Goal: Task Accomplishment & Management: Manage account settings

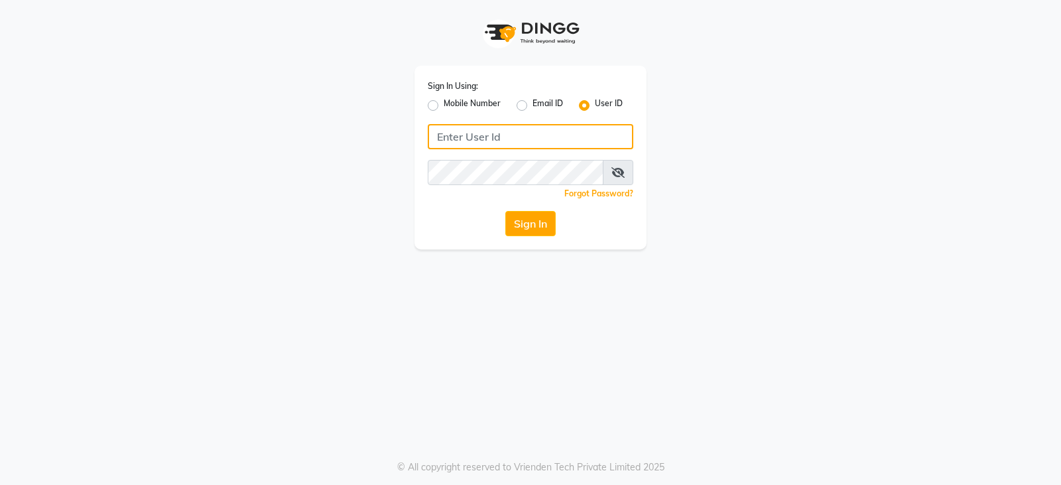
type input "ccoralsalon"
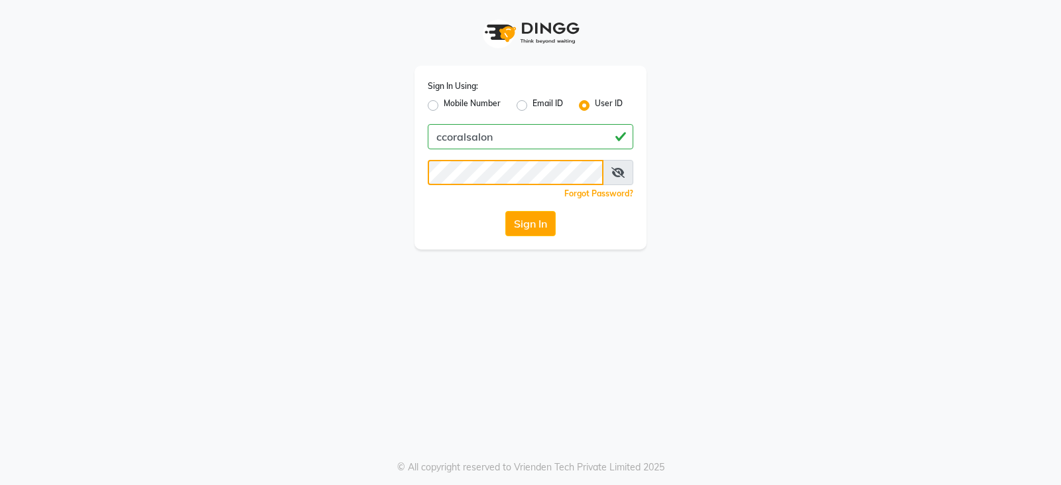
click at [43, 173] on app-login "Sign In Using: Mobile Number Email ID User ID ccoralsalon Remember me Forgot Pa…" at bounding box center [530, 124] width 1061 height 249
click at [210, 310] on div "Sign In Using: Mobile Number Email ID User ID ccoralsalon Remember me Forgot Pa…" at bounding box center [530, 242] width 1061 height 485
click at [529, 228] on button "Sign In" at bounding box center [530, 223] width 50 height 25
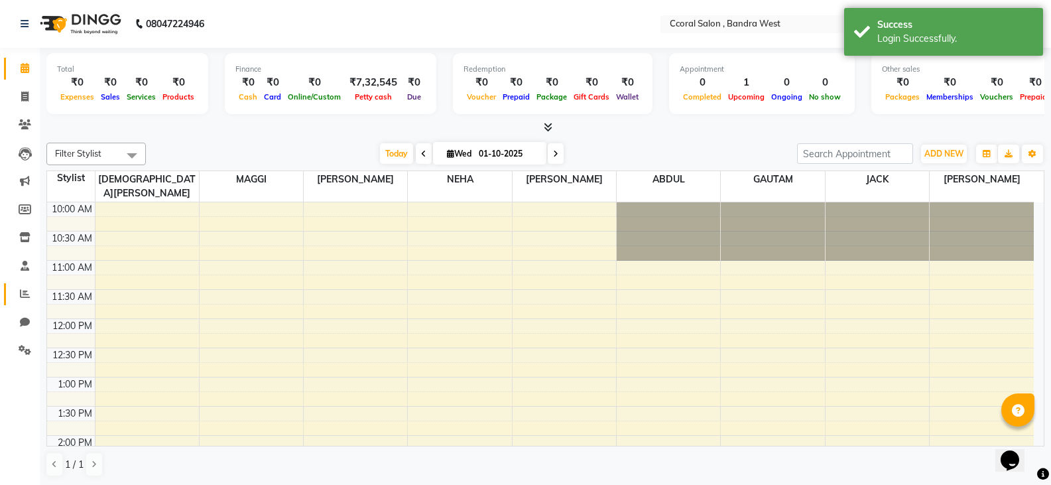
click at [21, 287] on span at bounding box center [24, 294] width 23 height 15
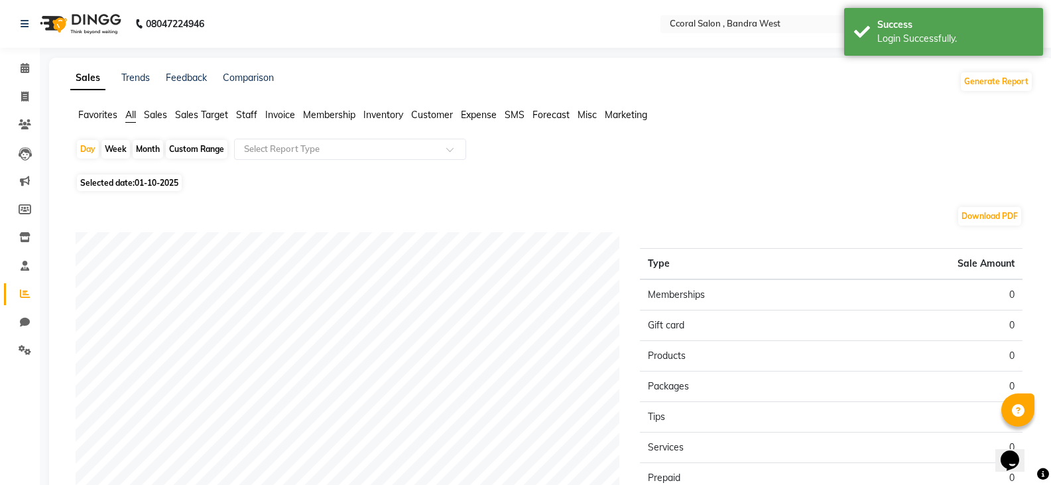
click at [189, 153] on div "Custom Range" at bounding box center [197, 149] width 62 height 19
select select "10"
select select "2025"
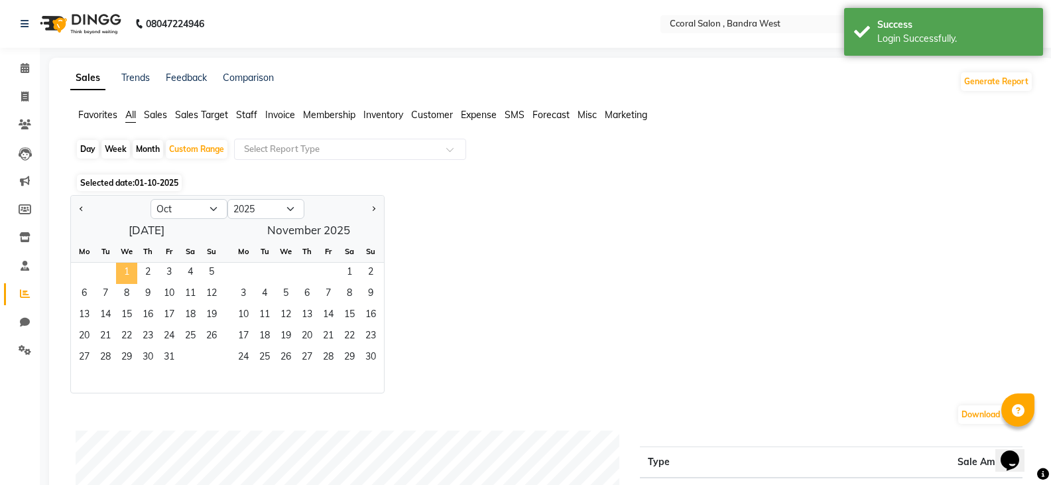
click at [132, 263] on span "1" at bounding box center [126, 273] width 21 height 21
click at [184, 363] on div "27 28 29 30 31" at bounding box center [146, 358] width 151 height 21
click at [173, 354] on span "31" at bounding box center [169, 358] width 21 height 21
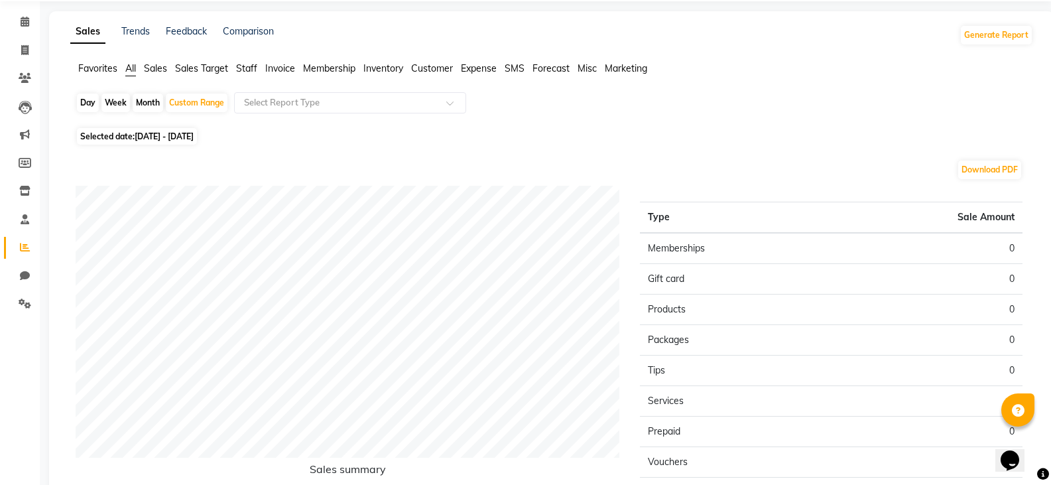
scroll to position [44, 0]
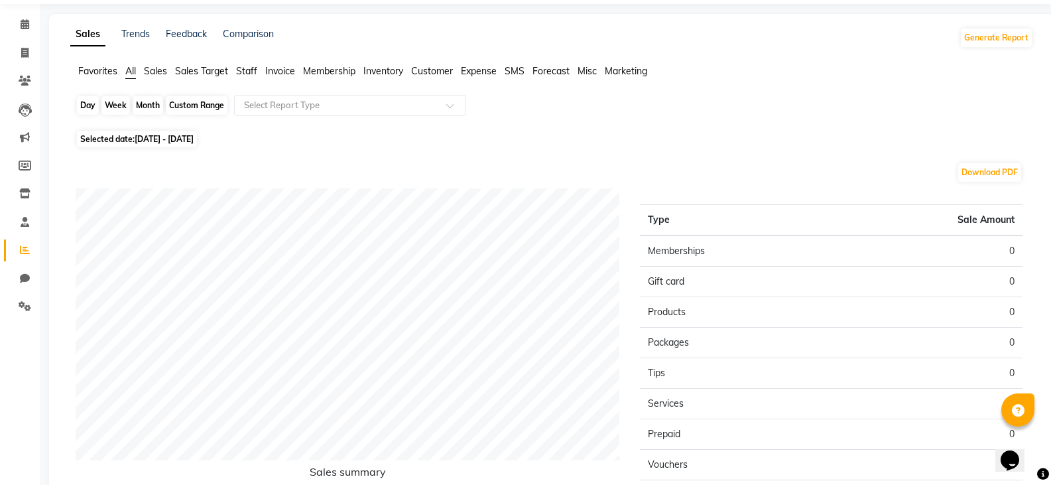
click at [218, 109] on div "Custom Range" at bounding box center [197, 105] width 62 height 19
select select "10"
select select "2025"
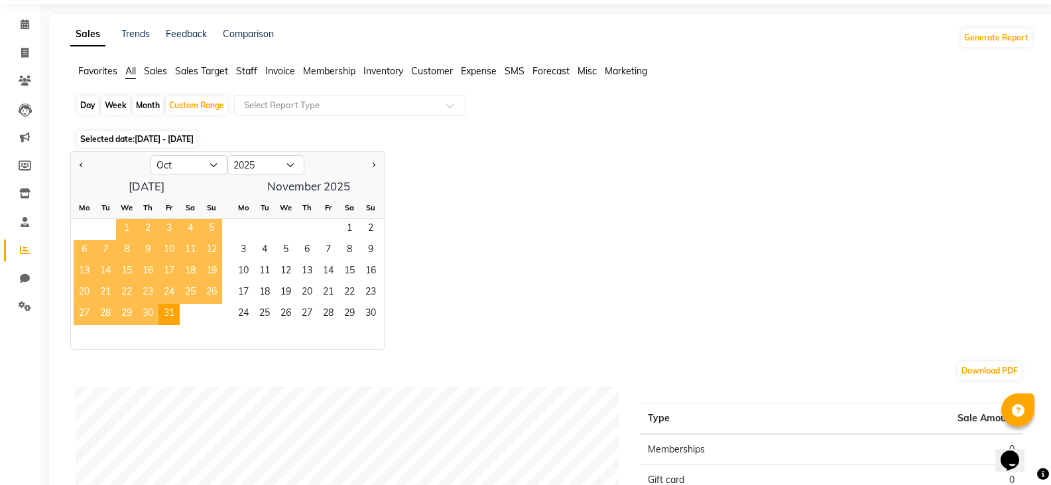
click at [127, 228] on span "1" at bounding box center [126, 229] width 21 height 21
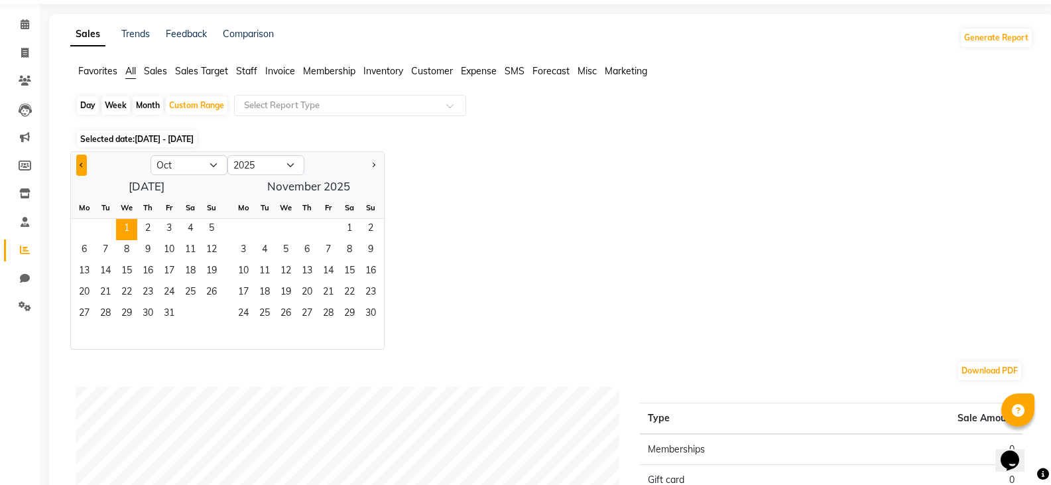
click at [85, 166] on button "Previous month" at bounding box center [81, 165] width 11 height 21
select select "9"
click at [86, 226] on span "1" at bounding box center [84, 229] width 21 height 21
click at [105, 313] on span "30" at bounding box center [105, 314] width 21 height 21
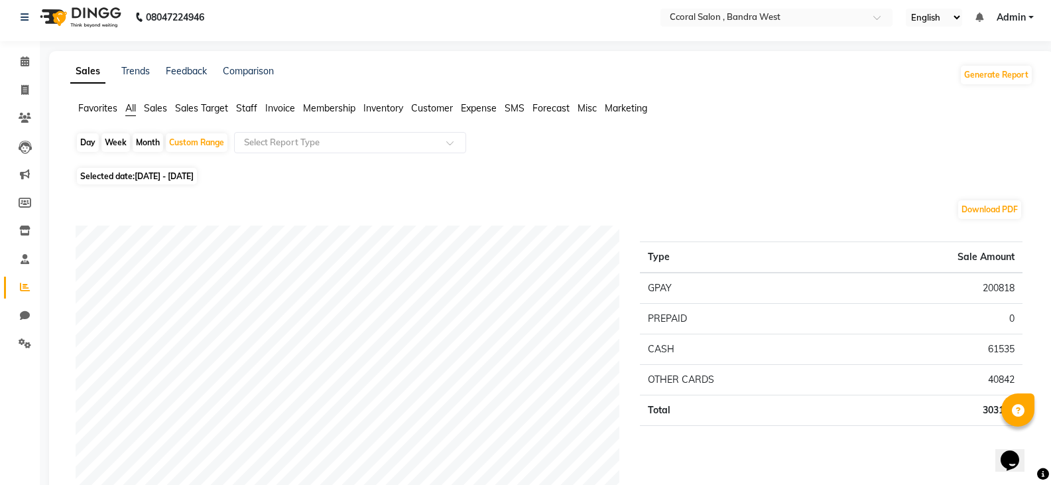
scroll to position [0, 0]
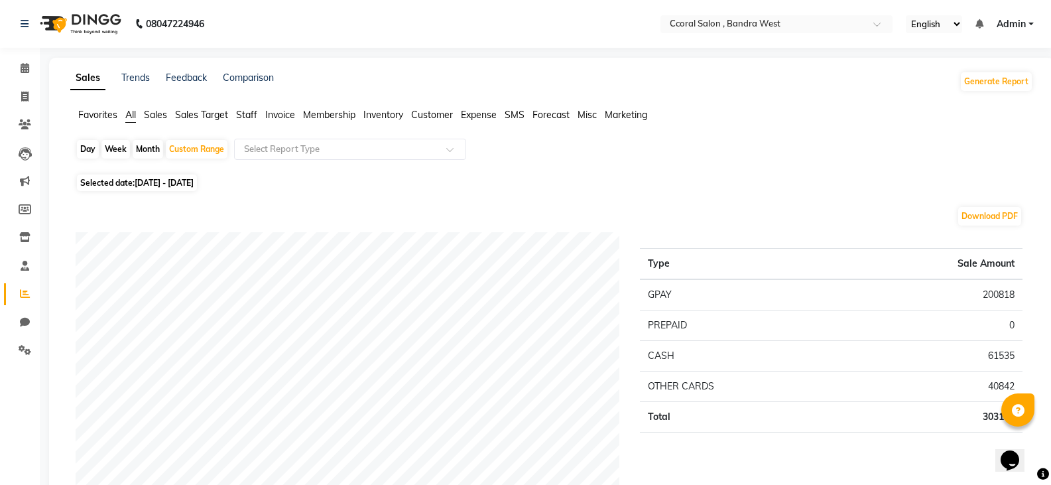
click at [336, 146] on input "text" at bounding box center [336, 149] width 191 height 13
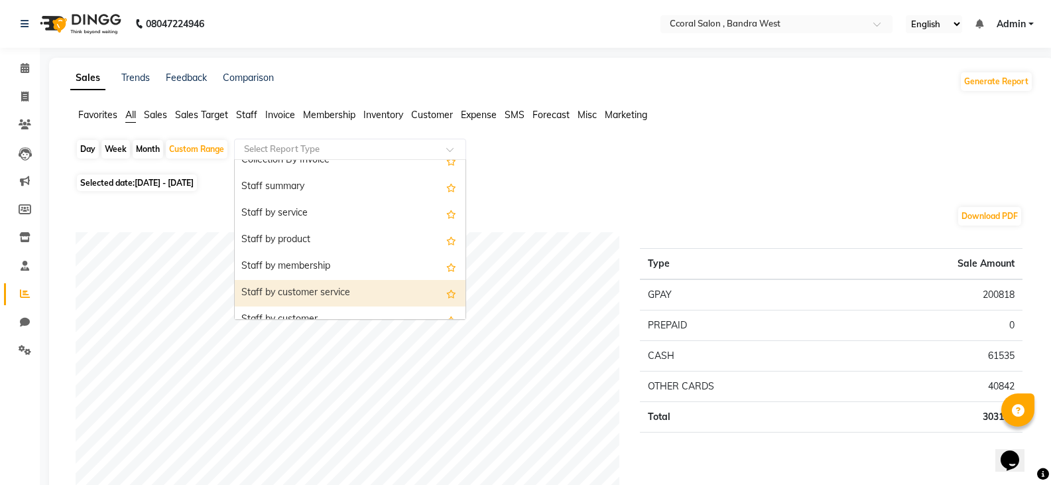
scroll to position [464, 0]
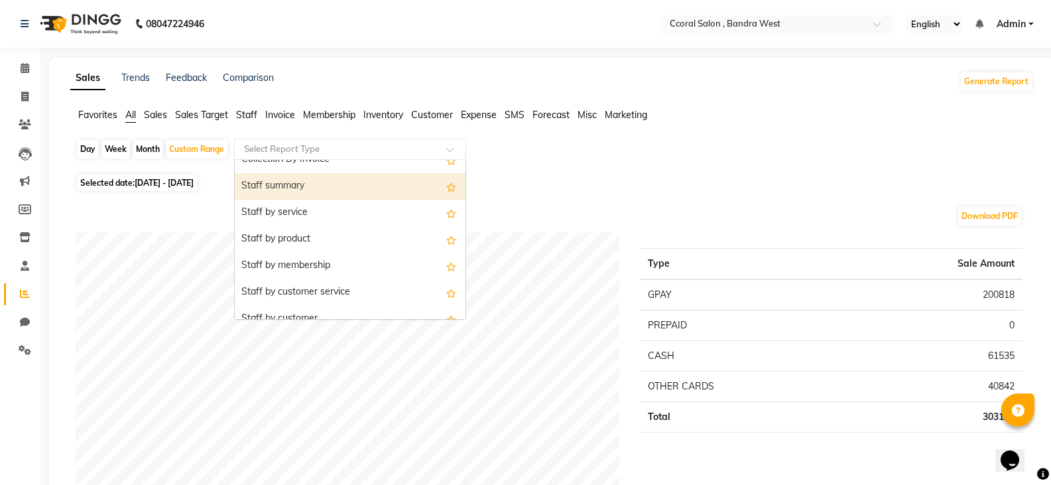
click at [267, 186] on div "Staff summary" at bounding box center [350, 186] width 231 height 27
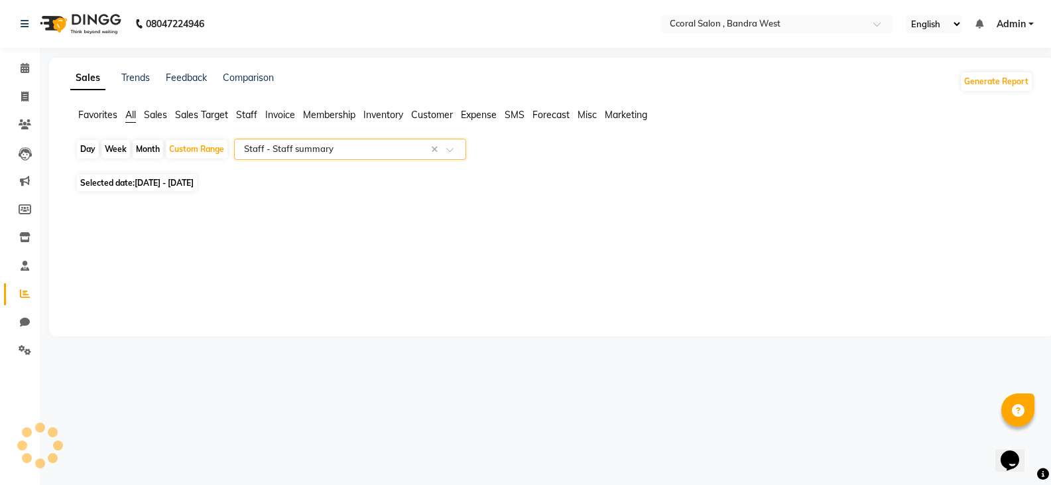
select select "filtered_report"
select select "csv"
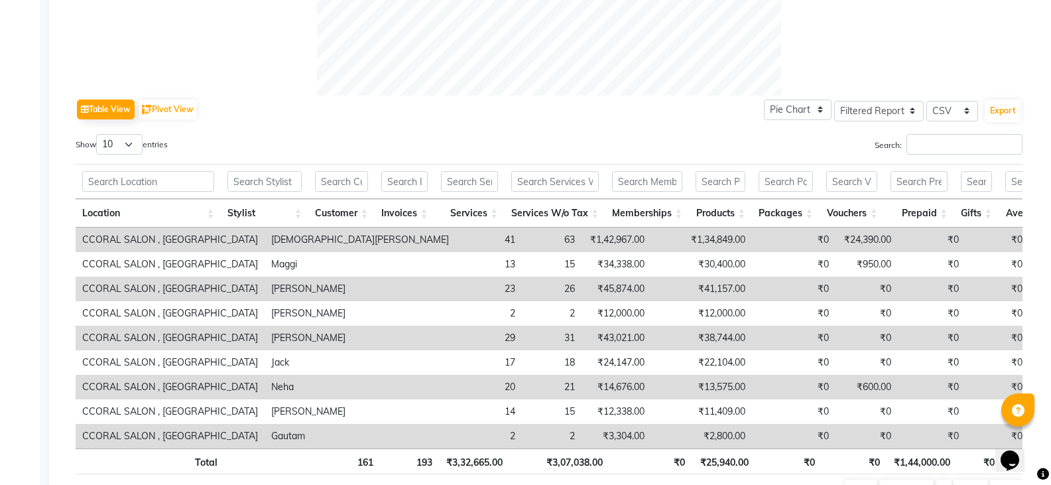
scroll to position [597, 0]
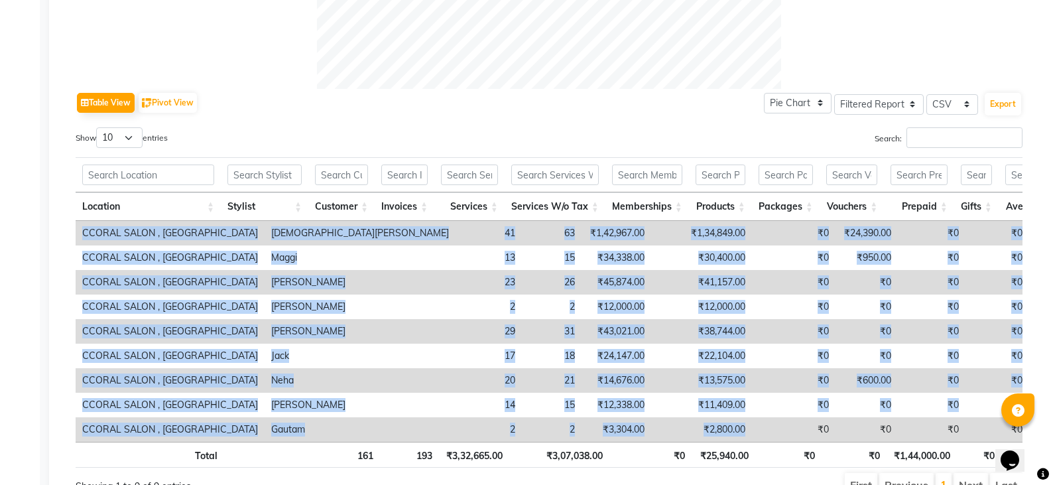
drag, startPoint x: 671, startPoint y: 440, endPoint x: 712, endPoint y: 442, distance: 40.5
click at [712, 442] on div "Location Stylist Customer Invoices Services Services W/o Tax Memberships Produc…" at bounding box center [549, 331] width 947 height 221
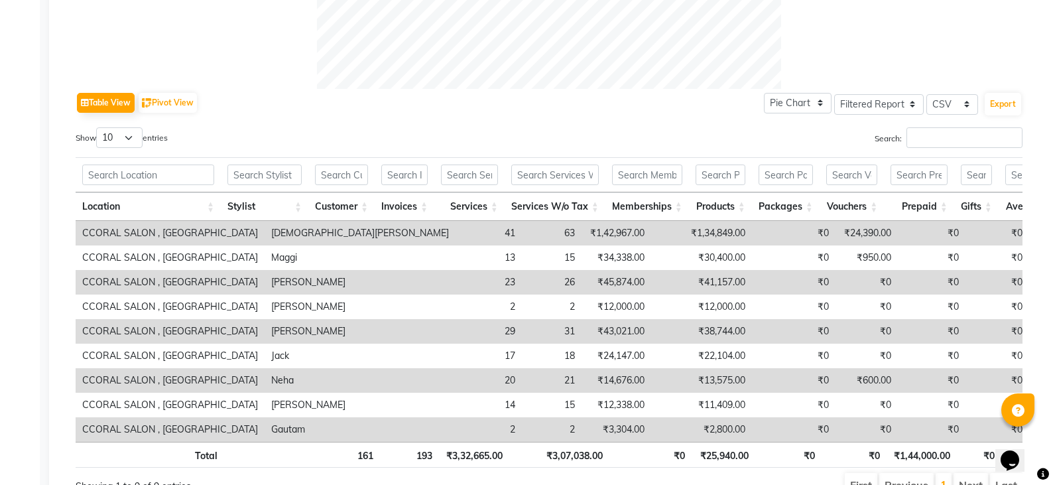
click at [836, 440] on td "₹0" at bounding box center [867, 429] width 62 height 25
drag, startPoint x: 669, startPoint y: 452, endPoint x: 767, endPoint y: 452, distance: 98.8
click at [767, 452] on tr "Total 161 193 ₹3,32,665.00 ₹3,07,038.00 ₹0 ₹25,940.00 ₹0 ₹0 ₹1,44,000.00 ₹0 ₹24…" at bounding box center [809, 455] width 1466 height 26
click at [612, 109] on div "Table View Pivot View Pie Chart Bar Chart Select Full Report Filtered Report Se…" at bounding box center [549, 103] width 947 height 28
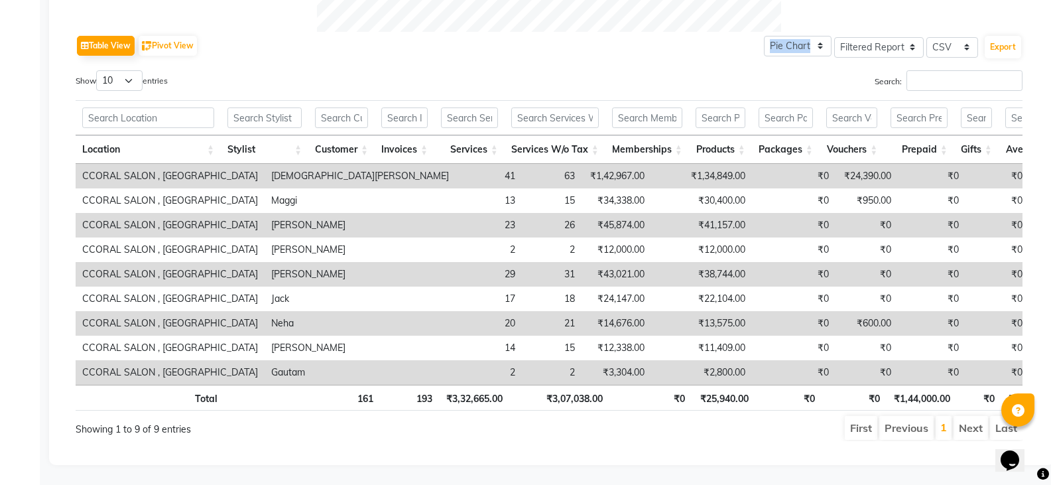
scroll to position [674, 0]
drag, startPoint x: 0, startPoint y: 301, endPoint x: 268, endPoint y: 516, distance: 343.5
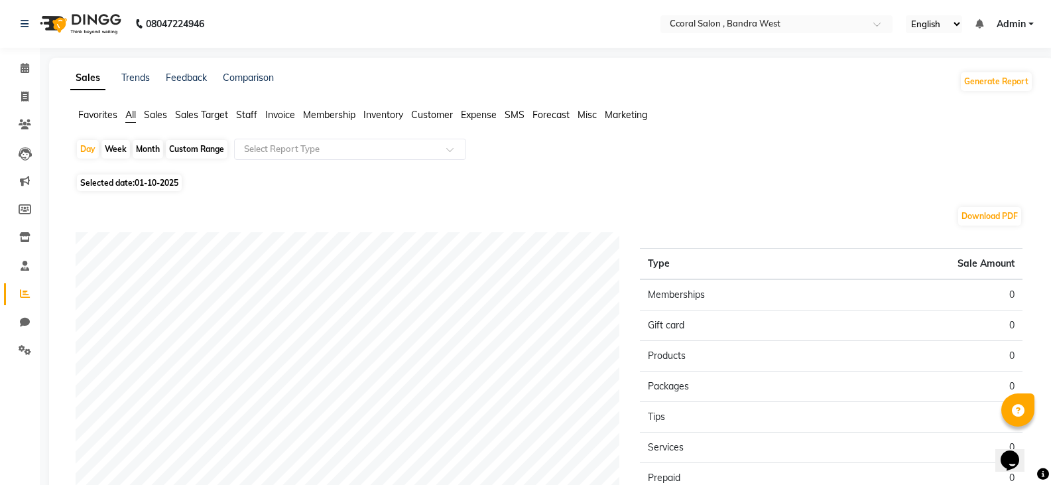
click at [260, 109] on ul "Favorites All Sales Sales Target Staff Invoice Membership Inventory Customer Ex…" at bounding box center [551, 115] width 963 height 15
click at [239, 117] on span "Staff" at bounding box center [246, 115] width 21 height 12
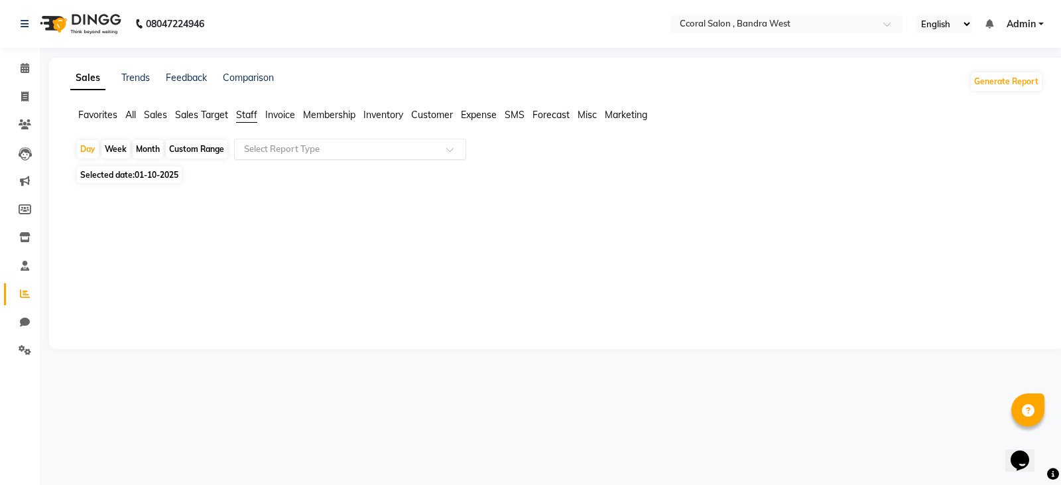
click at [271, 149] on input "text" at bounding box center [336, 149] width 191 height 13
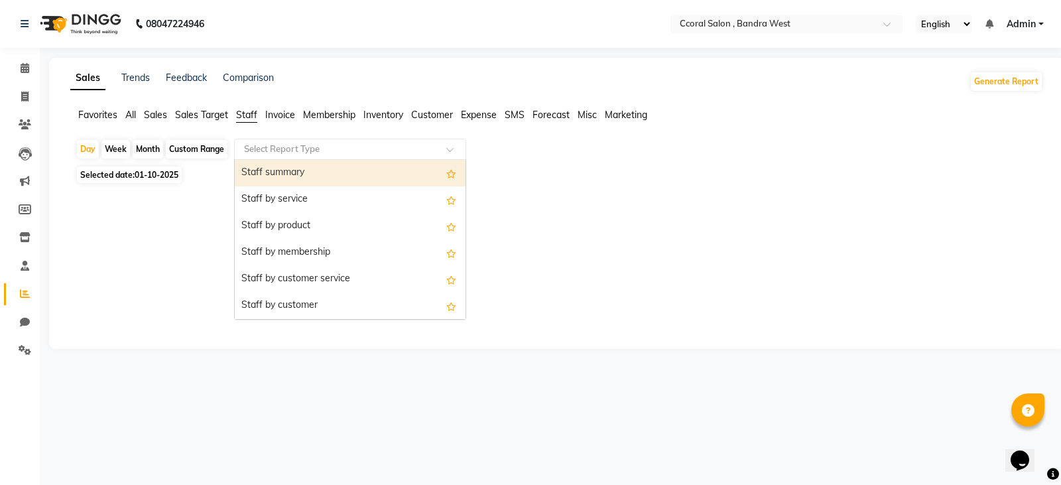
click at [283, 166] on div "Staff summary" at bounding box center [350, 173] width 231 height 27
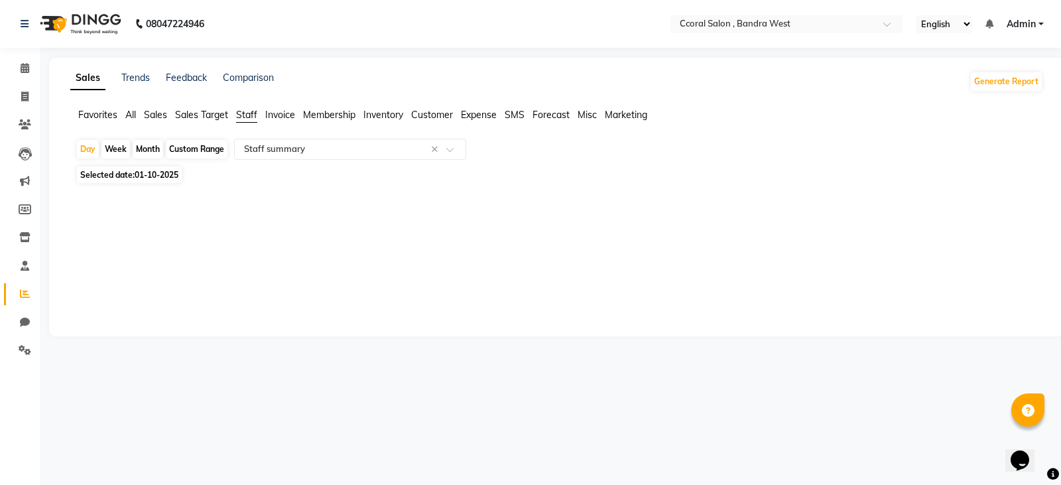
click at [198, 147] on div "Custom Range" at bounding box center [197, 149] width 62 height 19
select select "10"
select select "2025"
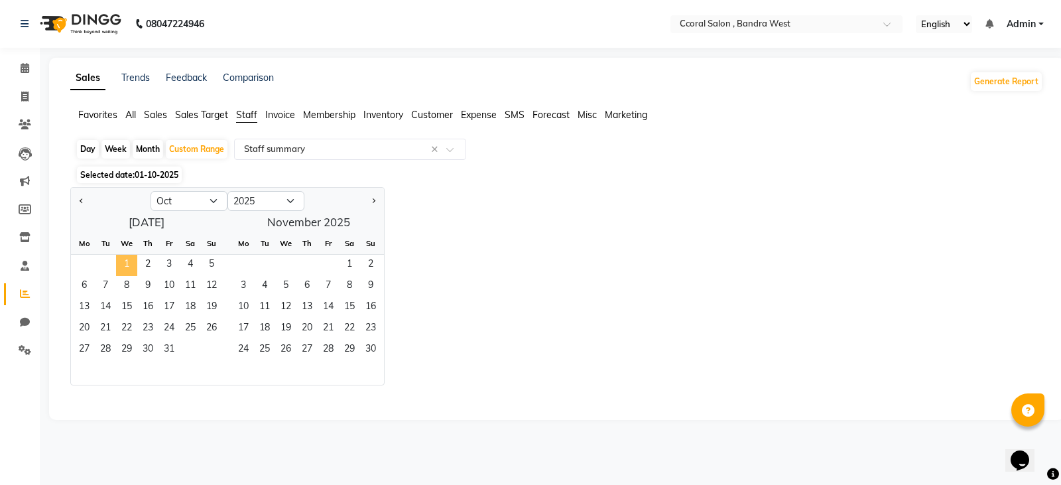
click at [127, 261] on span "1" at bounding box center [126, 265] width 21 height 21
click at [177, 352] on span "31" at bounding box center [169, 350] width 21 height 21
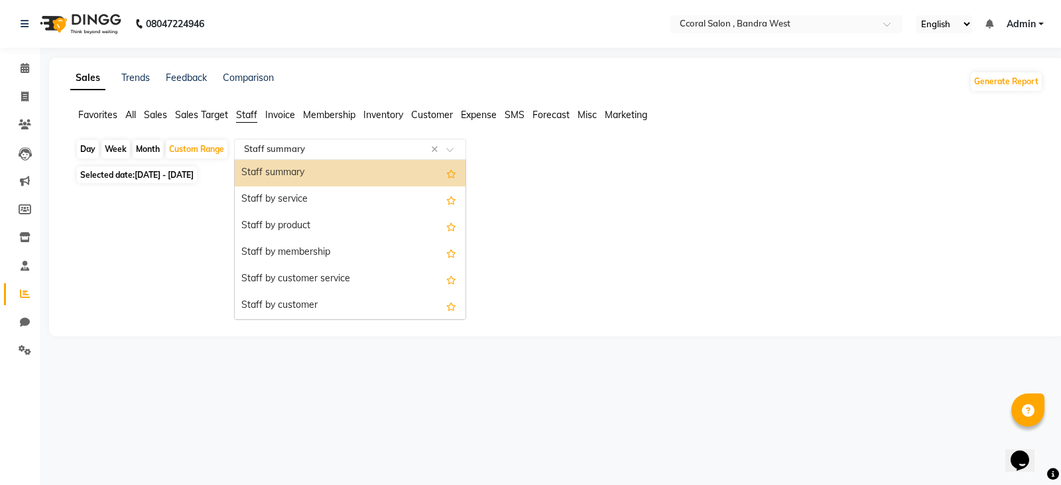
click at [287, 149] on input "text" at bounding box center [336, 149] width 191 height 13
click at [302, 172] on div "Staff summary" at bounding box center [350, 173] width 231 height 27
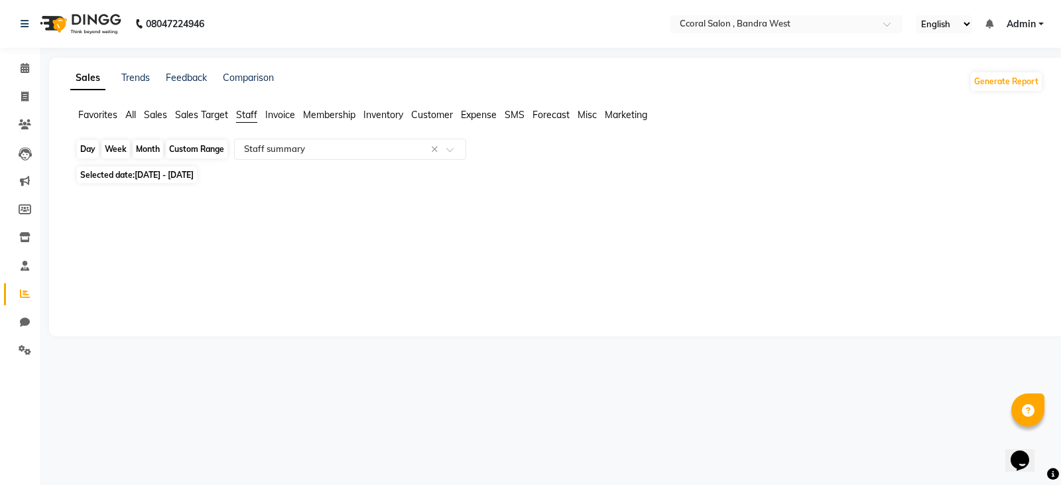
click at [210, 143] on div "Custom Range" at bounding box center [197, 149] width 62 height 19
select select "10"
select select "2025"
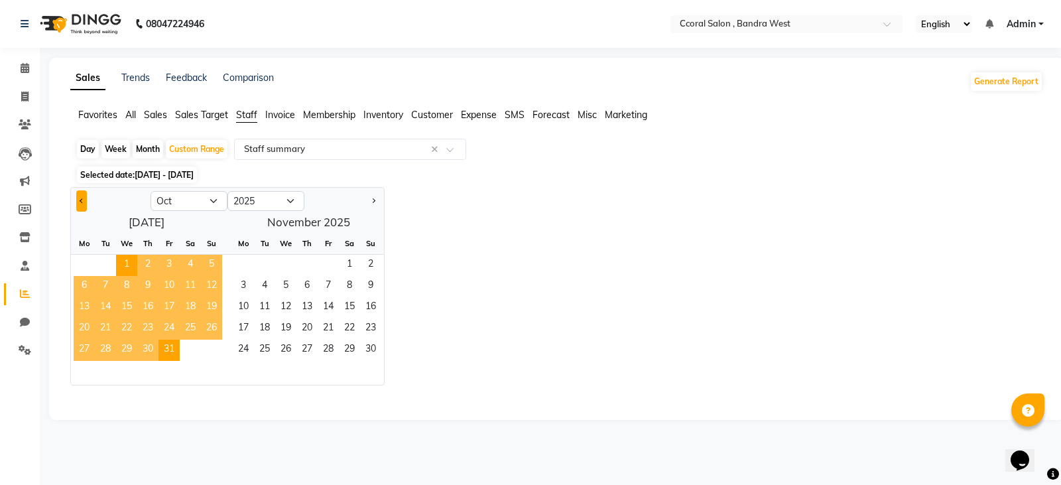
click at [84, 196] on button "Previous month" at bounding box center [81, 200] width 11 height 21
select select "9"
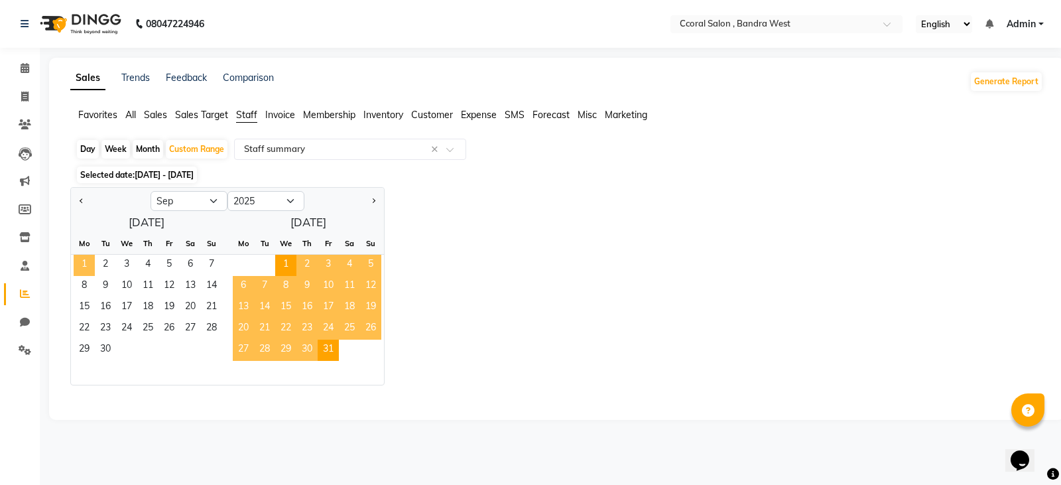
click at [88, 257] on span "1" at bounding box center [84, 265] width 21 height 21
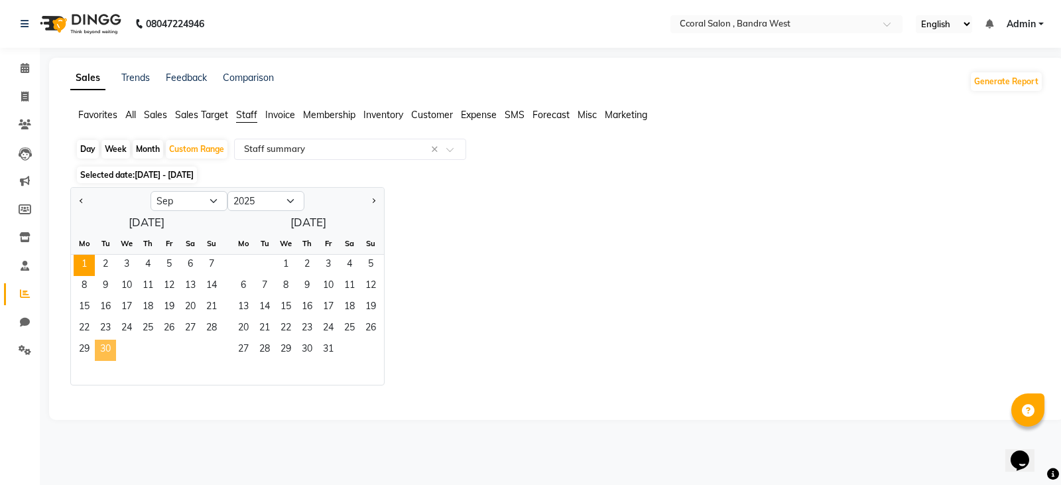
click at [108, 352] on span "30" at bounding box center [105, 350] width 21 height 21
select select "filtered_report"
select select "csv"
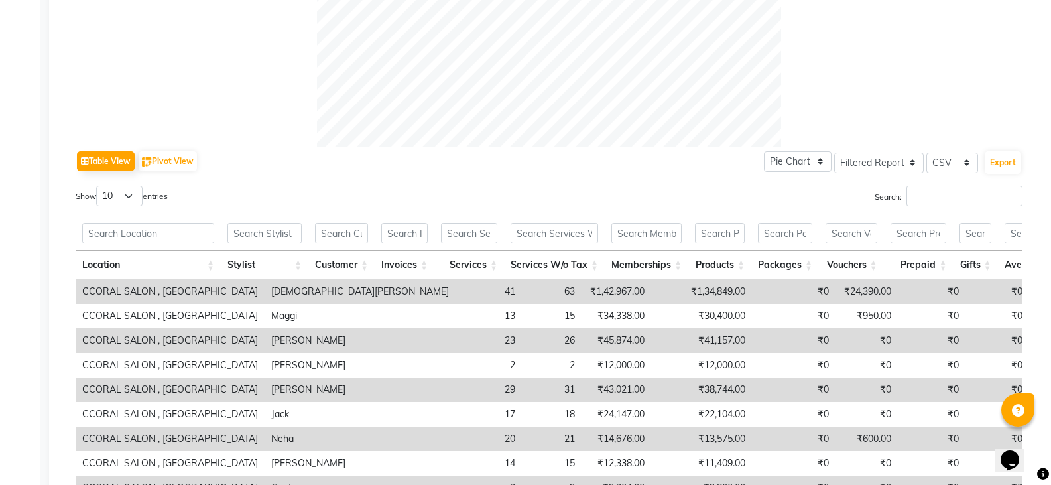
scroll to position [597, 0]
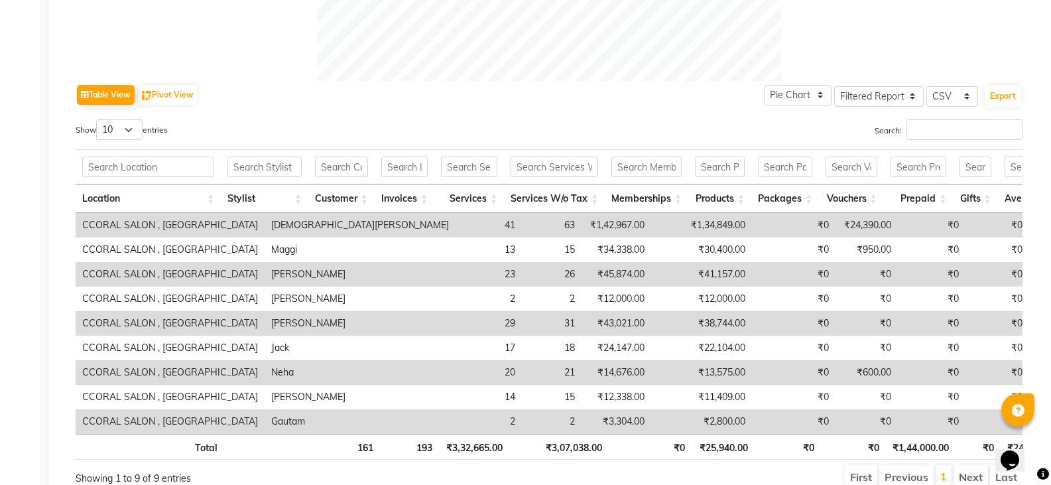
click at [582, 428] on td "₹3,304.00" at bounding box center [617, 421] width 70 height 25
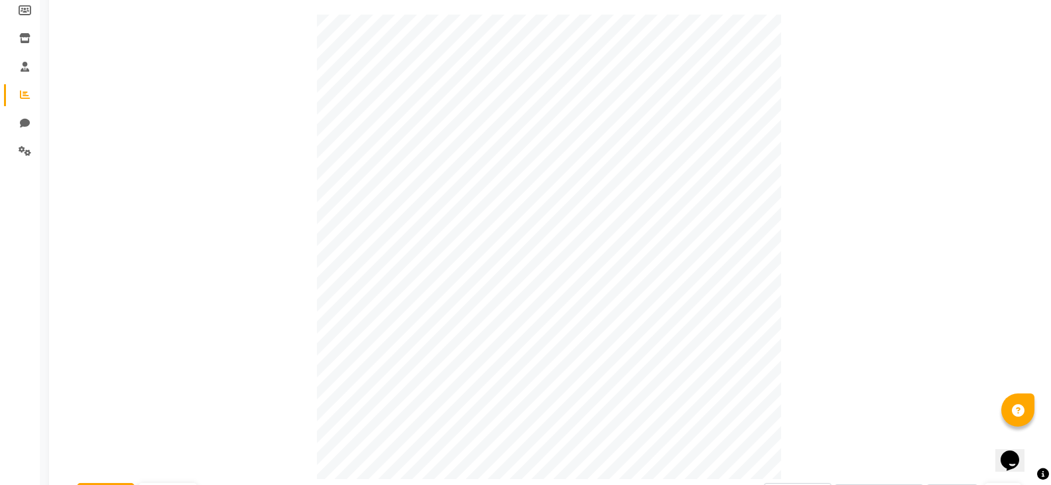
scroll to position [0, 0]
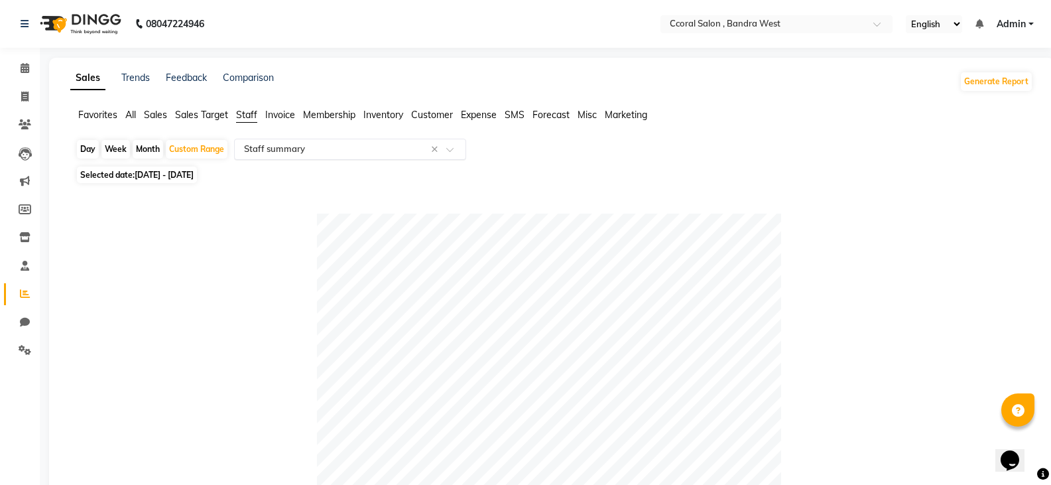
click at [303, 150] on input "text" at bounding box center [336, 149] width 191 height 13
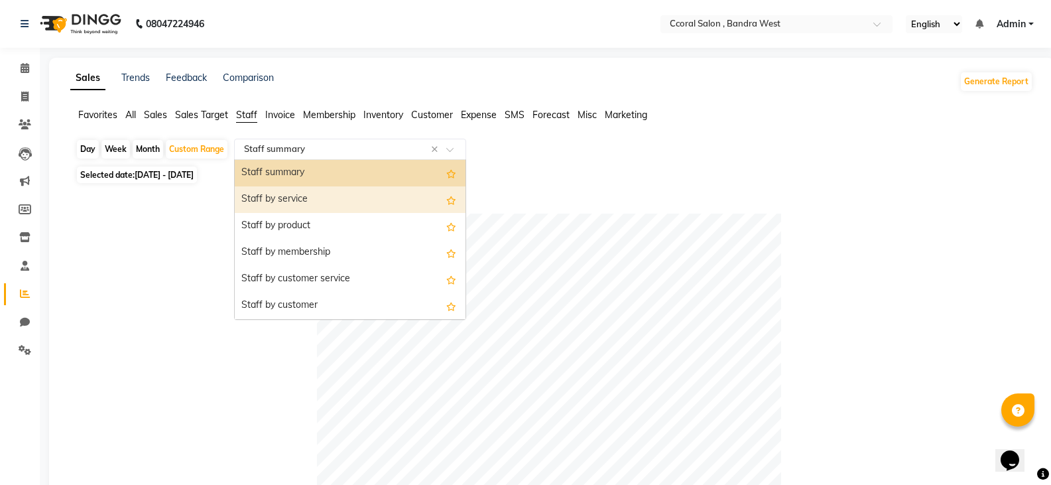
click at [282, 204] on div "Staff by service" at bounding box center [350, 199] width 231 height 27
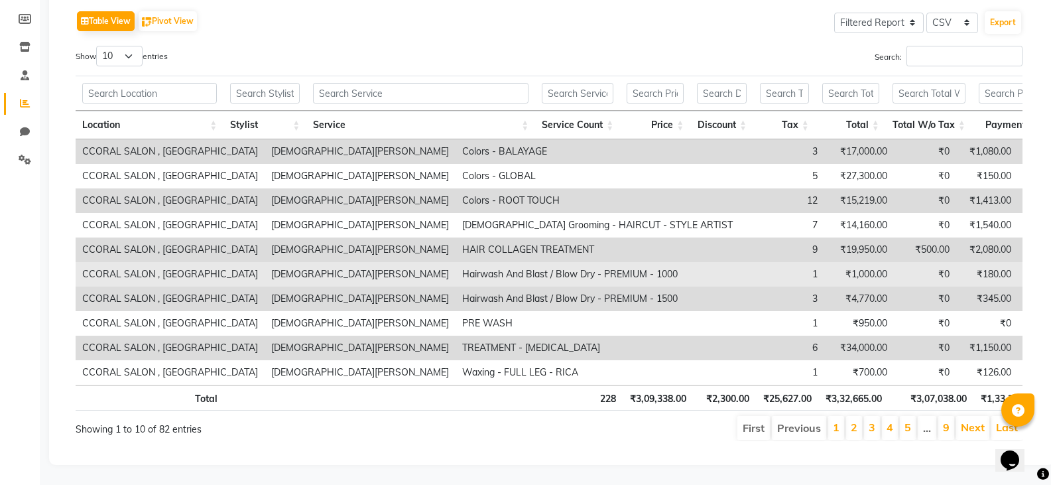
scroll to position [210, 0]
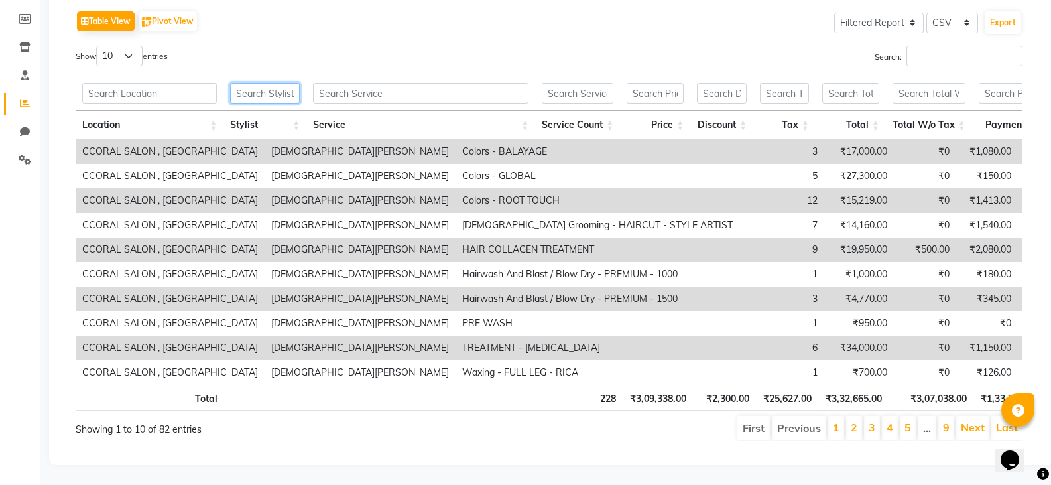
click at [279, 83] on input "text" at bounding box center [265, 93] width 70 height 21
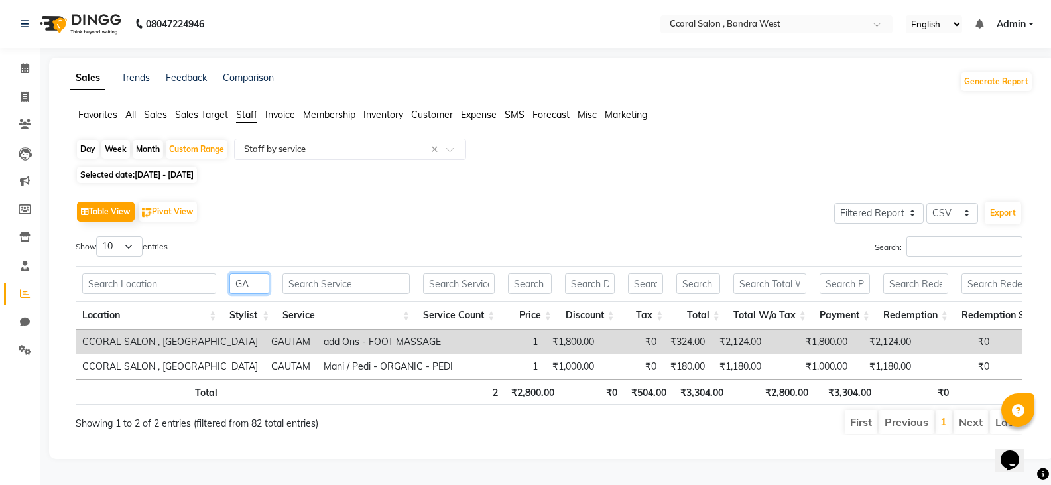
scroll to position [14, 0]
type input "GAUT"
click at [317, 330] on td "add Ons - FOOT MASSAGE" at bounding box center [388, 342] width 143 height 25
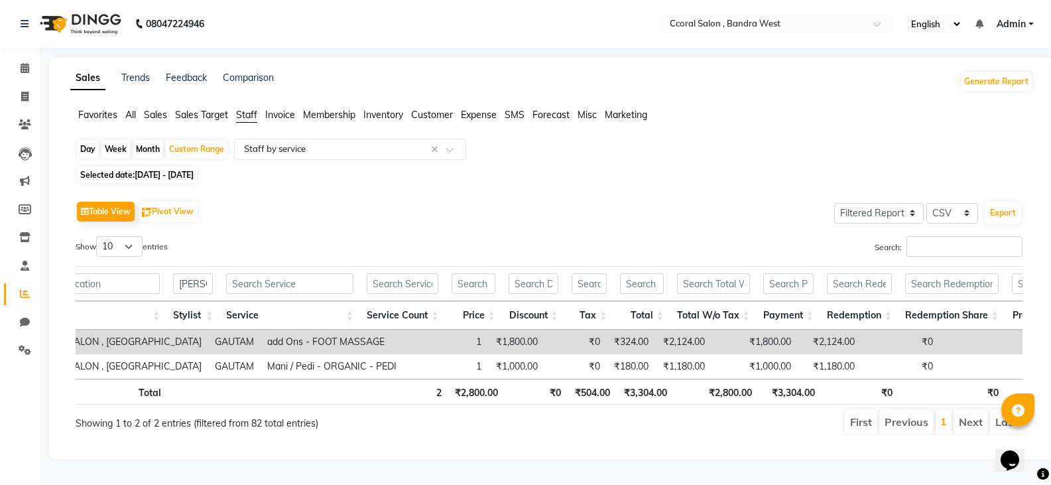
scroll to position [0, 0]
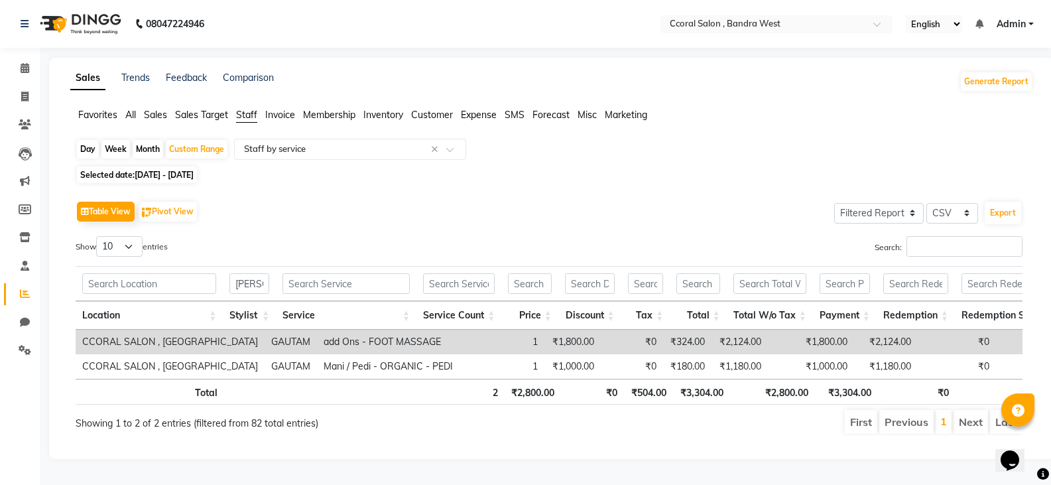
click at [601, 336] on td "₹0" at bounding box center [632, 342] width 62 height 25
click at [27, 68] on icon at bounding box center [25, 68] width 9 height 10
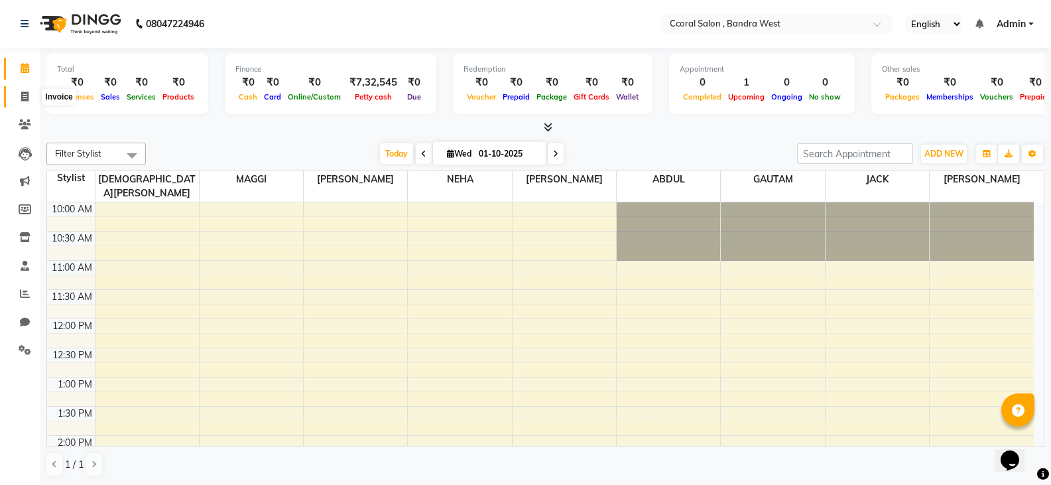
click at [21, 101] on icon at bounding box center [24, 97] width 7 height 10
select select "service"
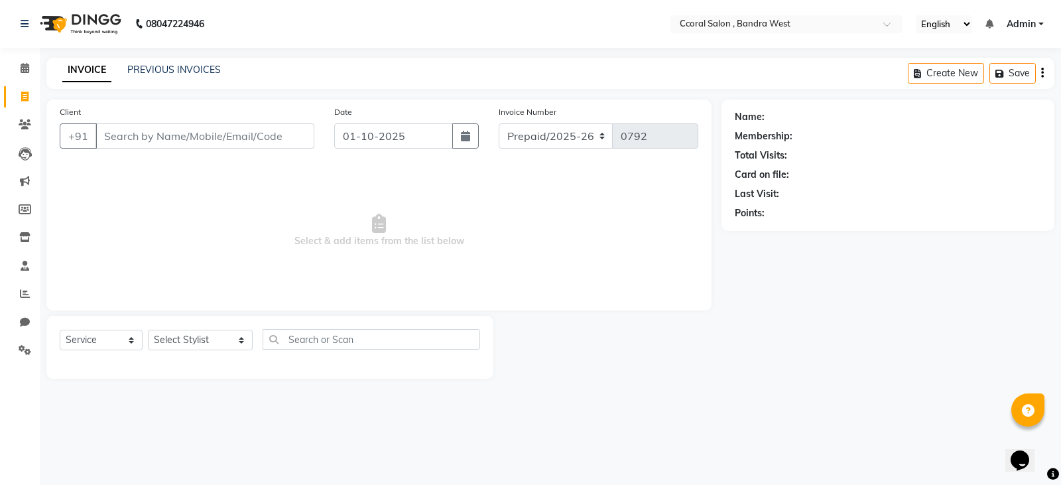
click at [193, 59] on div "INVOICE PREVIOUS INVOICES Create New Save" at bounding box center [550, 73] width 1008 height 31
click at [196, 67] on link "PREVIOUS INVOICES" at bounding box center [174, 70] width 94 height 12
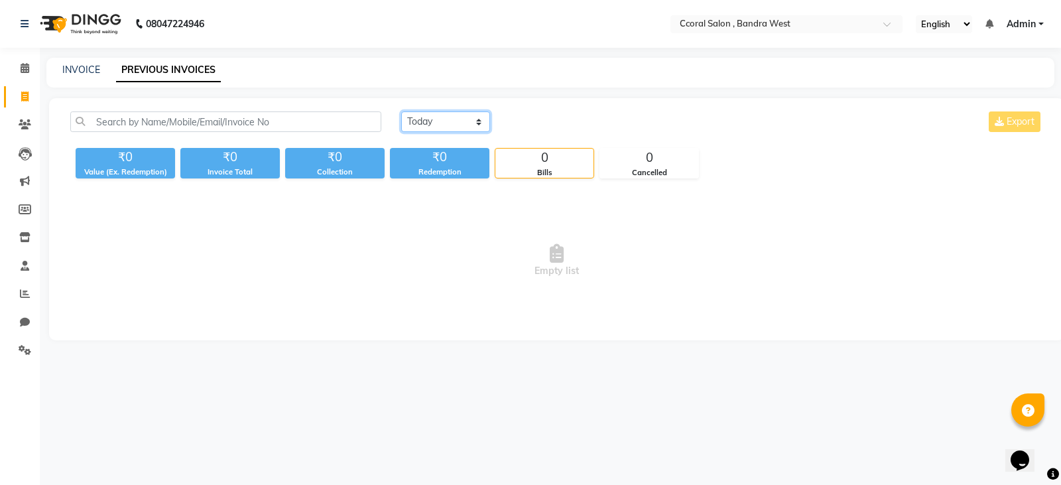
drag, startPoint x: 460, startPoint y: 117, endPoint x: 449, endPoint y: 125, distance: 13.3
click at [460, 117] on select "Today Yesterday Custom Range" at bounding box center [445, 121] width 89 height 21
select select "range"
click at [401, 111] on select "Today Yesterday Custom Range" at bounding box center [445, 121] width 89 height 21
click at [549, 124] on input "01-10-2025" at bounding box center [553, 122] width 93 height 19
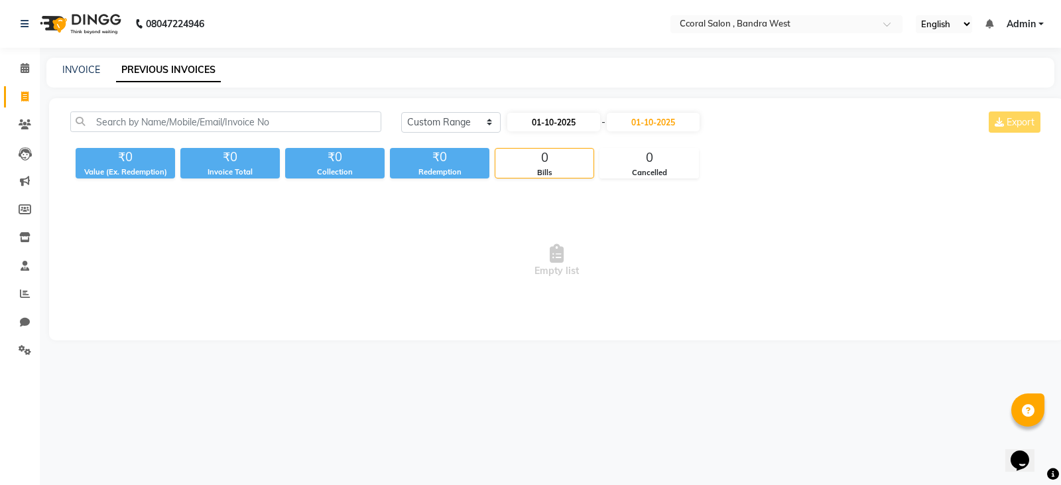
select select "10"
select select "2025"
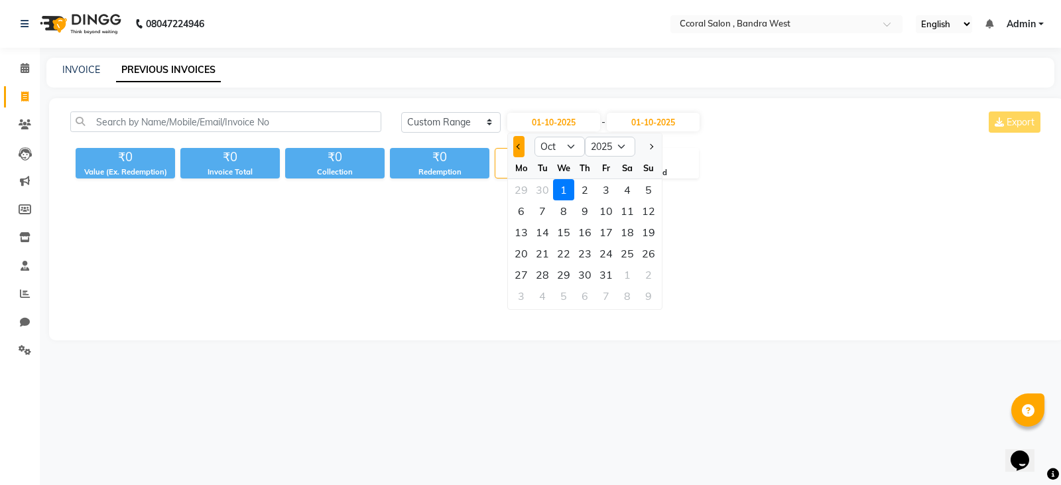
click at [515, 147] on button "Previous month" at bounding box center [518, 146] width 11 height 21
select select "9"
click at [547, 190] on div "2" at bounding box center [542, 189] width 21 height 21
type input "02-09-2025"
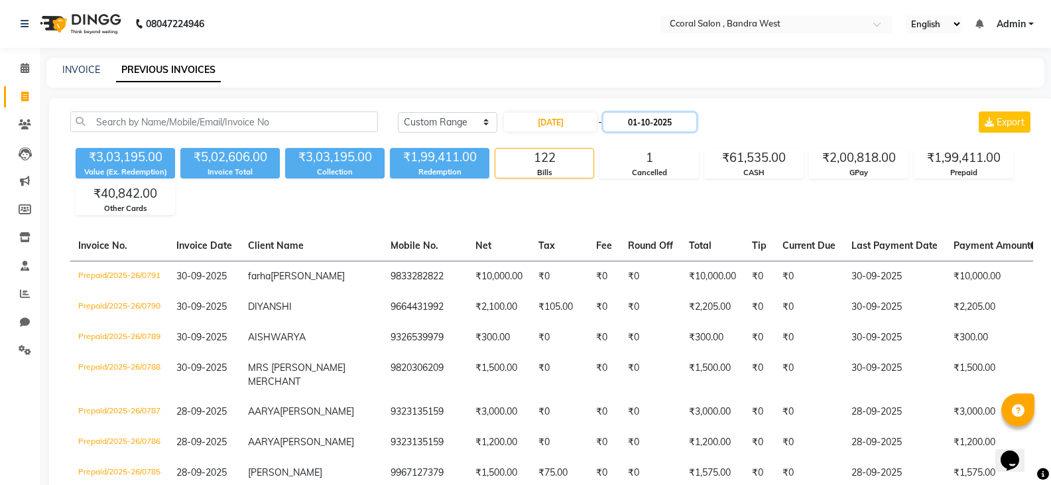
click at [671, 119] on input "01-10-2025" at bounding box center [650, 122] width 93 height 19
select select "10"
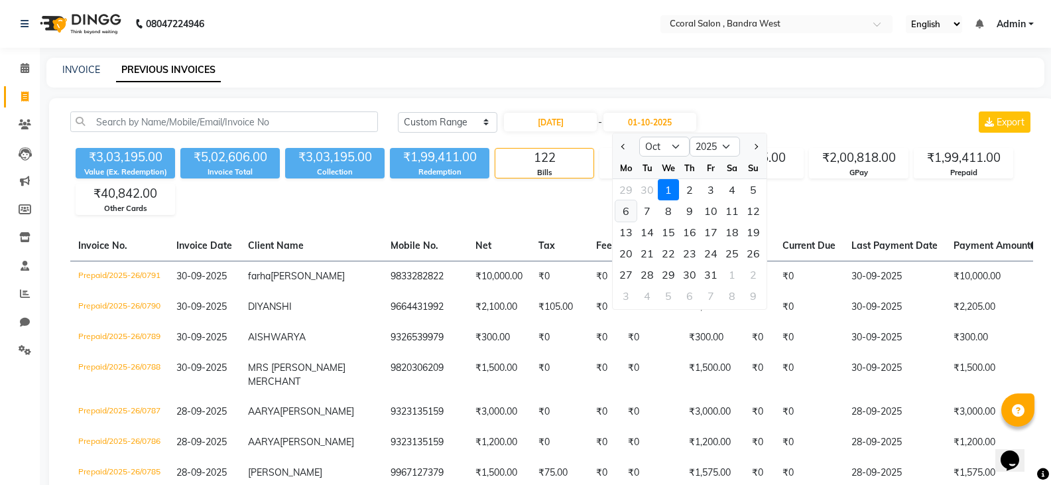
click at [627, 209] on div "6" at bounding box center [626, 210] width 21 height 21
type input "06-10-2025"
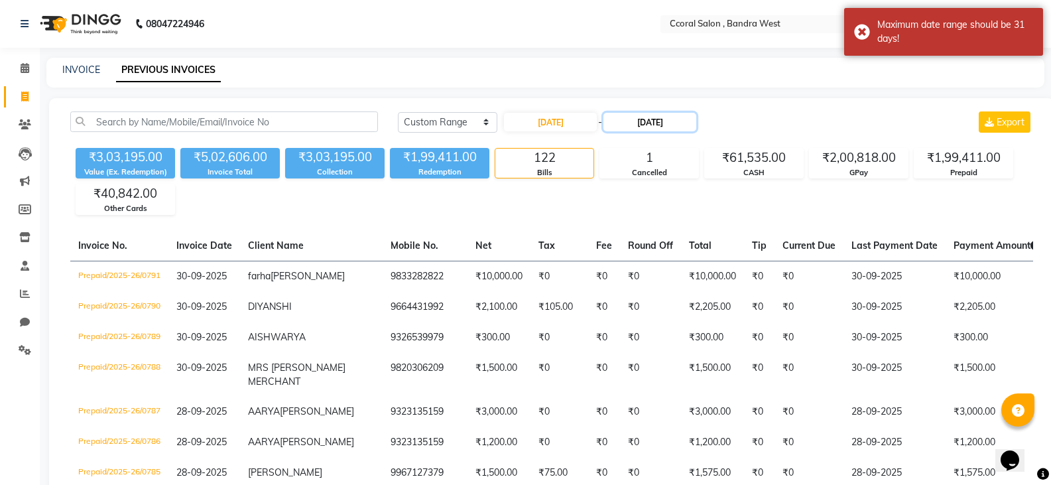
click at [682, 125] on input "06-10-2025" at bounding box center [650, 122] width 93 height 19
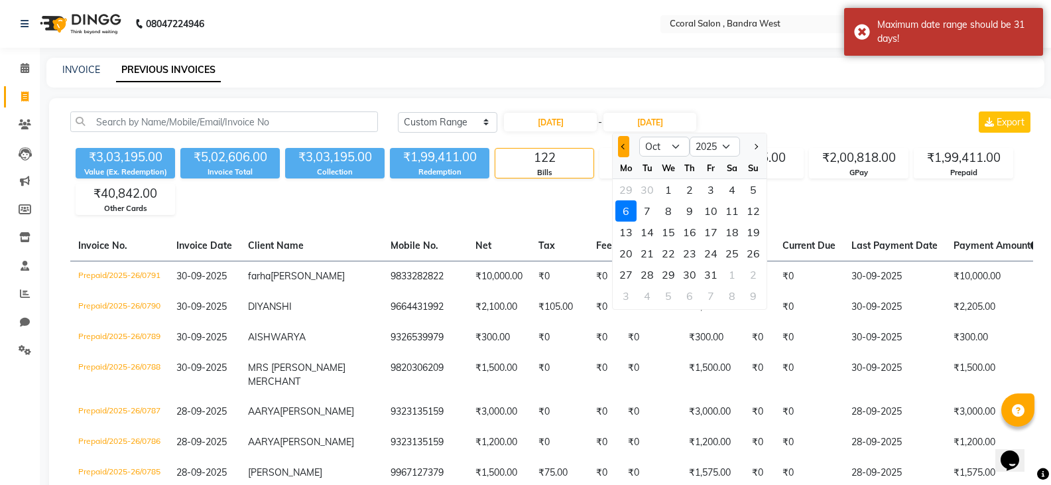
click at [622, 146] on span "Previous month" at bounding box center [623, 146] width 5 height 5
select select "9"
click at [736, 192] on div "6" at bounding box center [732, 189] width 21 height 21
type input "06-09-2025"
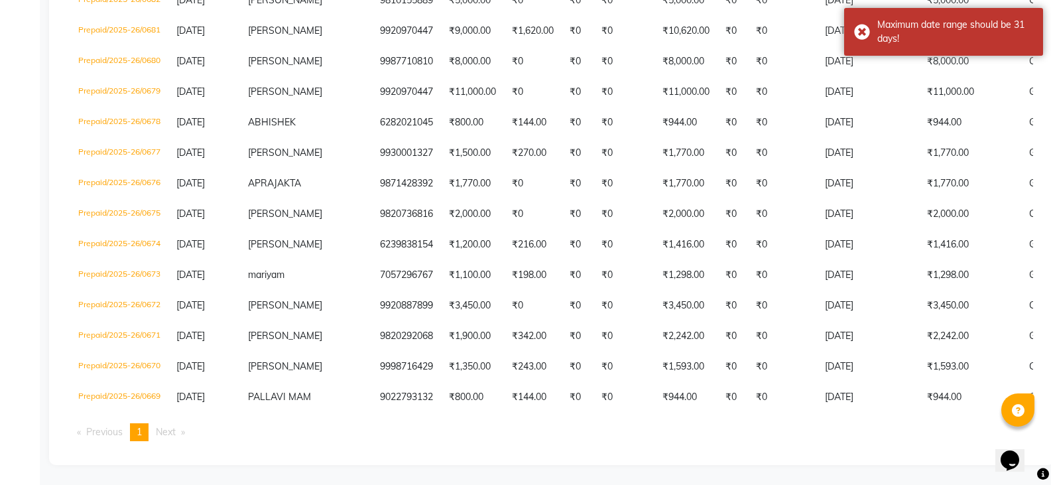
scroll to position [566, 0]
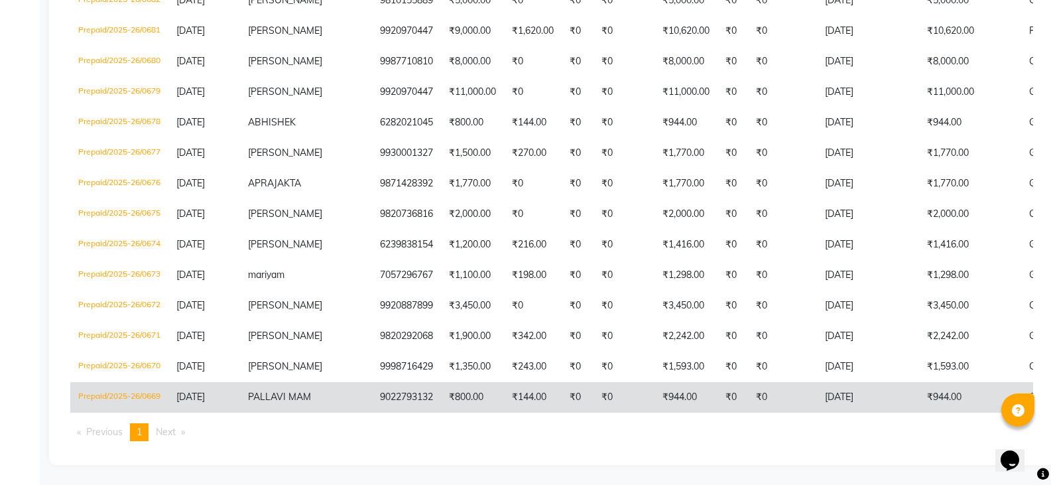
click at [115, 382] on td "Prepaid/2025-26/0669" at bounding box center [119, 397] width 98 height 31
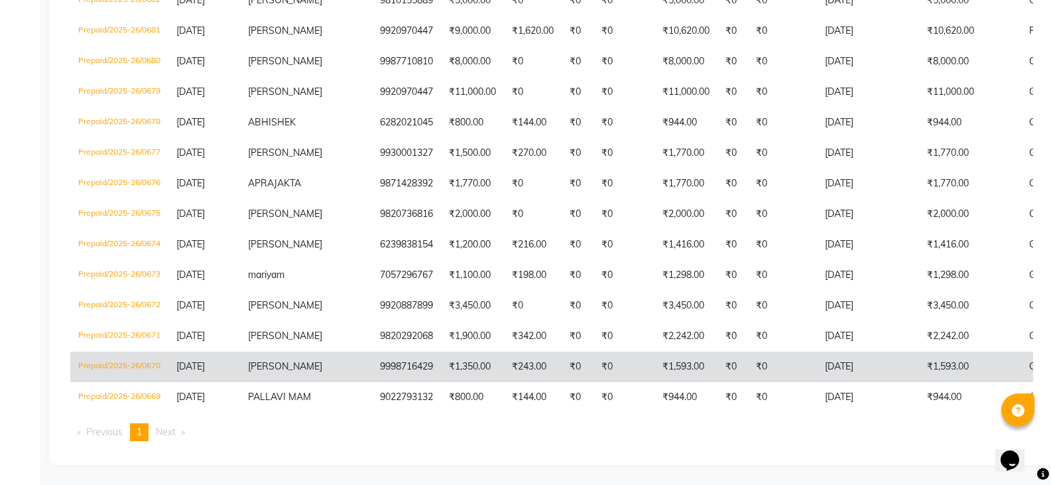
click at [372, 352] on td "9998716429" at bounding box center [406, 367] width 69 height 31
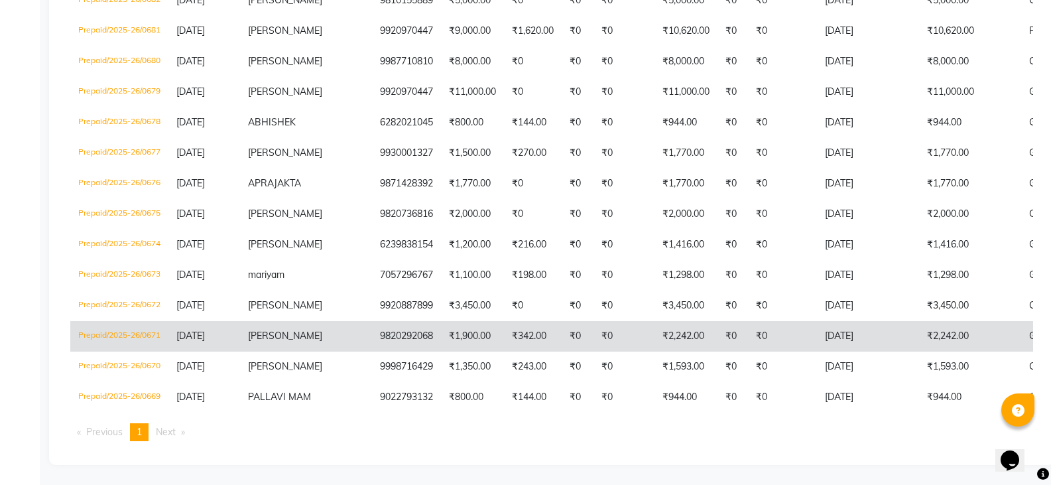
click at [254, 330] on span "ALTHEA" at bounding box center [285, 336] width 74 height 12
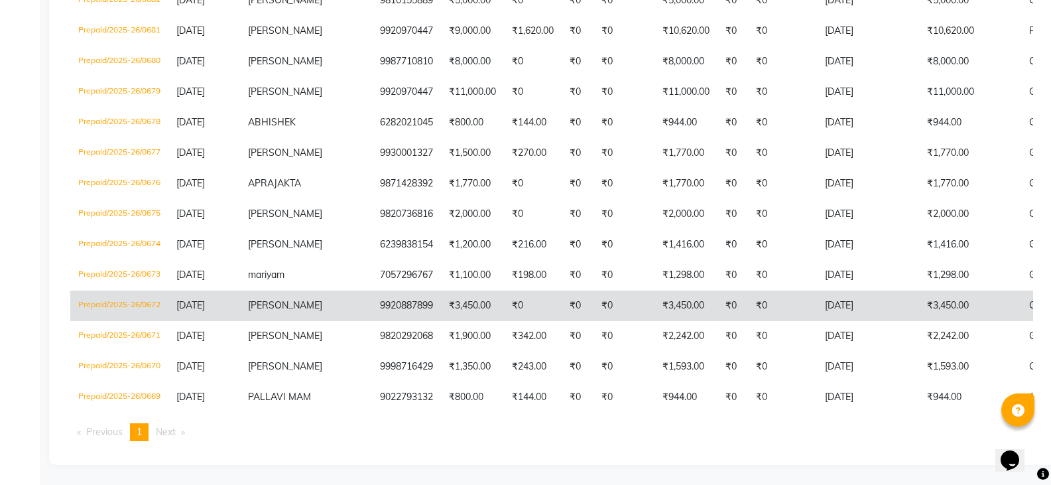
click at [260, 299] on span "SAPNA" at bounding box center [285, 305] width 74 height 12
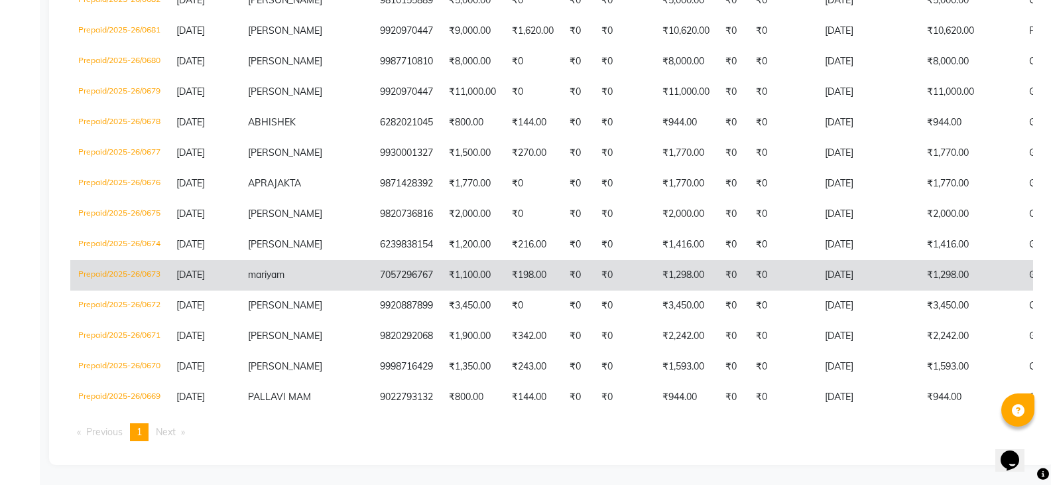
click at [293, 260] on td "mariyam" at bounding box center [306, 275] width 132 height 31
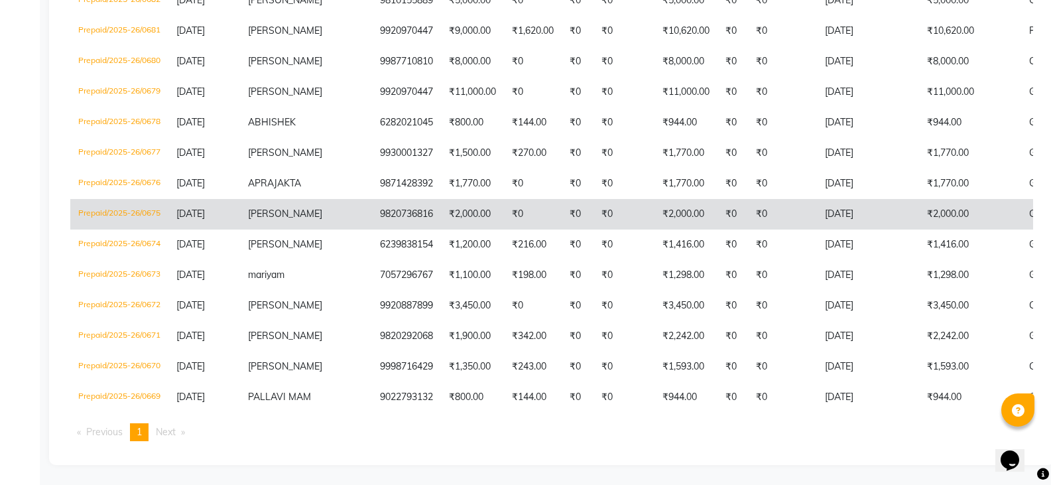
click at [299, 199] on td "CARISA" at bounding box center [306, 214] width 132 height 31
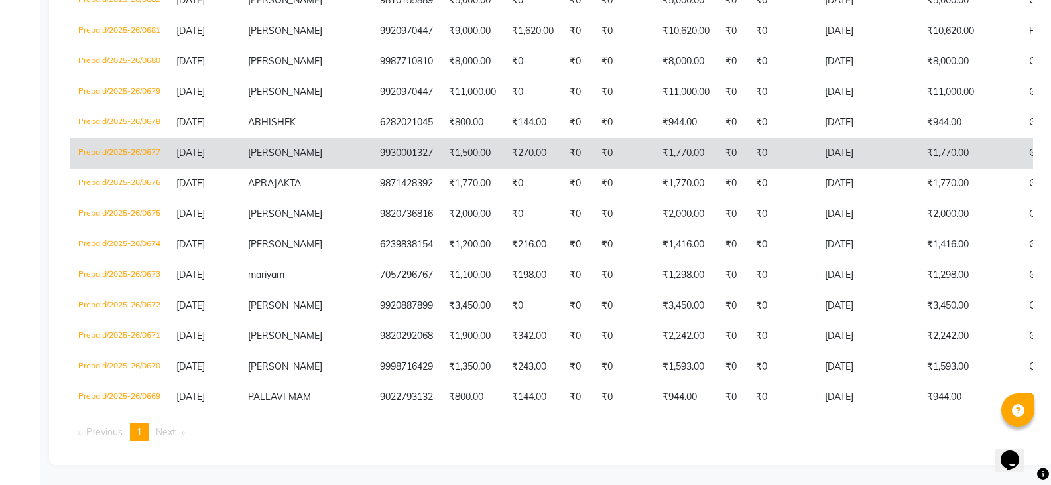
click at [237, 142] on td "04-09-2025" at bounding box center [204, 153] width 72 height 31
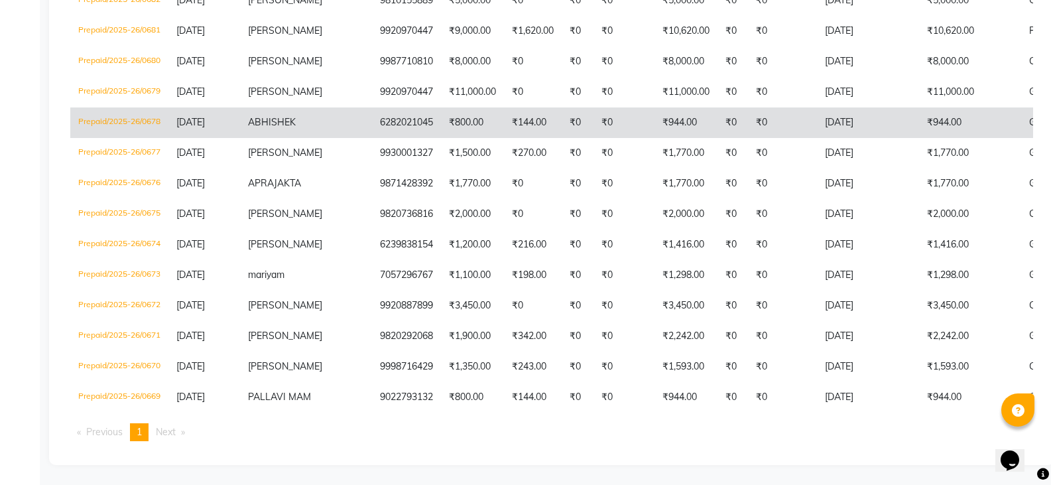
scroll to position [499, 0]
click at [259, 128] on span "ABHISHEK" at bounding box center [272, 122] width 48 height 12
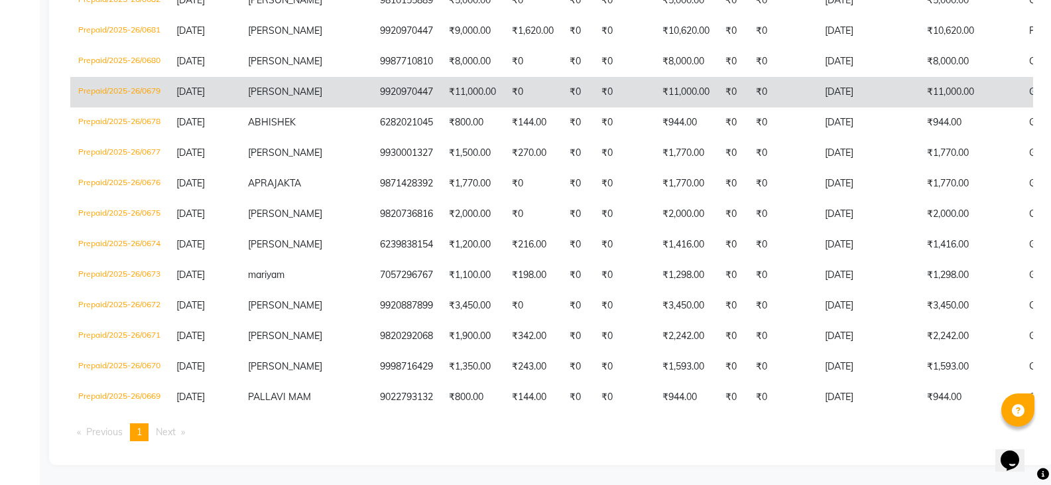
click at [268, 97] on span "SARA SHAIKH" at bounding box center [285, 92] width 74 height 12
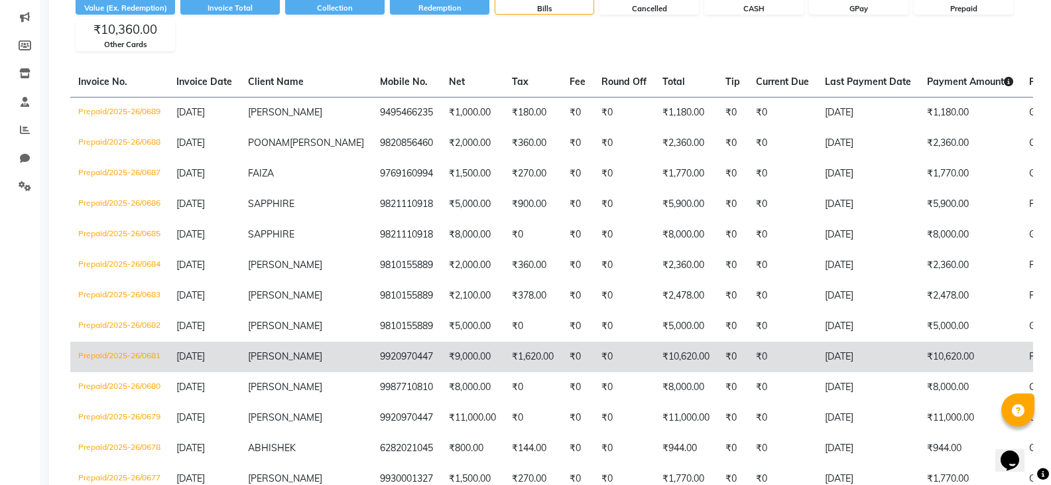
scroll to position [101, 0]
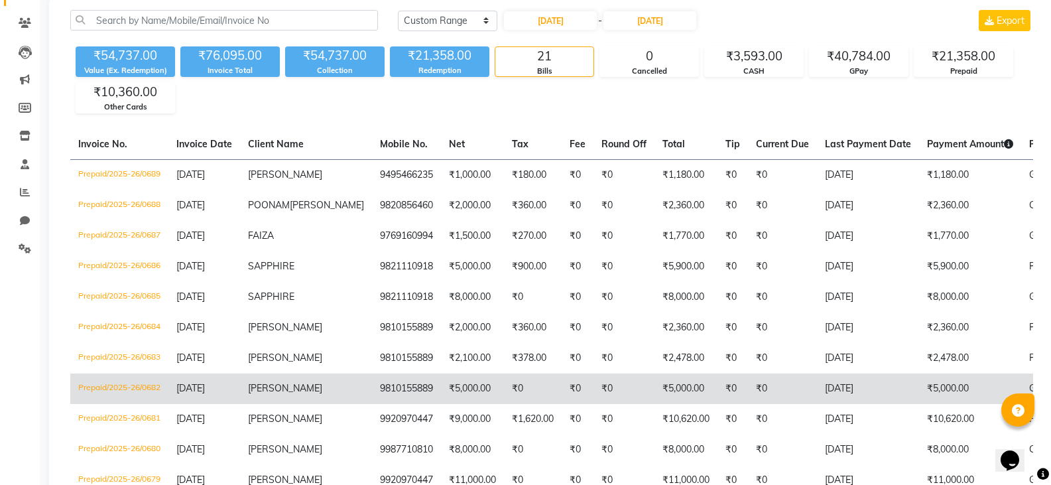
click at [267, 394] on span "ISHITA" at bounding box center [285, 388] width 74 height 12
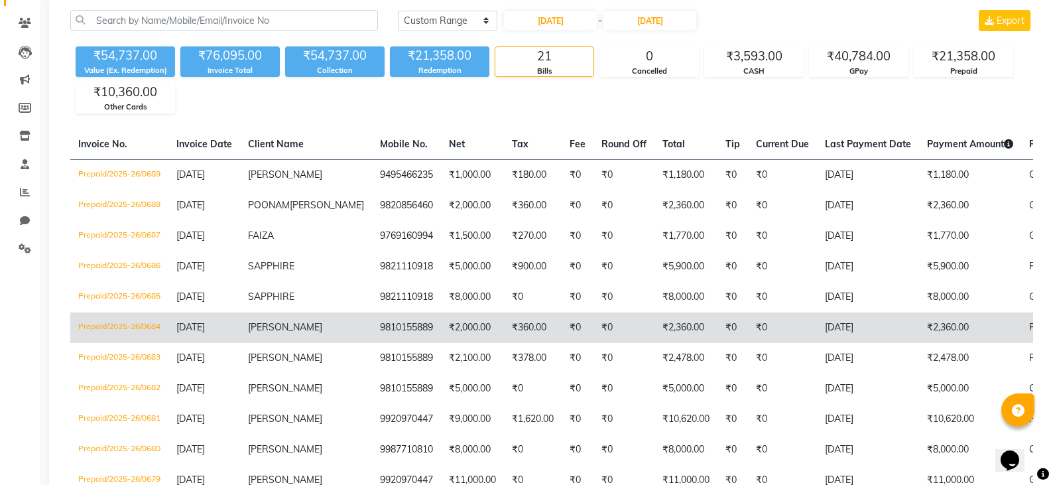
click at [247, 343] on td "ISHITA" at bounding box center [306, 327] width 132 height 31
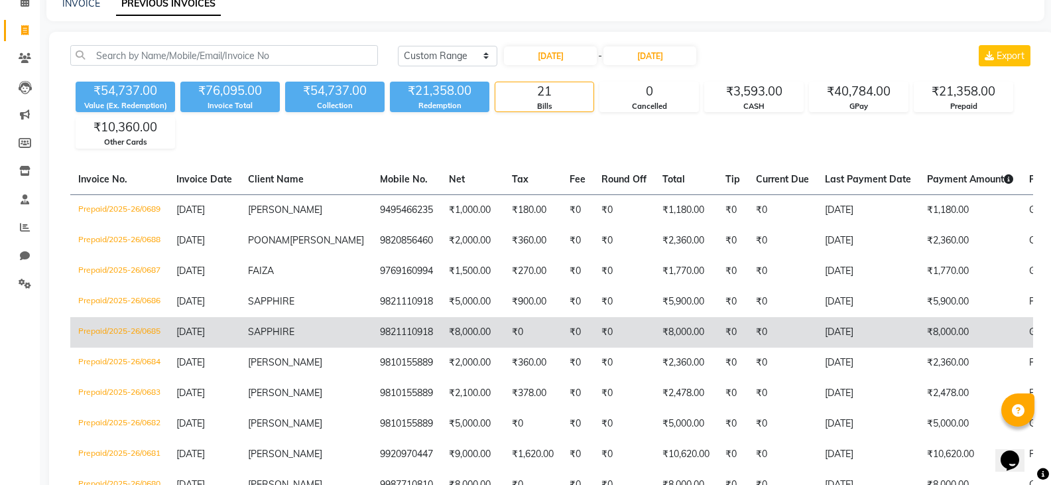
scroll to position [35, 0]
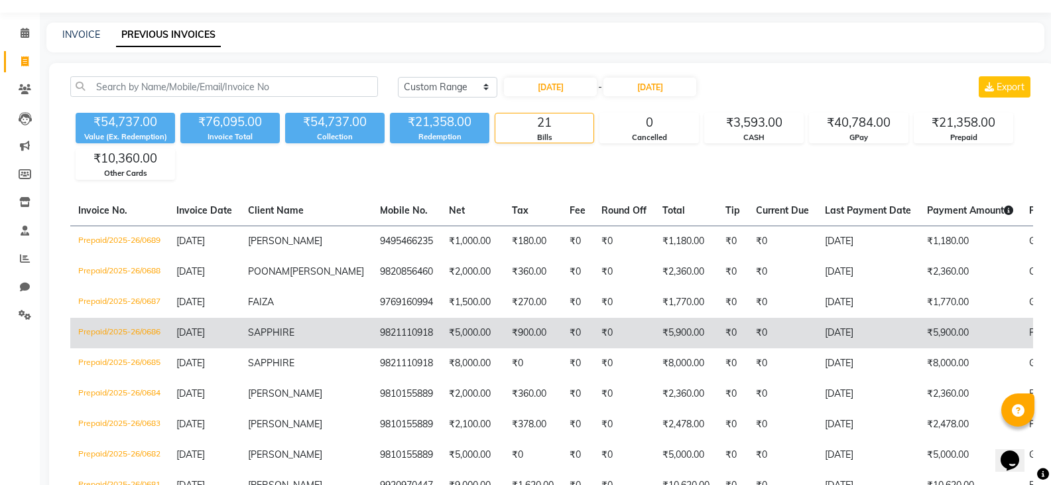
click at [257, 338] on span "SAPPHIRE" at bounding box center [271, 332] width 46 height 12
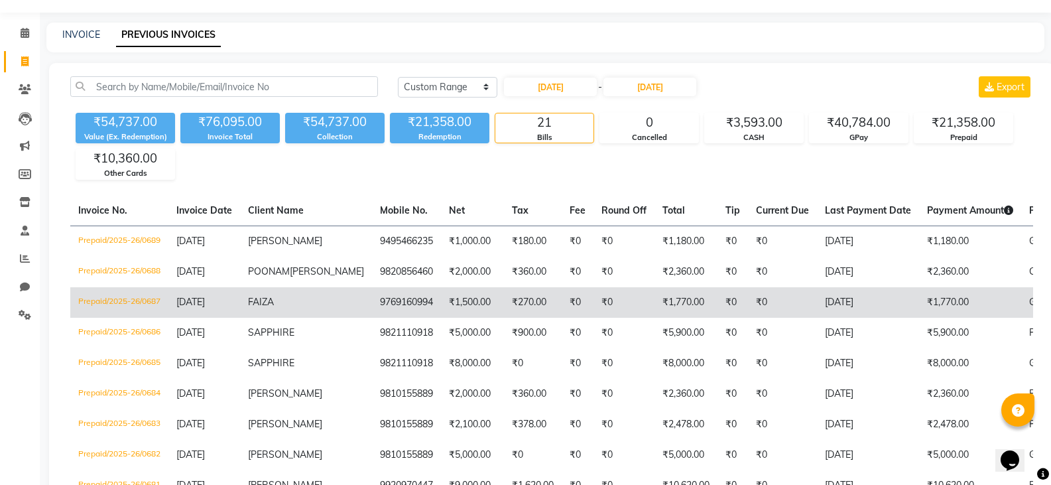
click at [119, 316] on td "Prepaid/2025-26/0687" at bounding box center [119, 302] width 98 height 31
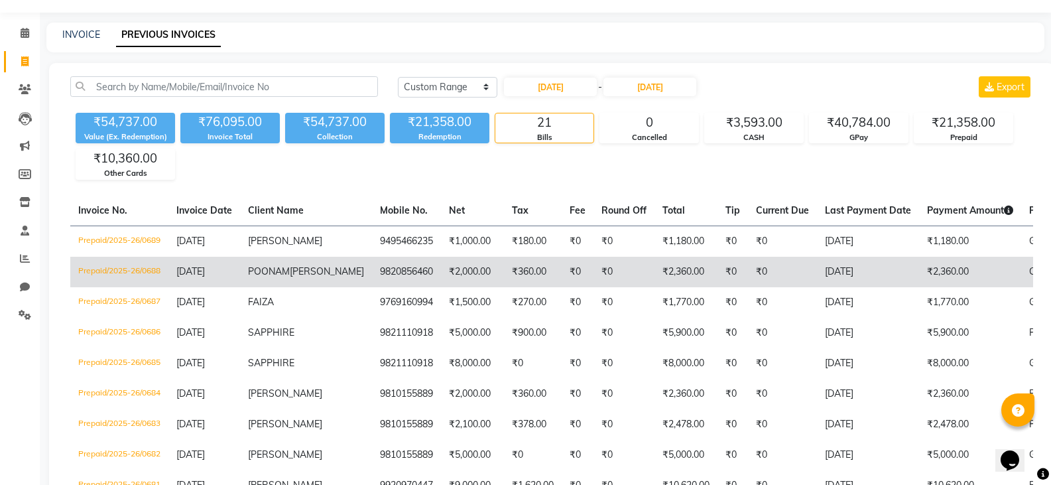
click at [249, 270] on span "POONAM" at bounding box center [269, 271] width 42 height 12
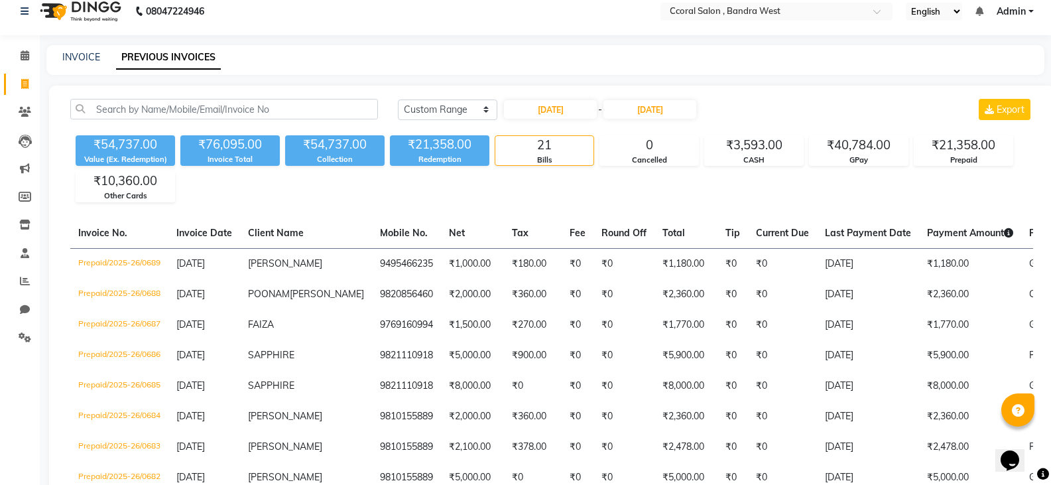
scroll to position [0, 0]
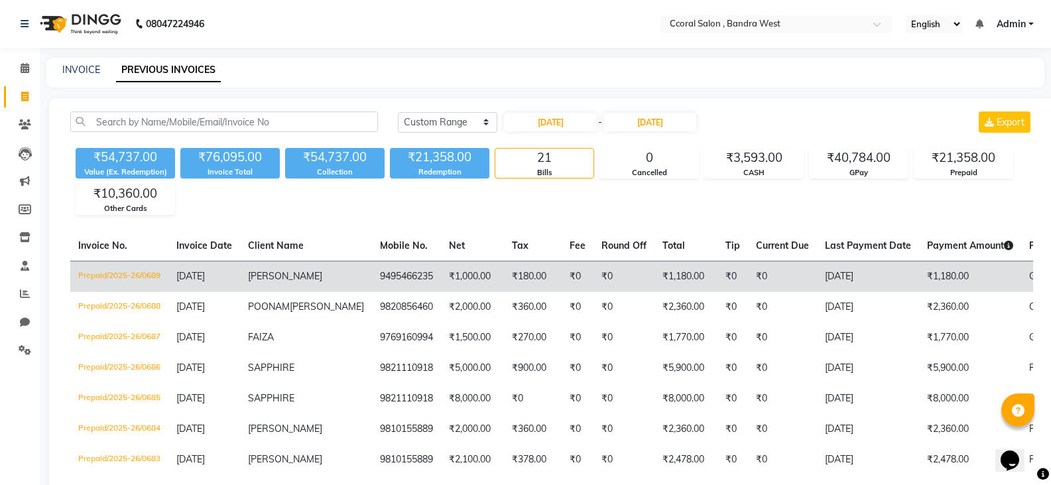
click at [253, 277] on span "SARAH" at bounding box center [285, 276] width 74 height 12
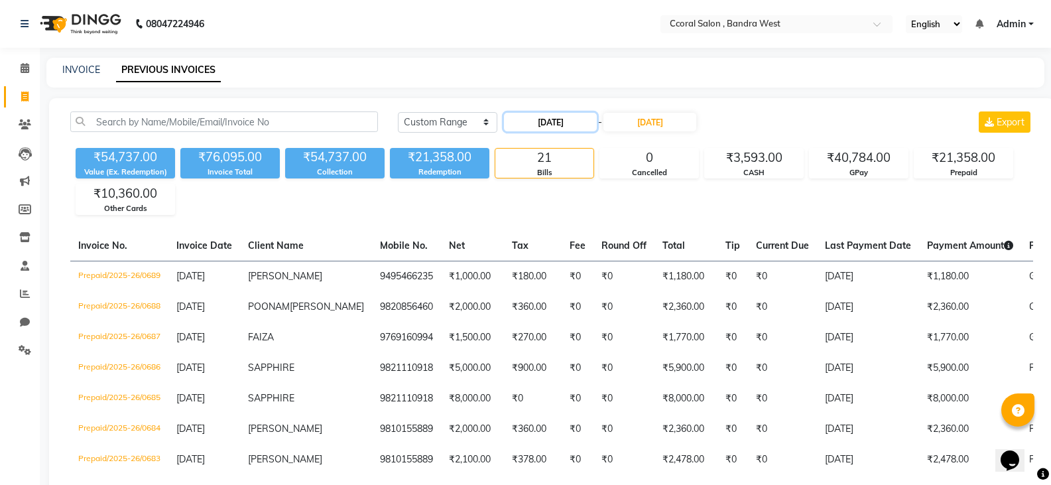
click at [563, 123] on input "02-09-2025" at bounding box center [550, 122] width 93 height 19
select select "9"
select select "2025"
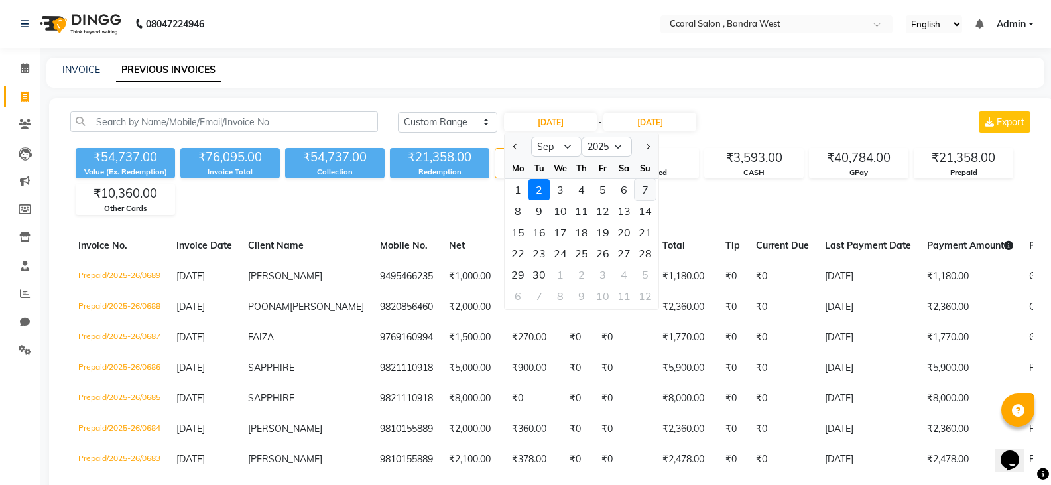
click at [644, 185] on div "7" at bounding box center [645, 189] width 21 height 21
type input "07-09-2025"
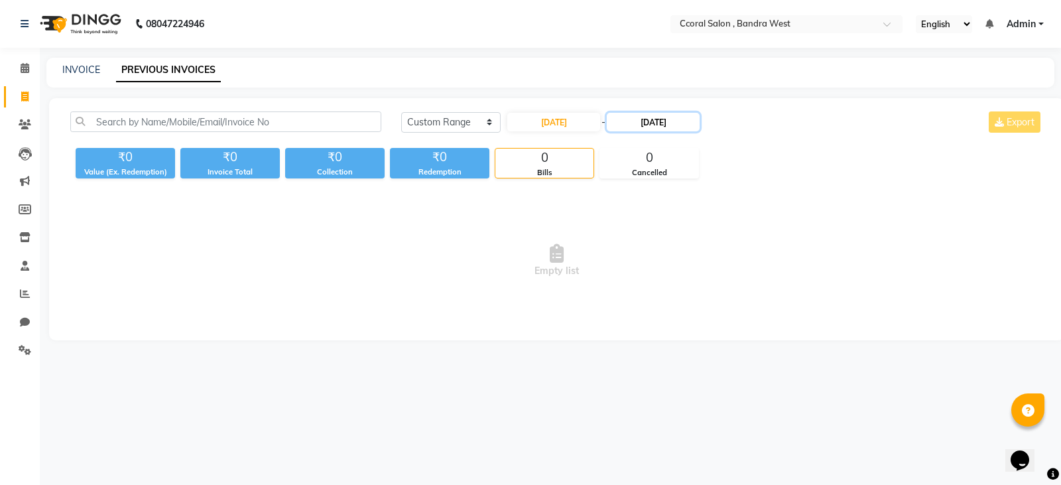
click at [683, 121] on input "06-09-2025" at bounding box center [653, 122] width 93 height 19
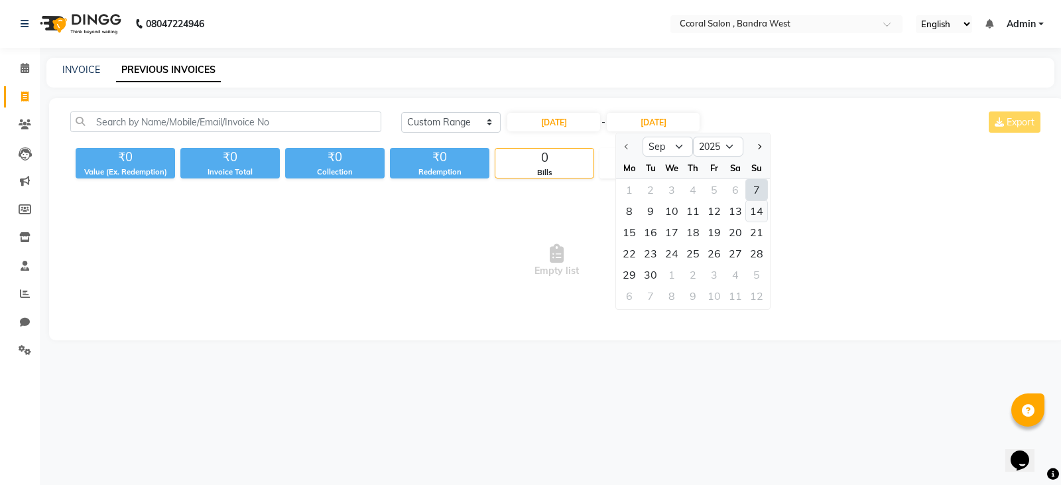
click at [754, 210] on div "14" at bounding box center [756, 210] width 21 height 21
type input "14-09-2025"
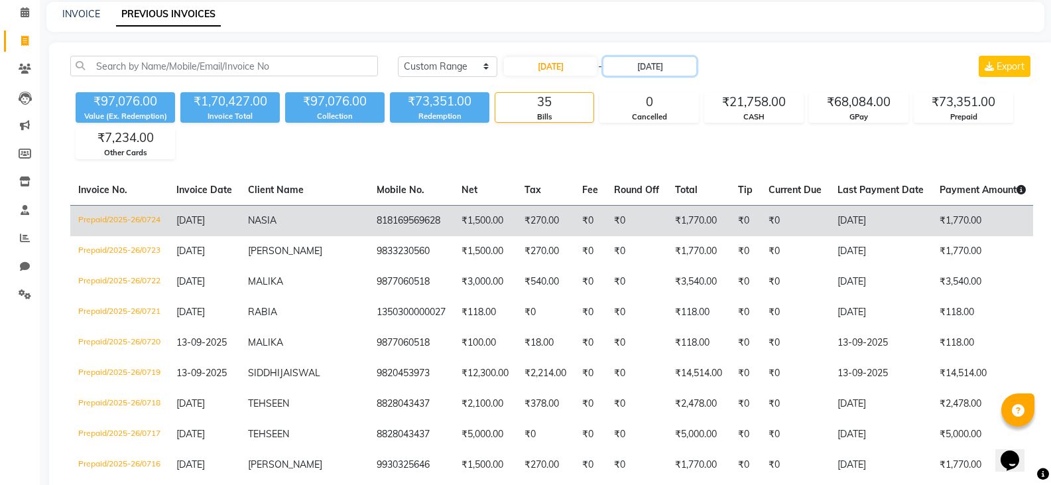
scroll to position [133, 0]
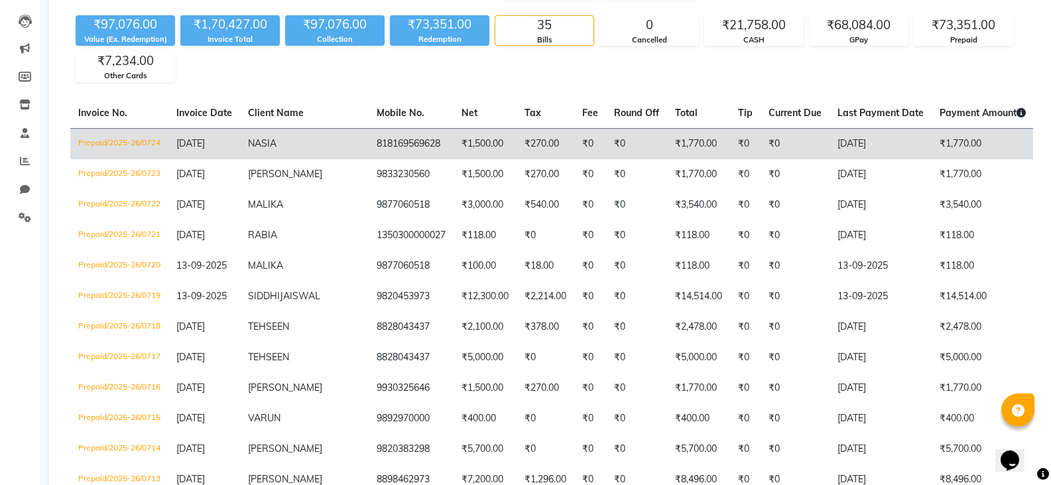
click at [257, 143] on span "NASIA" at bounding box center [262, 143] width 29 height 12
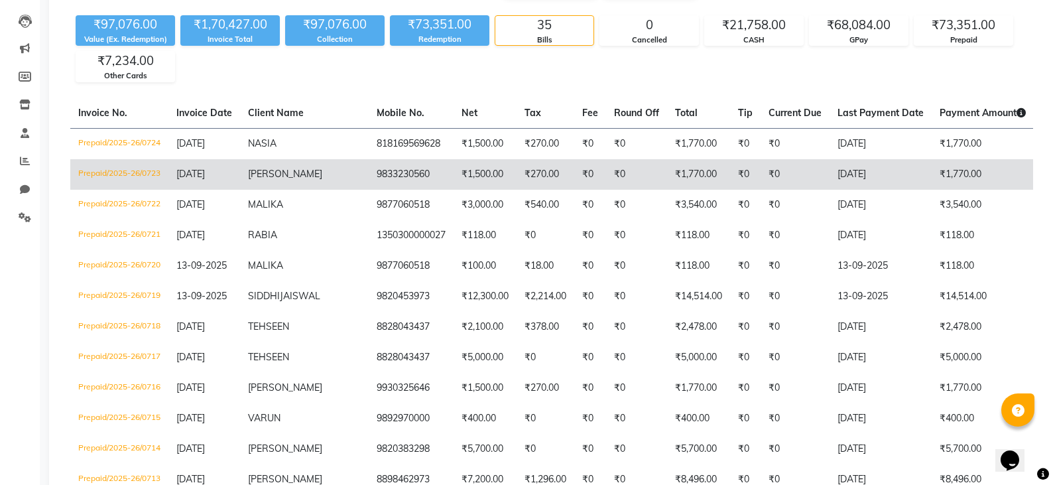
click at [369, 181] on td "9833230560" at bounding box center [411, 174] width 85 height 31
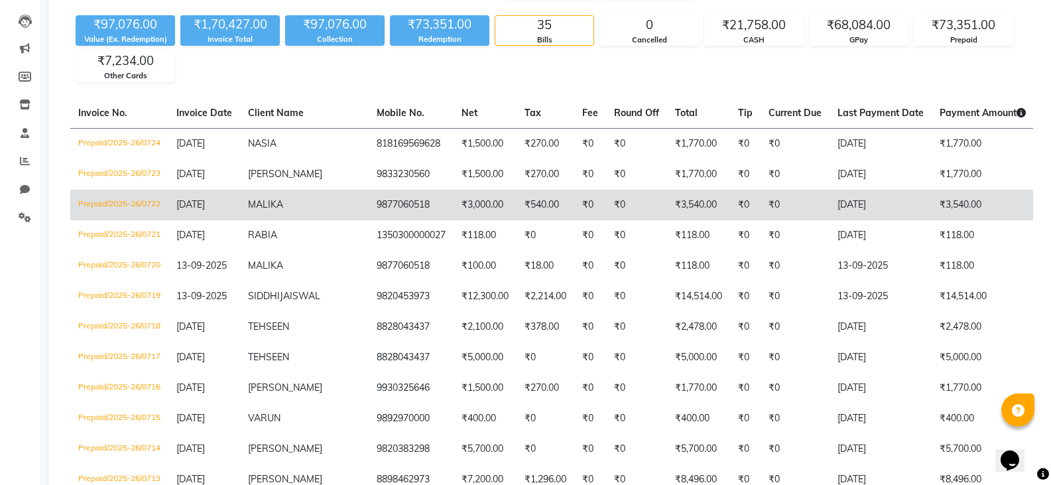
click at [261, 206] on span "MALIKA" at bounding box center [265, 204] width 35 height 12
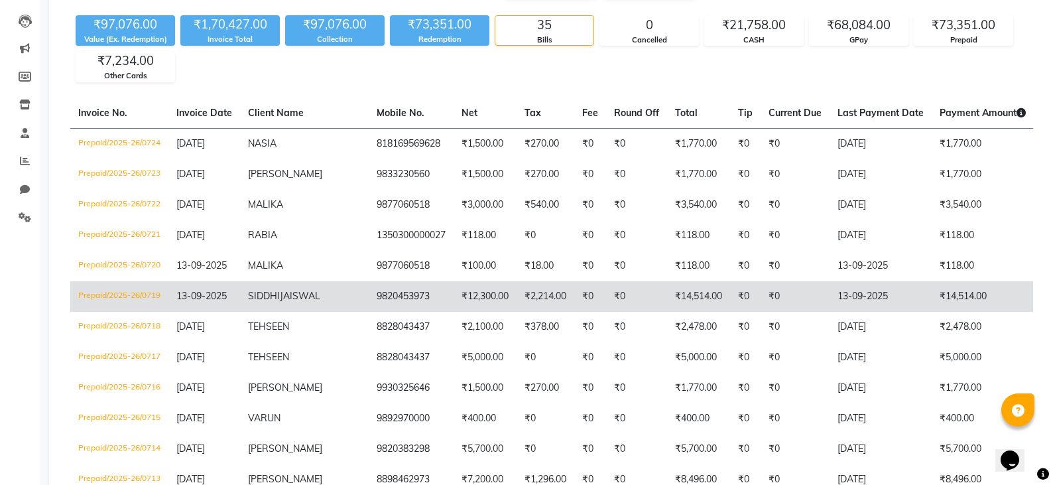
click at [246, 303] on td "SIDDHI JAISWAL" at bounding box center [304, 296] width 129 height 31
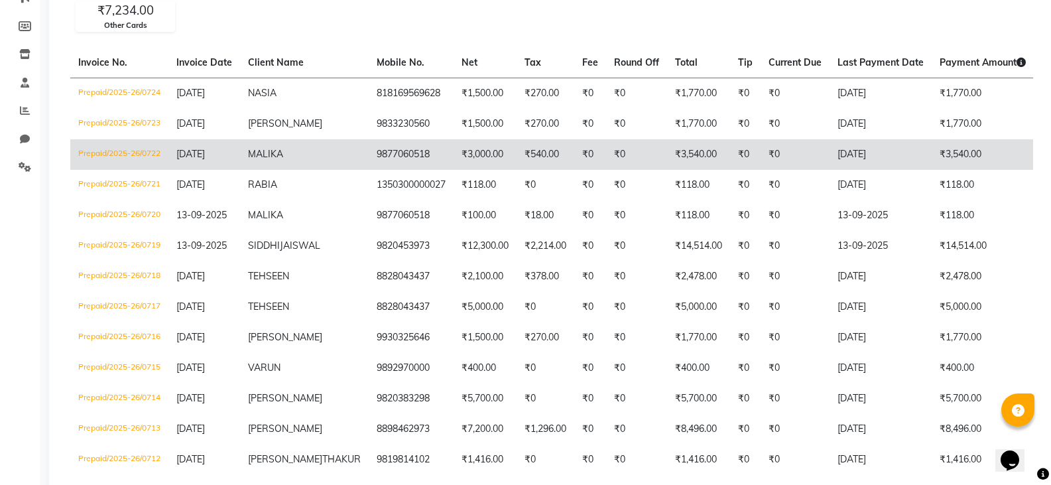
scroll to position [332, 0]
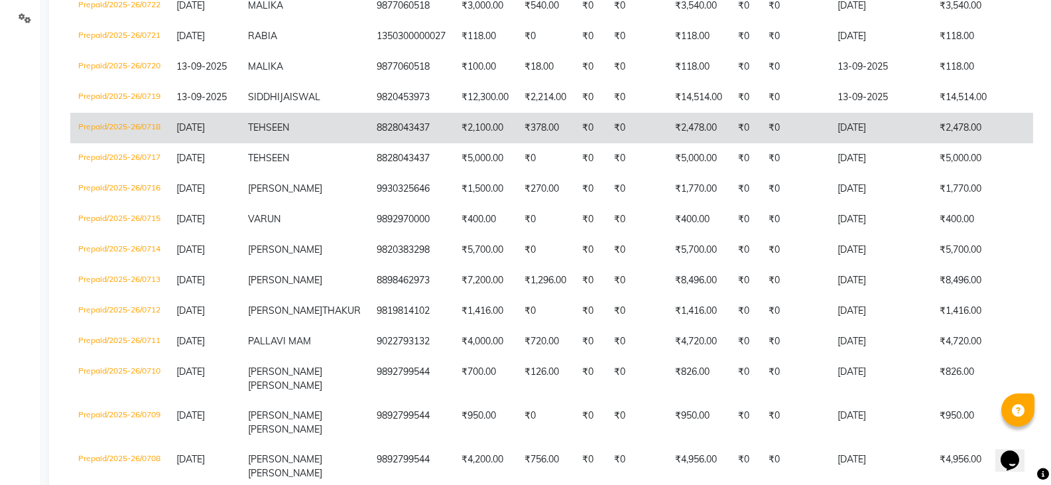
click at [205, 143] on td "12-09-2025" at bounding box center [204, 128] width 72 height 31
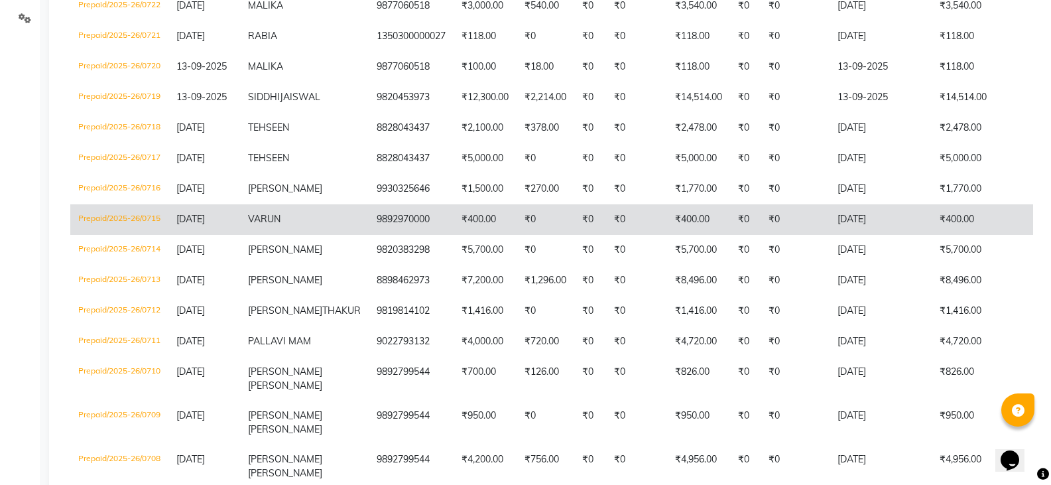
click at [252, 225] on span "VARUN" at bounding box center [264, 219] width 32 height 12
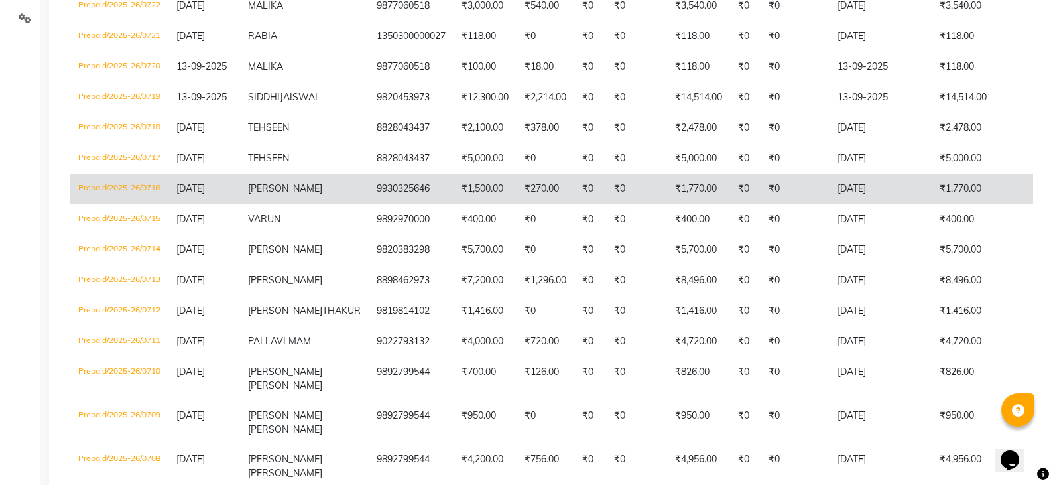
click at [263, 194] on span "SANJANA KASEKAR" at bounding box center [285, 188] width 74 height 12
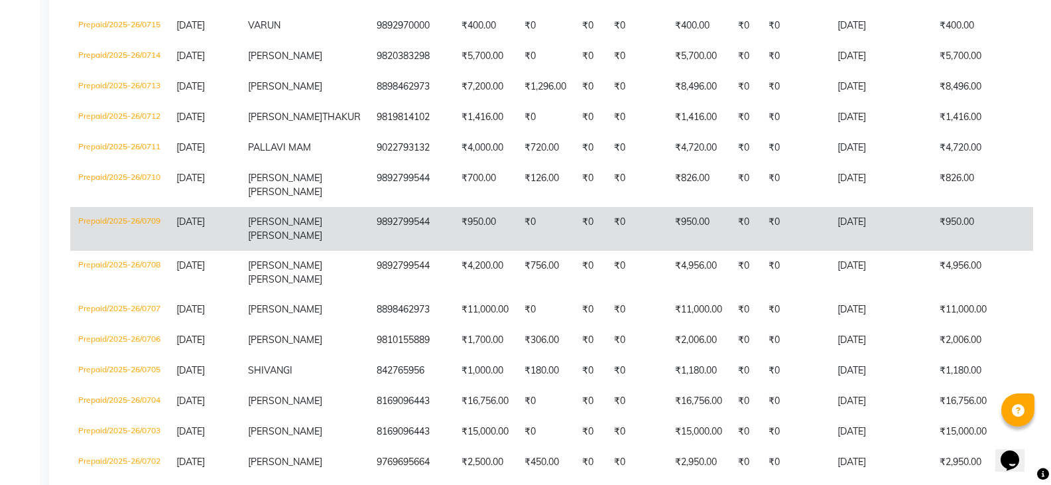
scroll to position [531, 0]
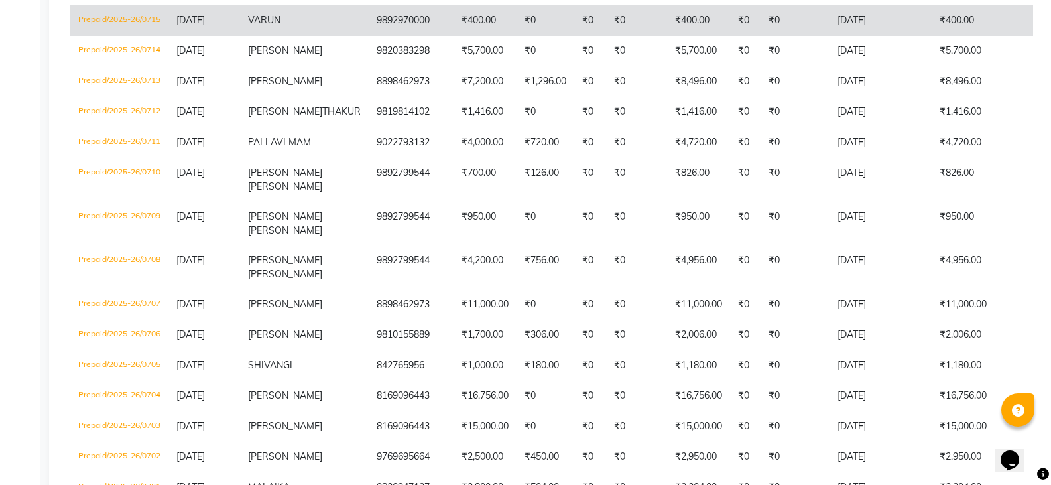
click at [269, 26] on span "VARUN" at bounding box center [264, 20] width 32 height 12
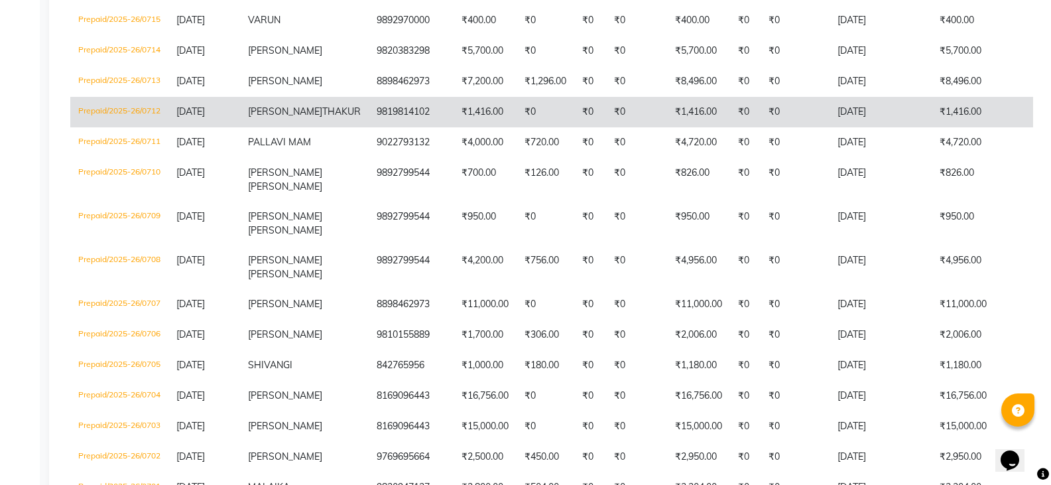
click at [294, 127] on td "KOMAL THAKUR" at bounding box center [304, 112] width 129 height 31
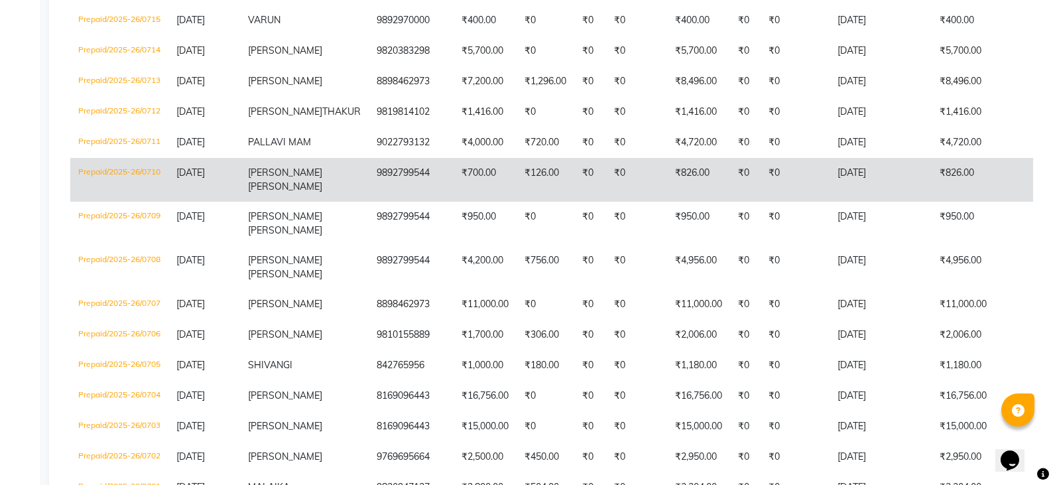
click at [269, 192] on span "DSOUZA" at bounding box center [285, 186] width 74 height 12
click at [144, 202] on td "Prepaid/2025-26/0710" at bounding box center [119, 180] width 98 height 44
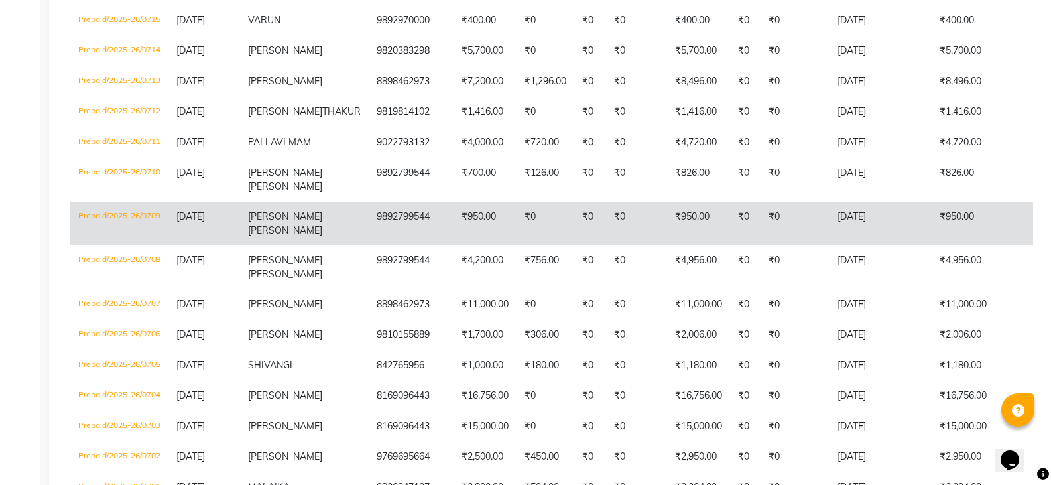
click at [271, 236] on span "DSOUZA" at bounding box center [285, 230] width 74 height 12
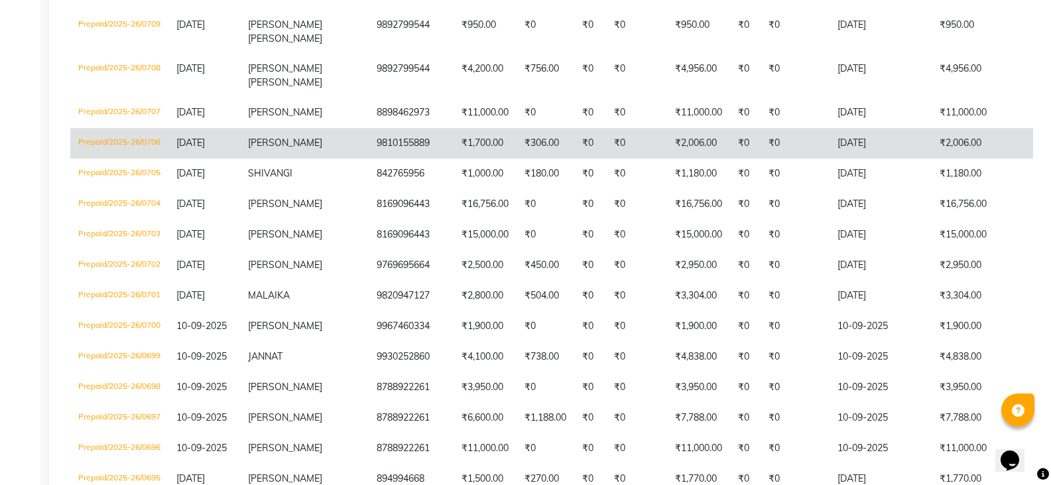
scroll to position [730, 0]
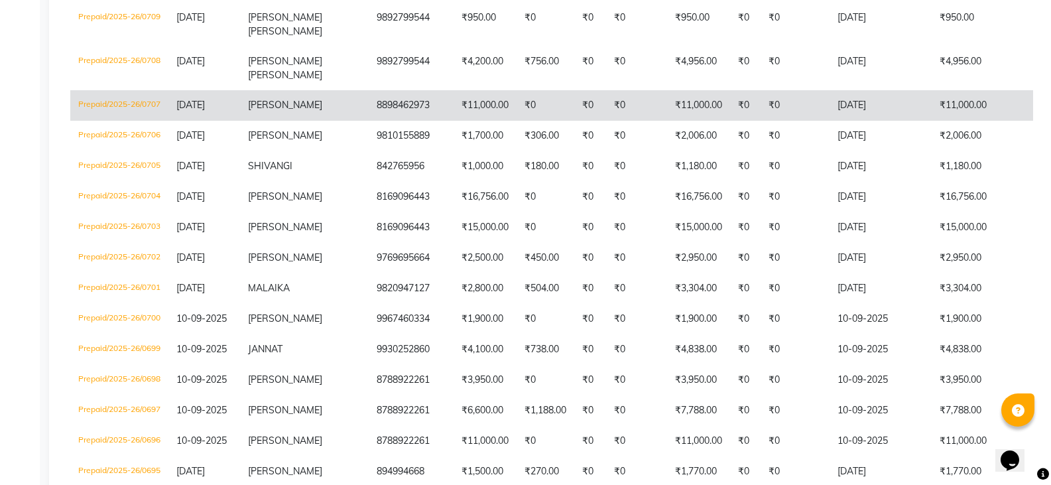
click at [249, 111] on span "ROSITA GONSALVES" at bounding box center [285, 105] width 74 height 12
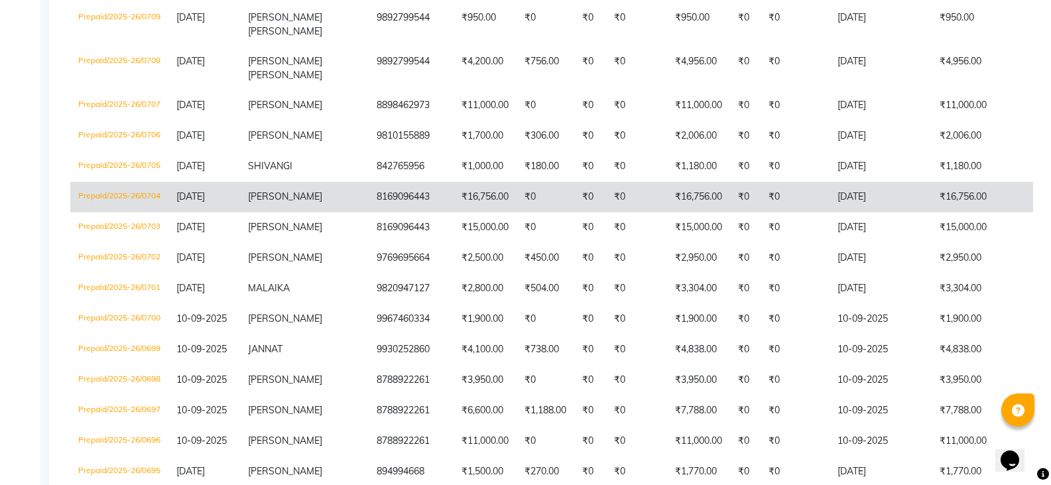
click at [225, 212] on td "11-09-2025" at bounding box center [204, 197] width 72 height 31
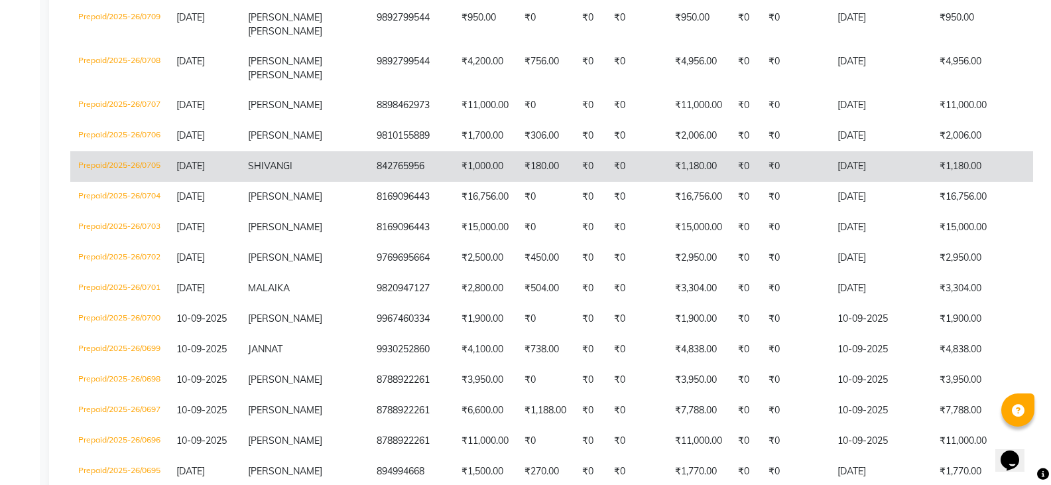
click at [282, 172] on span "SHIVANGI" at bounding box center [270, 166] width 44 height 12
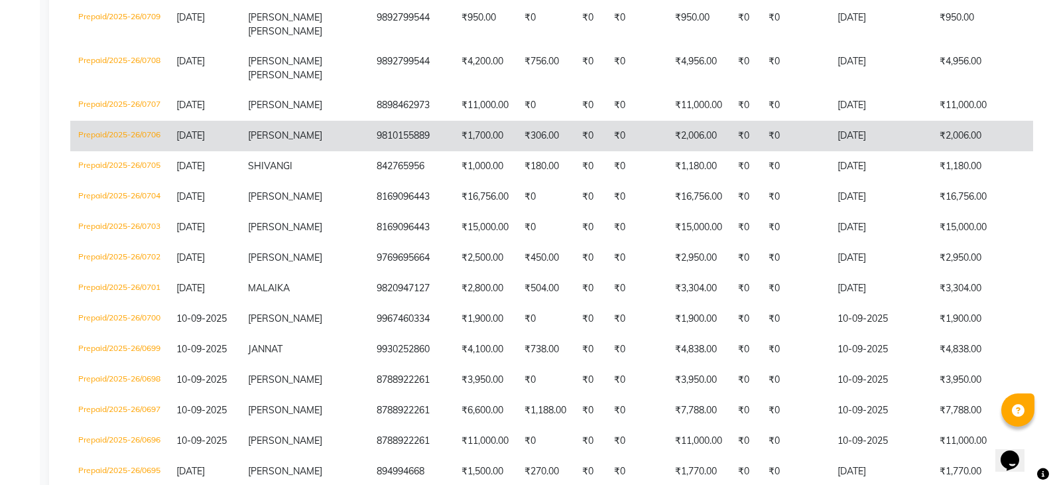
click at [284, 151] on td "ISHITA" at bounding box center [304, 136] width 129 height 31
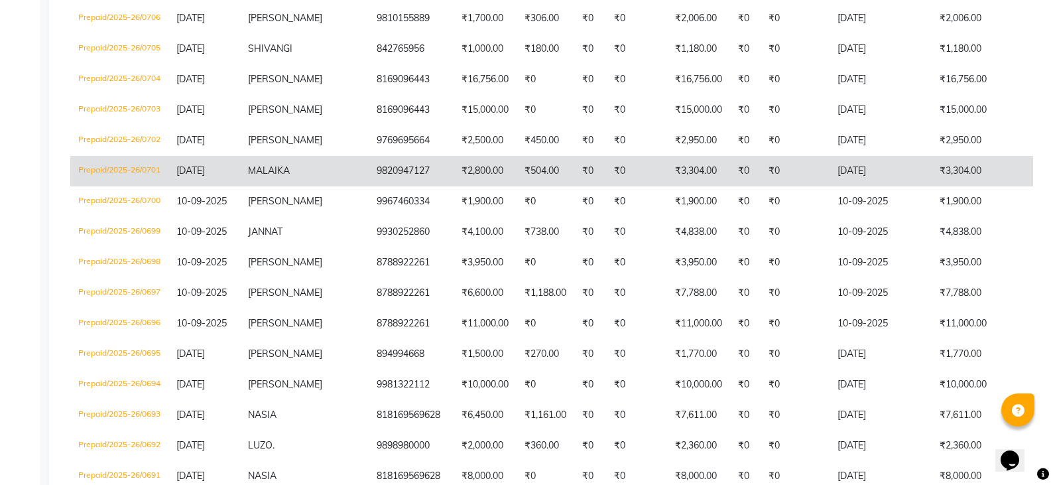
scroll to position [862, 0]
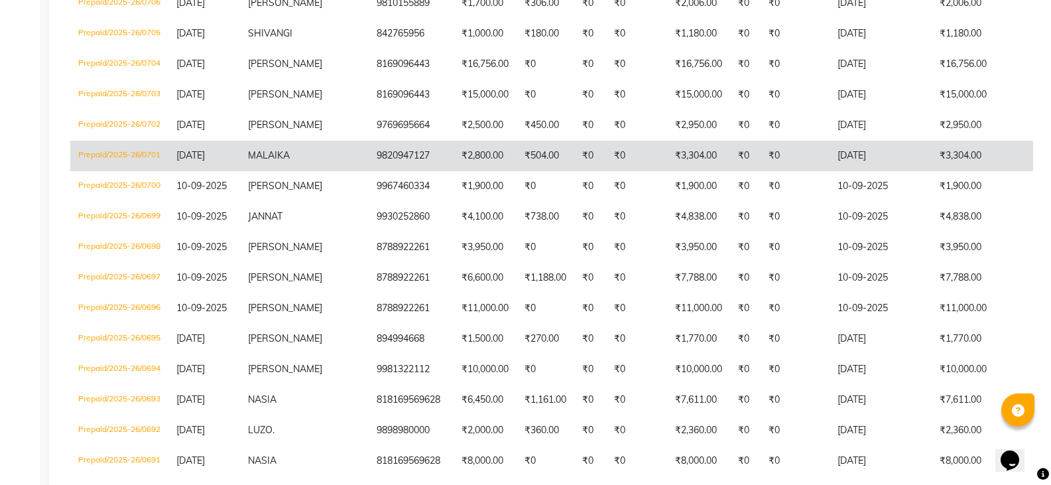
click at [237, 171] on td "11-09-2025" at bounding box center [204, 156] width 72 height 31
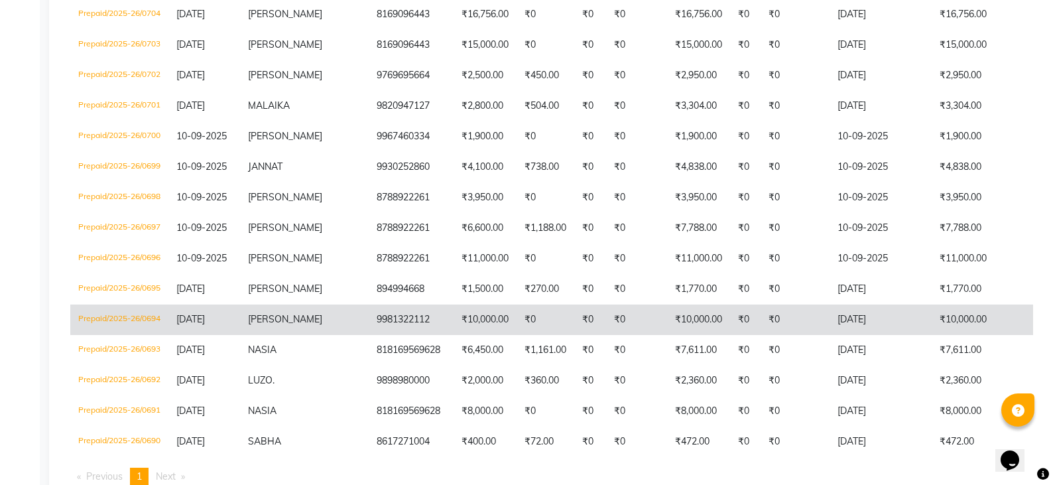
scroll to position [995, 0]
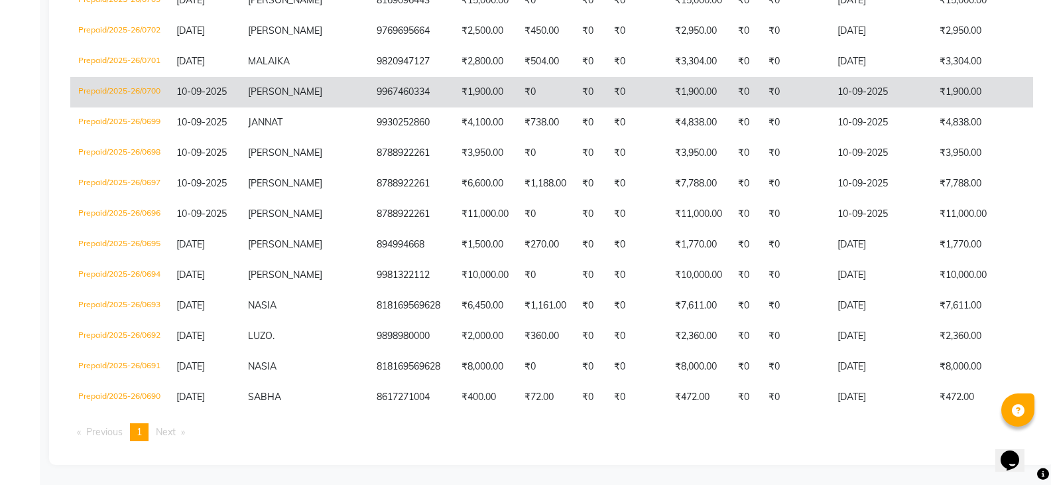
click at [282, 97] on span "NAZNEEN BARAY" at bounding box center [285, 92] width 74 height 12
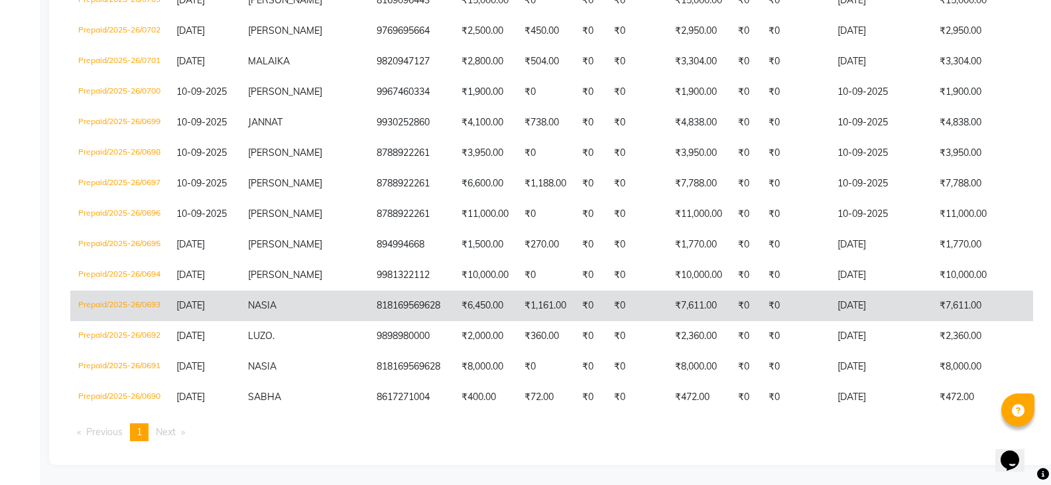
click at [217, 321] on td "07-09-2025" at bounding box center [204, 306] width 72 height 31
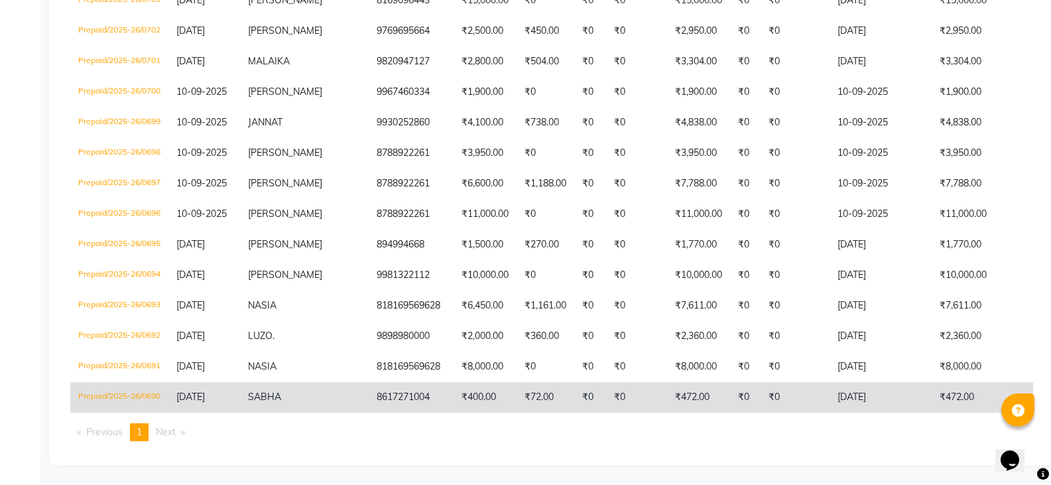
click at [205, 391] on span "07-09-2025" at bounding box center [190, 397] width 29 height 12
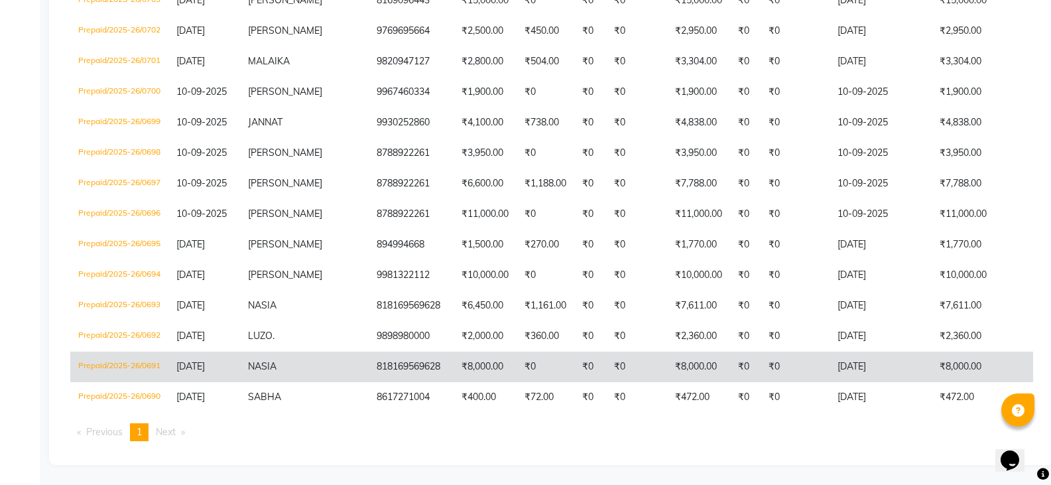
click at [273, 365] on td "NASIA" at bounding box center [304, 367] width 129 height 31
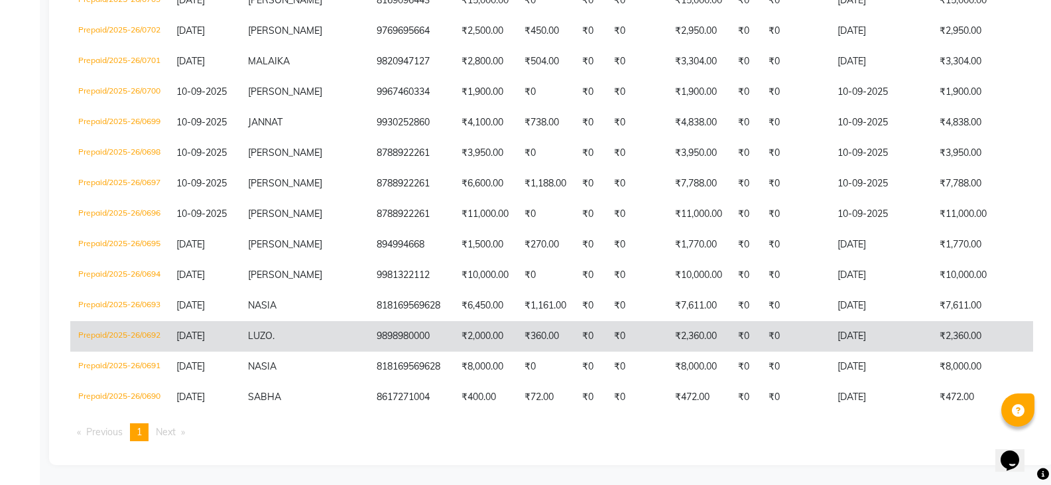
click at [283, 323] on td "LUZO ." at bounding box center [304, 336] width 129 height 31
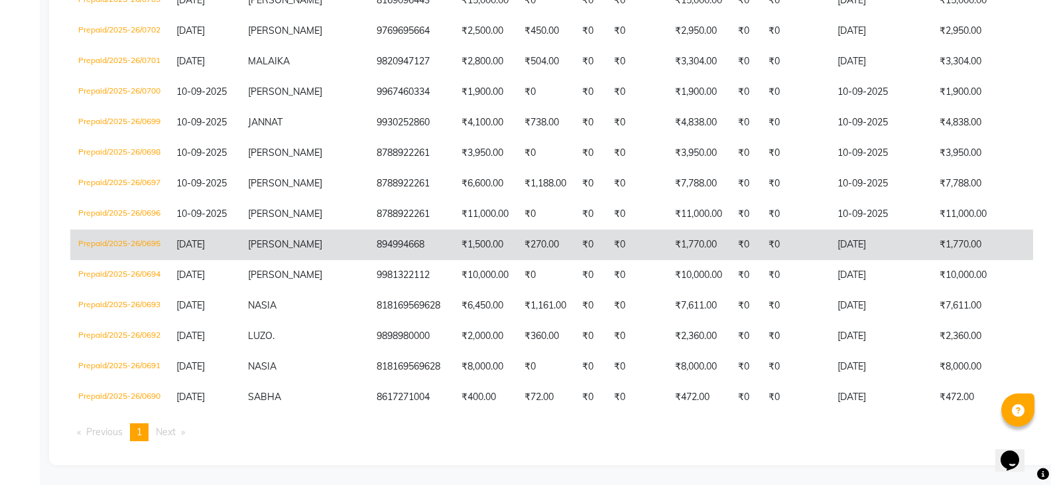
click at [256, 238] on span "CHHAVI" at bounding box center [285, 244] width 74 height 12
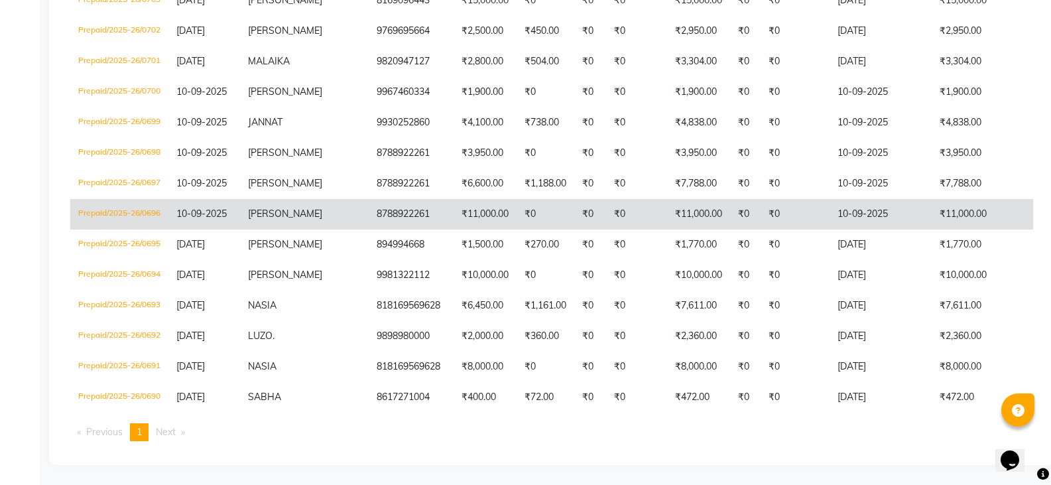
click at [279, 199] on td "RINA DIAS" at bounding box center [304, 214] width 129 height 31
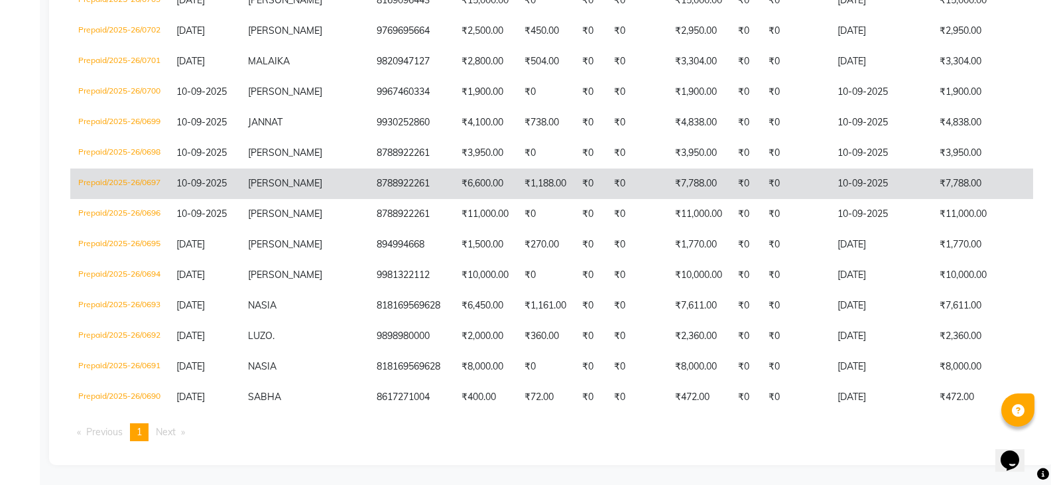
click at [287, 177] on span "RINA DIAS" at bounding box center [285, 183] width 74 height 12
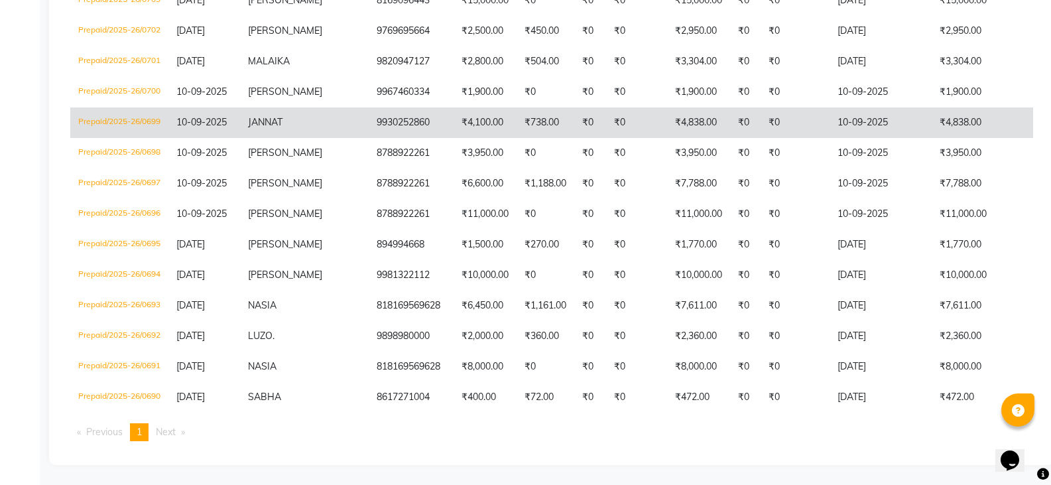
click at [261, 116] on span "JANNAT" at bounding box center [265, 122] width 34 height 12
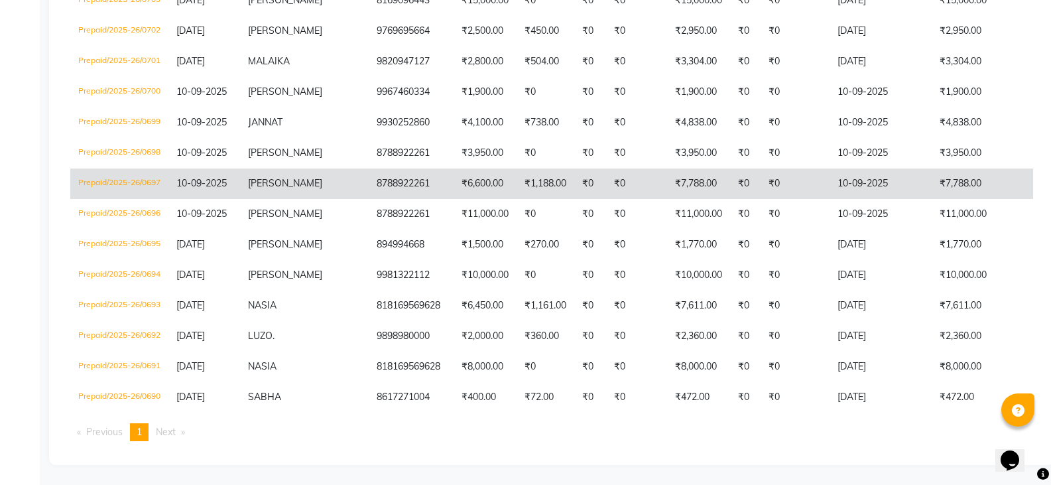
click at [213, 177] on span "10-09-2025" at bounding box center [201, 183] width 50 height 12
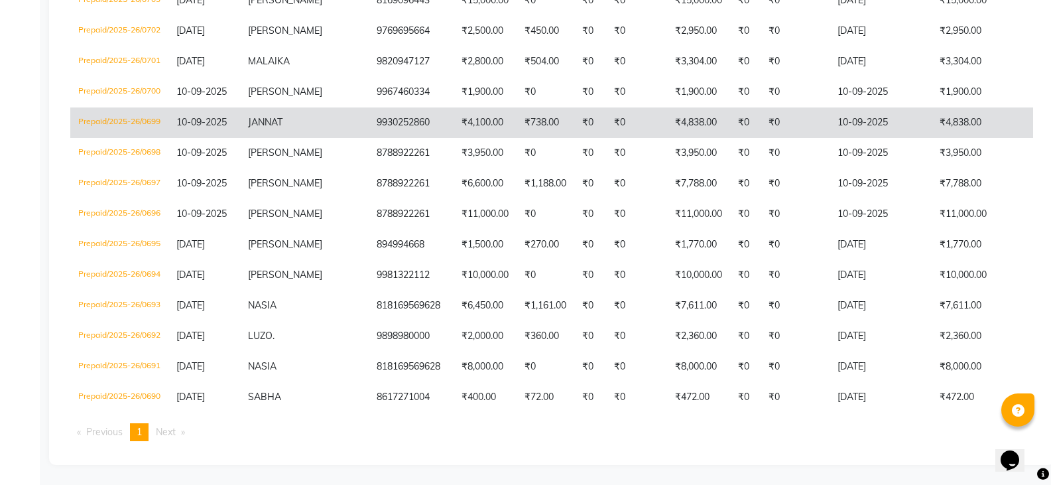
click at [369, 119] on td "9930252860" at bounding box center [411, 122] width 85 height 31
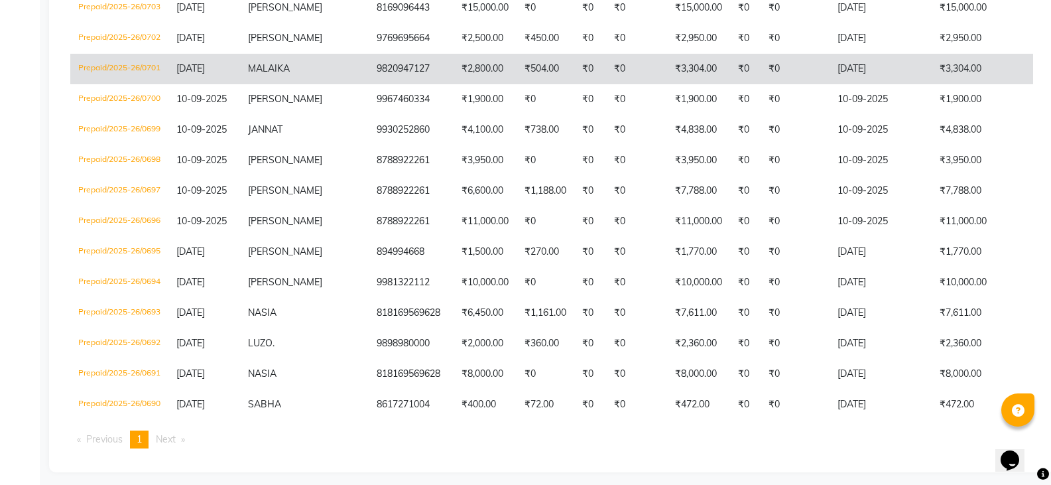
scroll to position [887, 0]
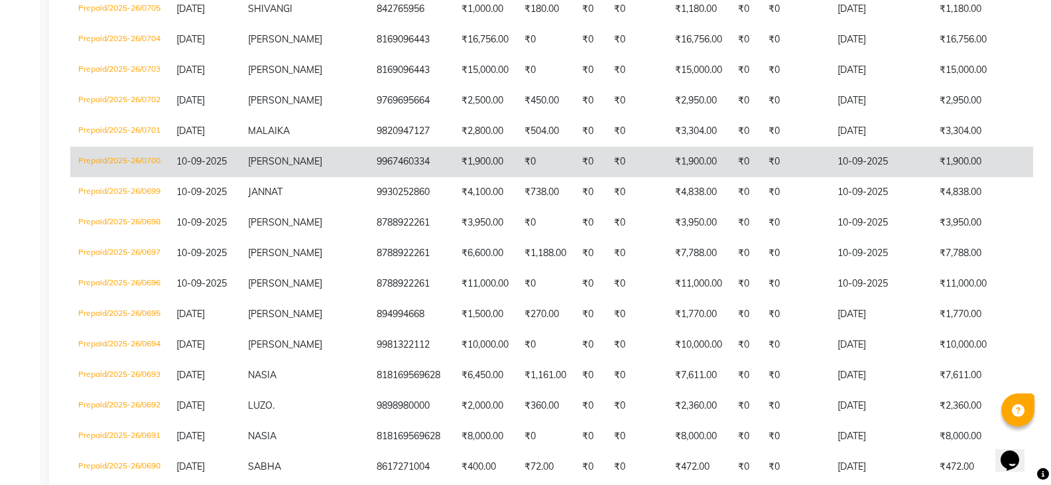
click at [275, 167] on span "NAZNEEN BARAY" at bounding box center [285, 161] width 74 height 12
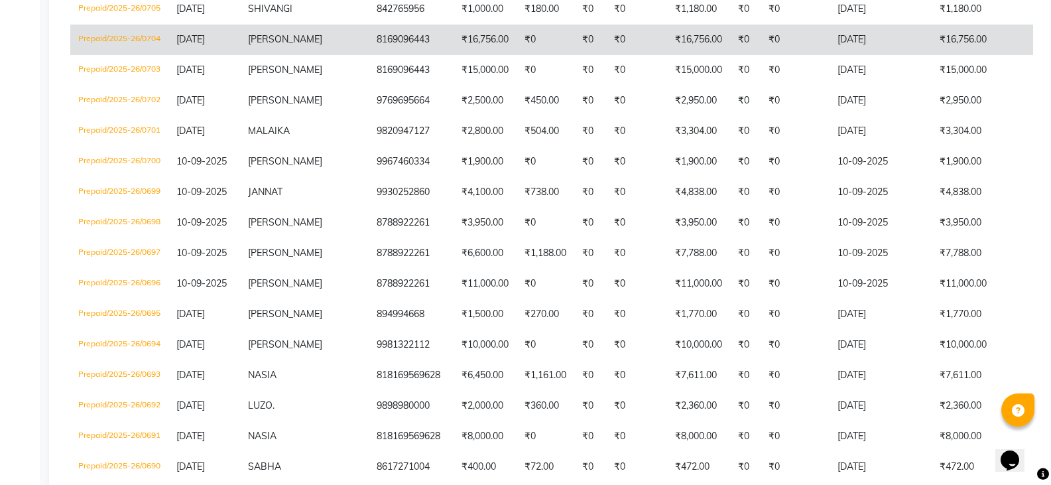
click at [574, 55] on td "₹0" at bounding box center [590, 40] width 32 height 31
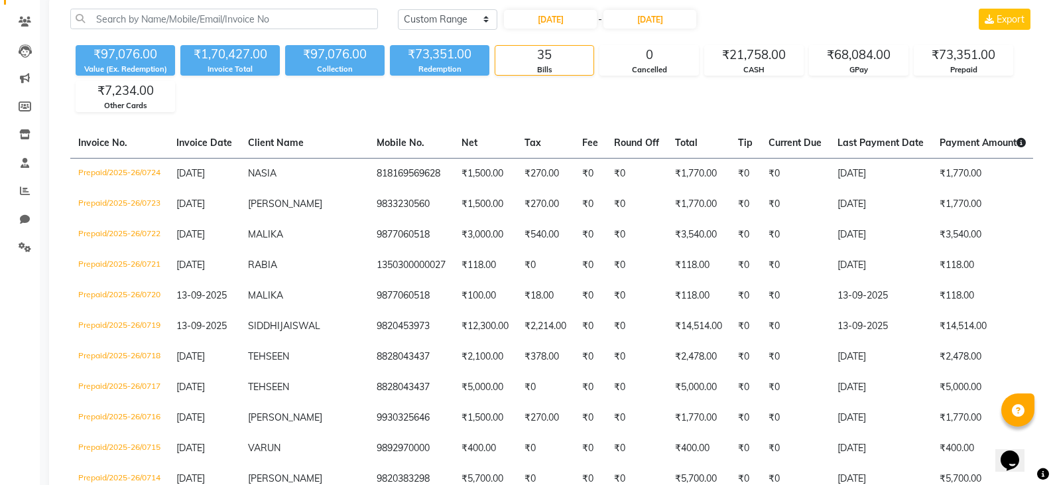
scroll to position [91, 0]
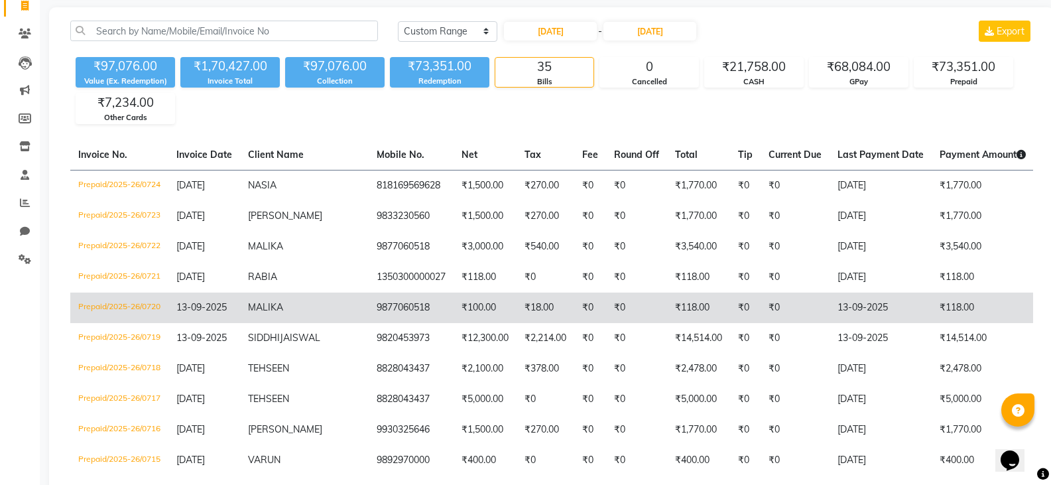
click at [260, 320] on td "MALIKA" at bounding box center [304, 307] width 129 height 31
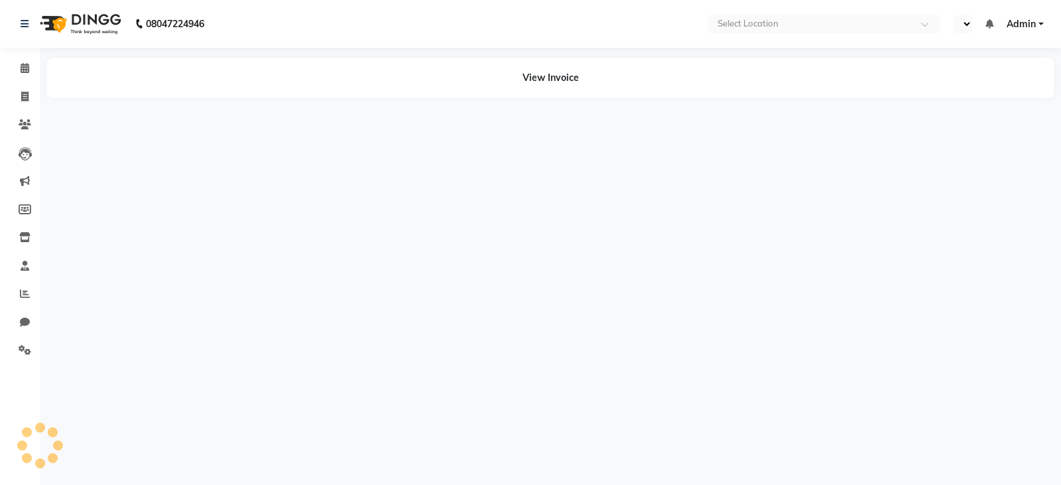
select select "en"
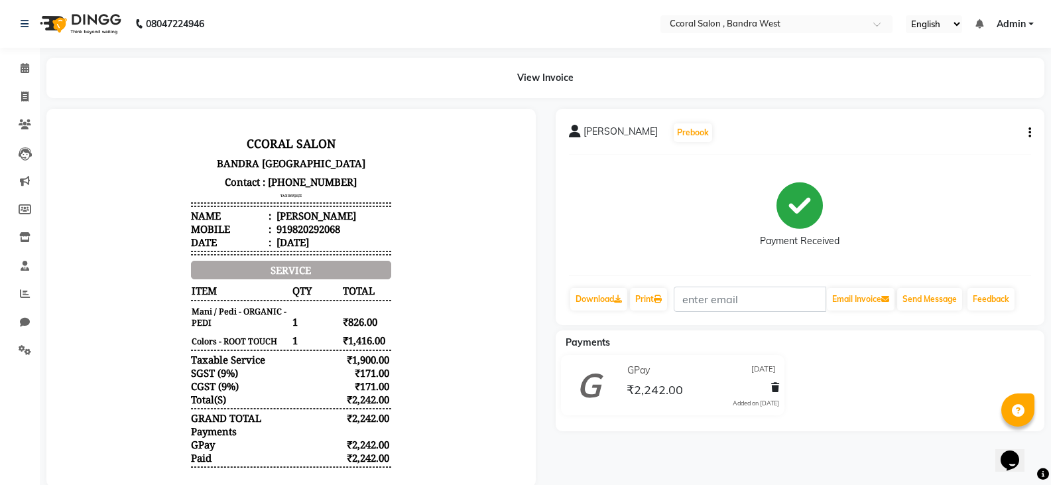
click at [1030, 133] on icon "button" at bounding box center [1030, 133] width 3 height 1
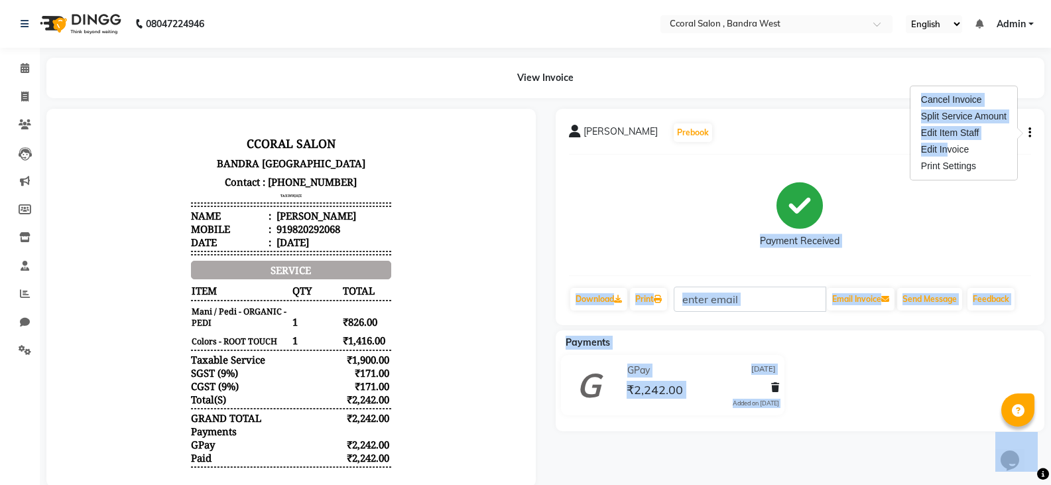
drag, startPoint x: 944, startPoint y: 155, endPoint x: 942, endPoint y: 235, distance: 80.3
click at [942, 235] on body "08047224946 Select Location × Ccoral Salon , Bandra West English ENGLISH Españo…" at bounding box center [525, 242] width 1051 height 485
click at [1030, 133] on icon "button" at bounding box center [1030, 133] width 3 height 1
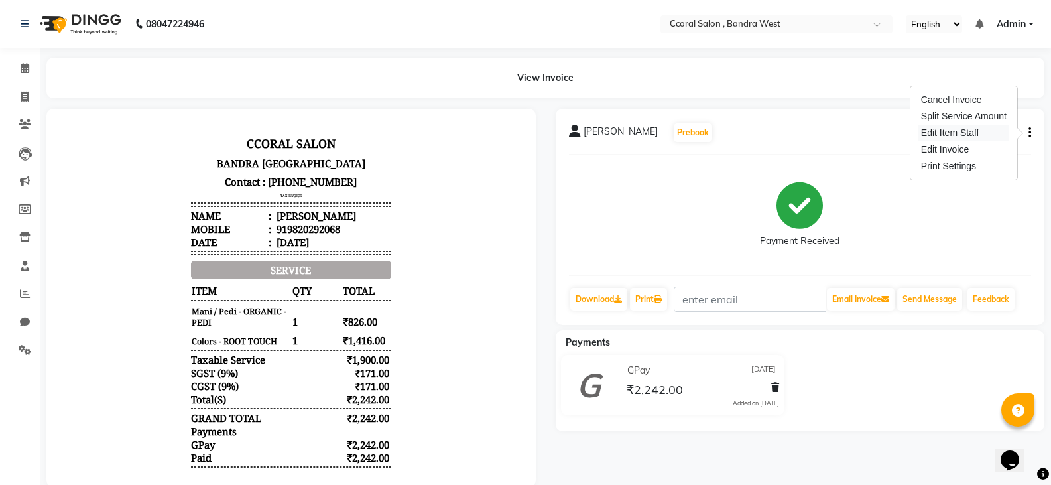
click at [957, 132] on div "Edit Item Staff" at bounding box center [964, 133] width 91 height 17
select select "89063"
select select "71155"
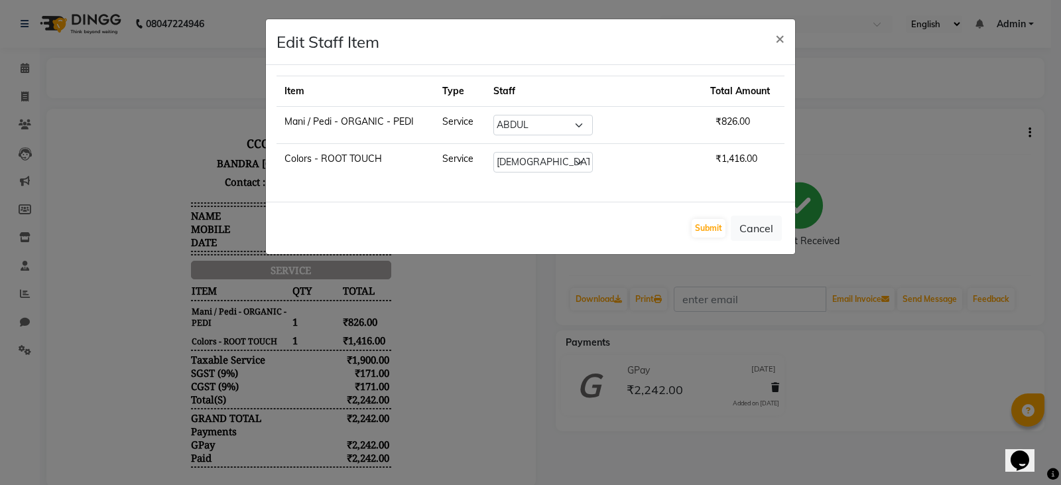
click at [96, 118] on ngb-modal-window "Edit Staff Item × Item Type Staff Total Amount Mani / Pedi - ORGANIC - PEDI Ser…" at bounding box center [530, 242] width 1061 height 485
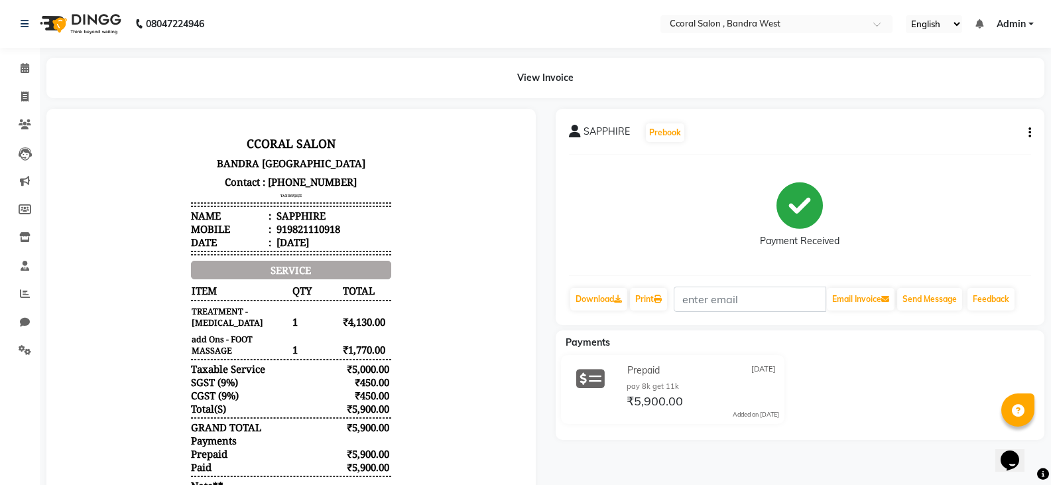
click at [1027, 133] on button "button" at bounding box center [1027, 133] width 8 height 14
click at [952, 135] on div "Edit Item Staff" at bounding box center [964, 133] width 91 height 17
select select "71160"
select select "88255"
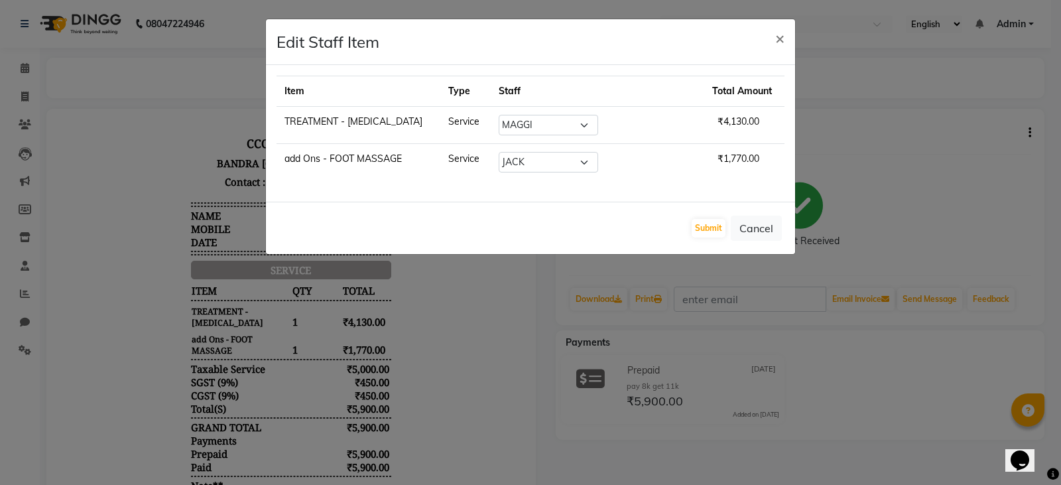
click at [855, 161] on ngb-modal-window "Edit Staff Item × Item Type Staff Total Amount TREATMENT - BOTOX Service Select…" at bounding box center [530, 242] width 1061 height 485
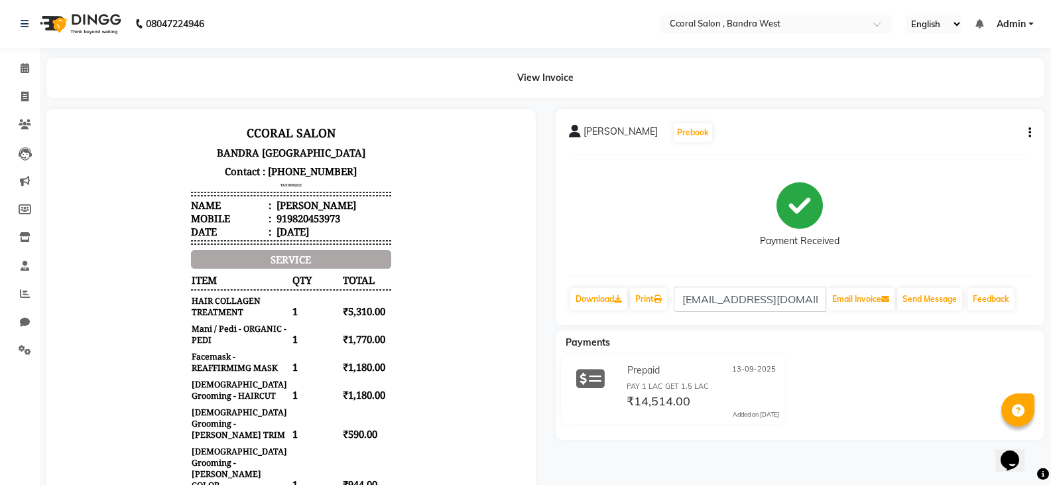
click at [1029, 133] on icon "button" at bounding box center [1030, 133] width 3 height 1
click at [969, 135] on div "Edit Item Staff" at bounding box center [964, 133] width 91 height 17
select select "71155"
select select "90330"
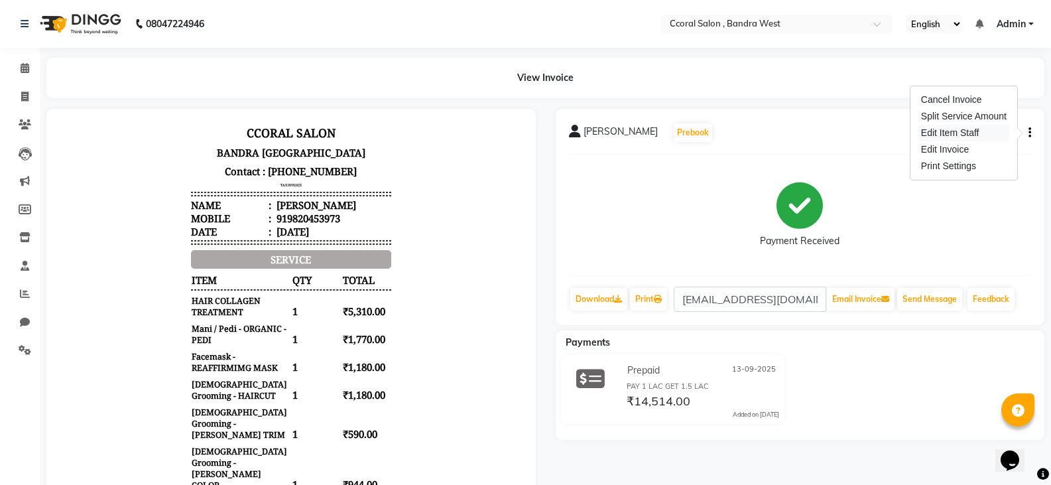
select select "89063"
select select "71160"
select select "89063"
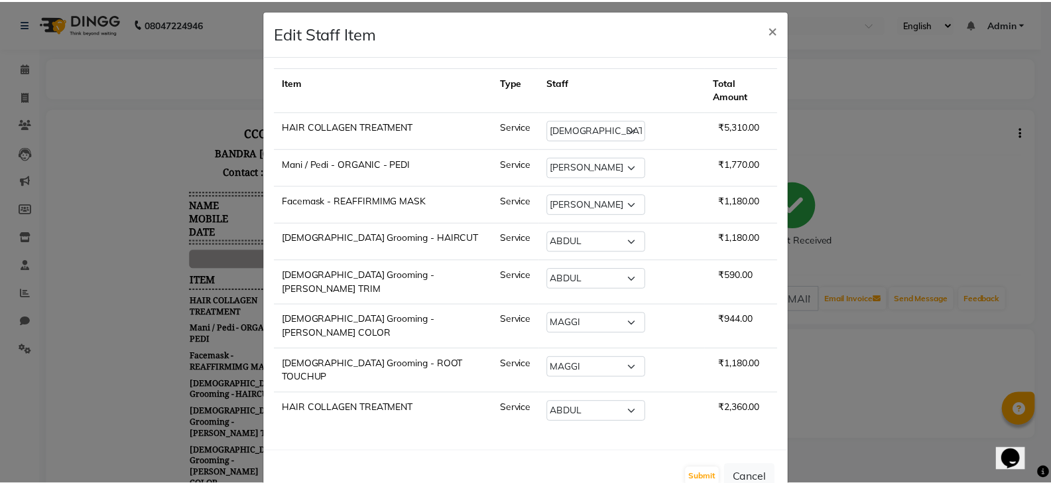
scroll to position [11, 0]
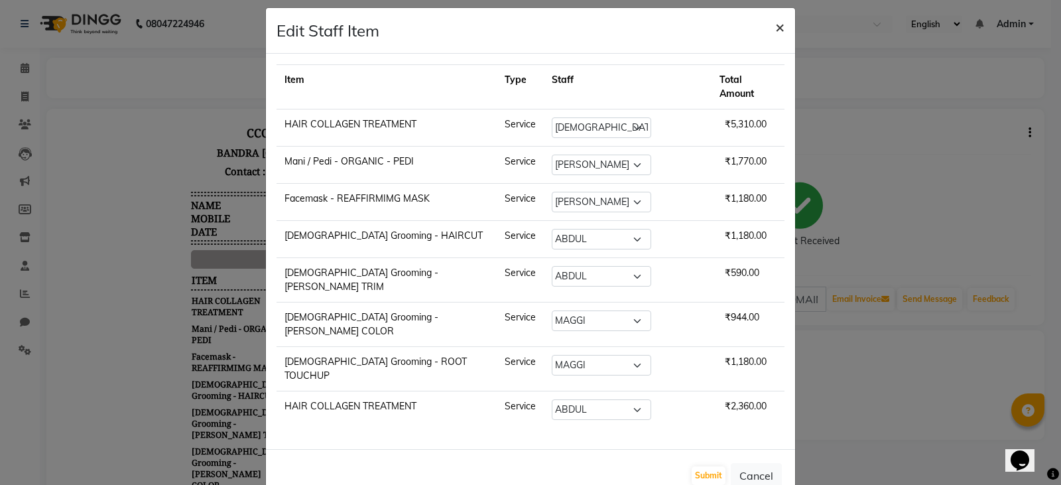
click at [775, 27] on span "×" at bounding box center [779, 27] width 9 height 20
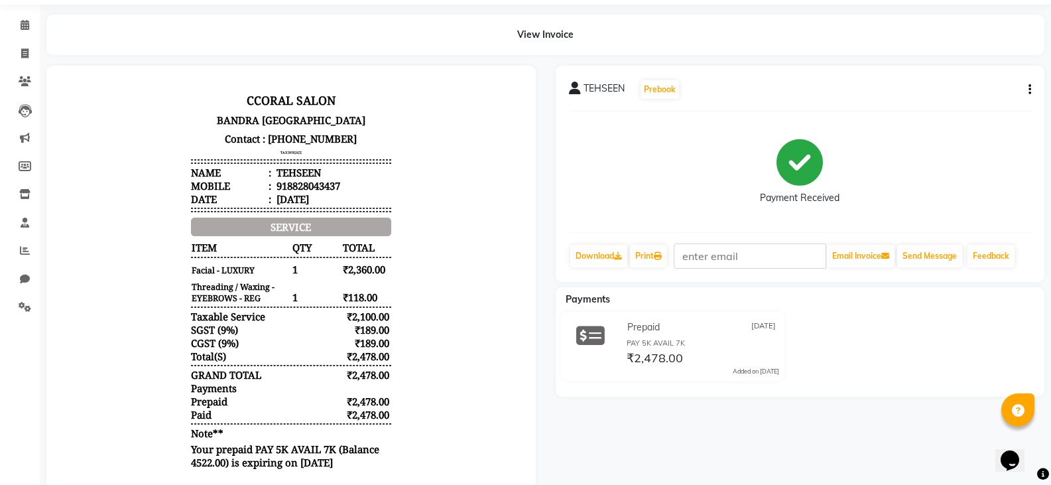
scroll to position [66, 0]
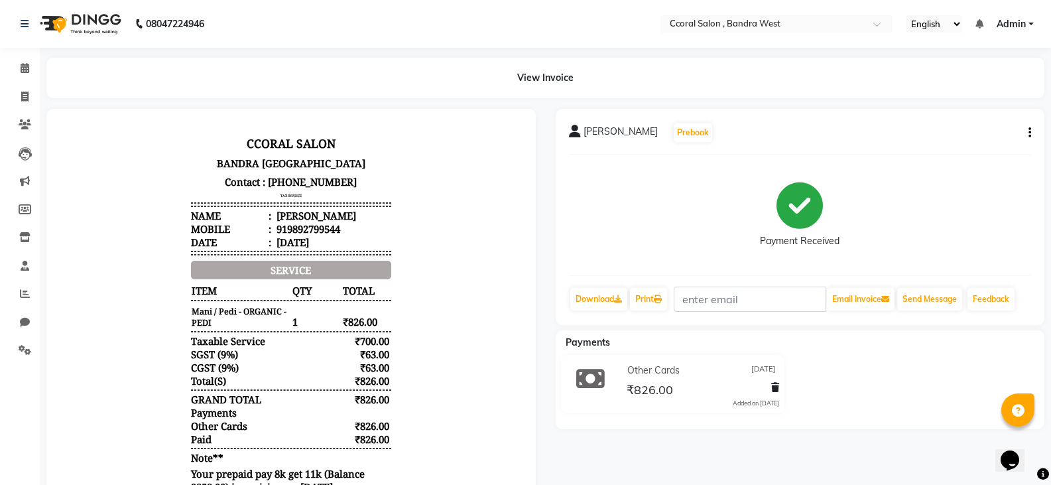
click at [1029, 133] on icon "button" at bounding box center [1030, 133] width 3 height 1
click at [960, 149] on div "Edit Invoice" at bounding box center [964, 149] width 91 height 17
select select "service"
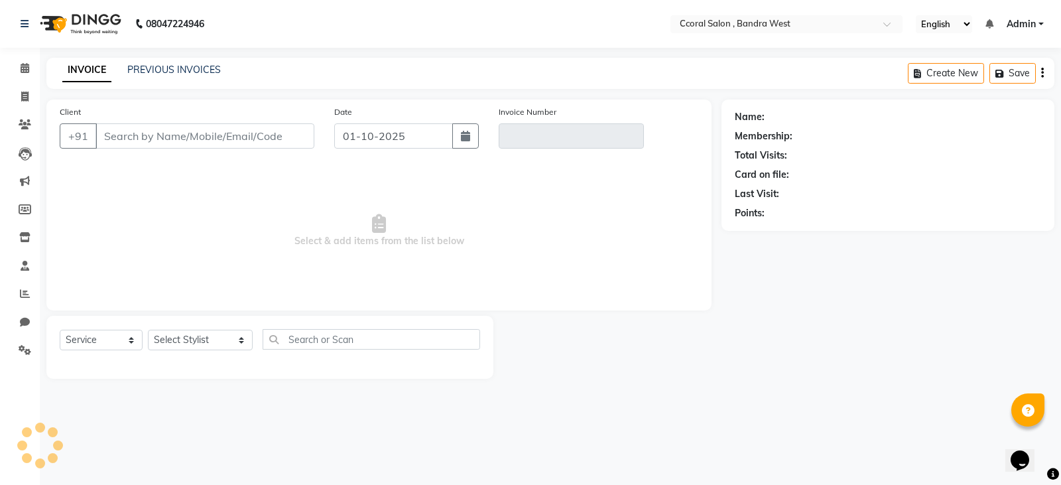
type input "9892799544"
type input "Prepaid/2025-26/0710"
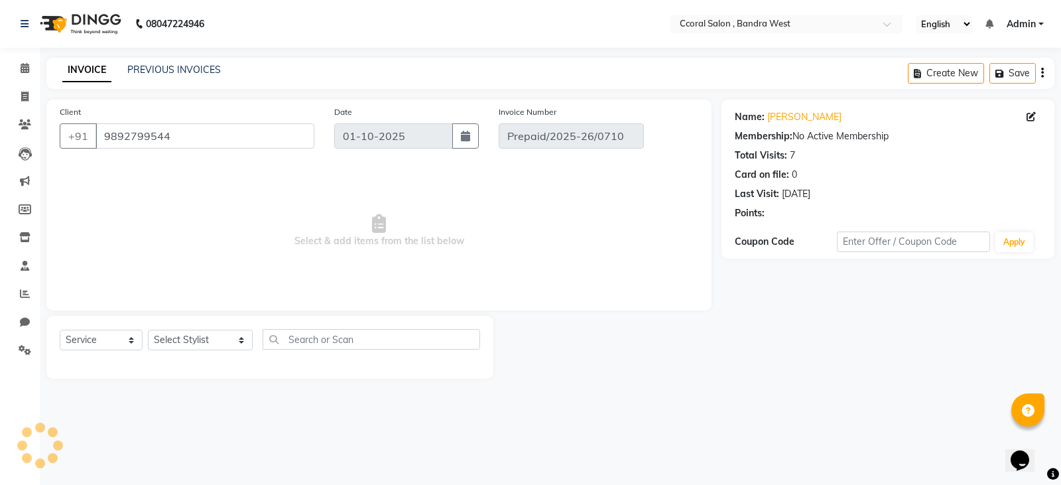
type input "[DATE]"
select select "select"
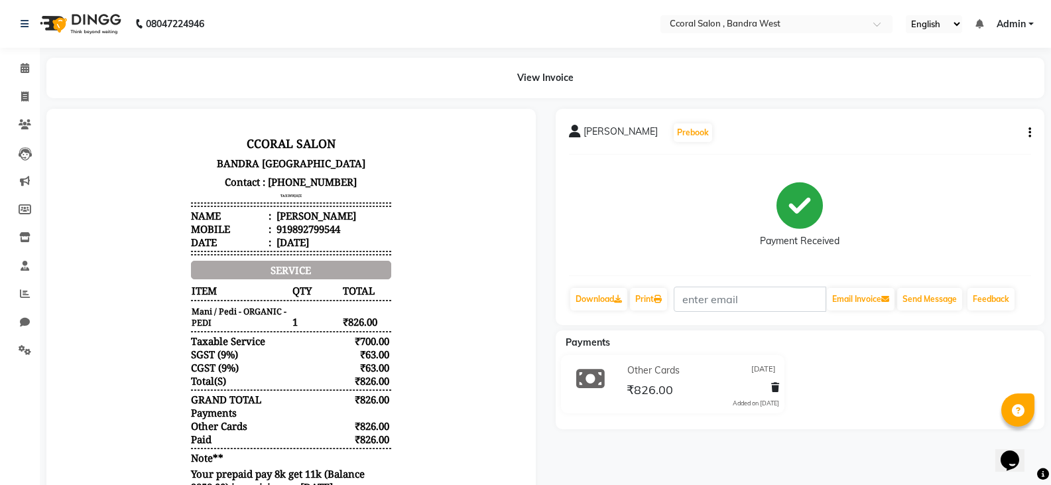
click at [1027, 132] on button "button" at bounding box center [1027, 133] width 8 height 14
click at [964, 132] on div "Edit Item Staff" at bounding box center [964, 133] width 91 height 17
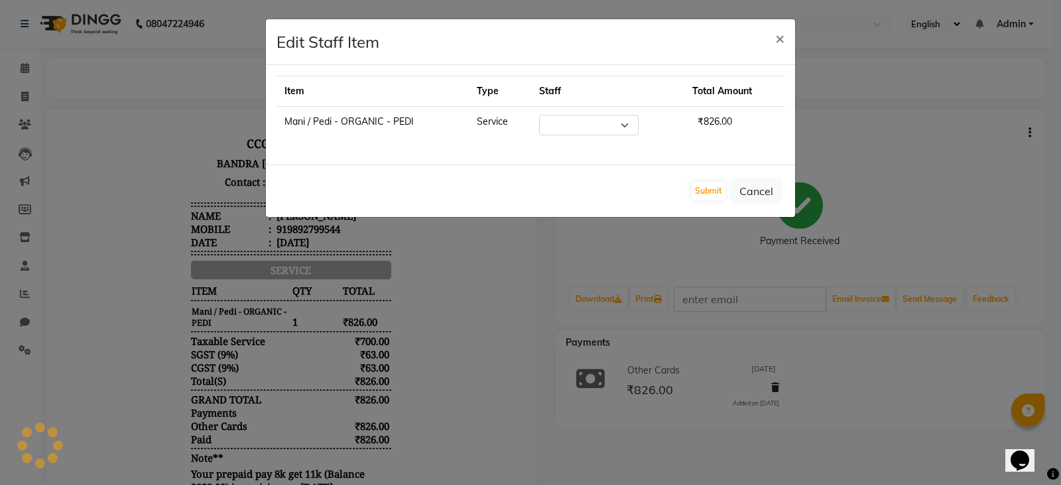
select select "88255"
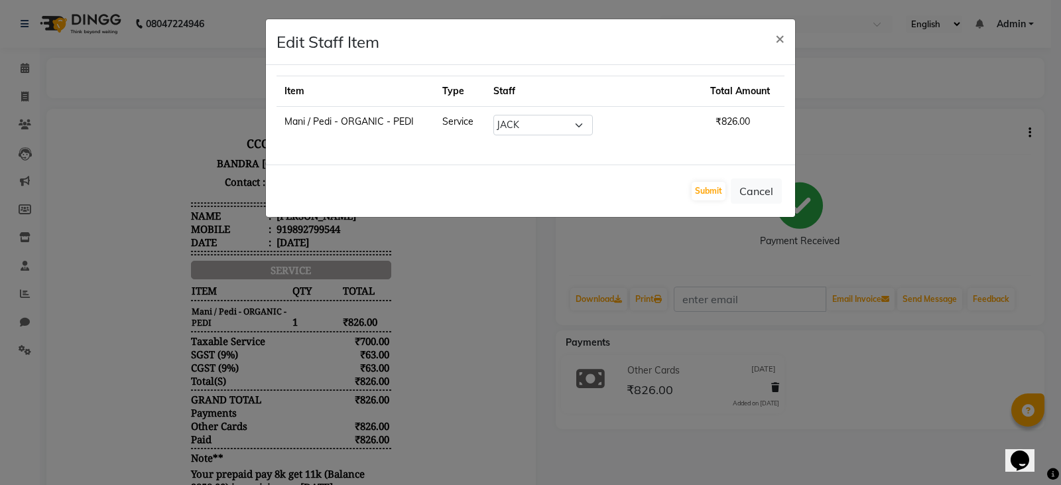
click at [48, 109] on ngb-modal-window "Edit Staff Item × Item Type Staff Total Amount Mani / Pedi - ORGANIC - PEDI Ser…" at bounding box center [530, 242] width 1061 height 485
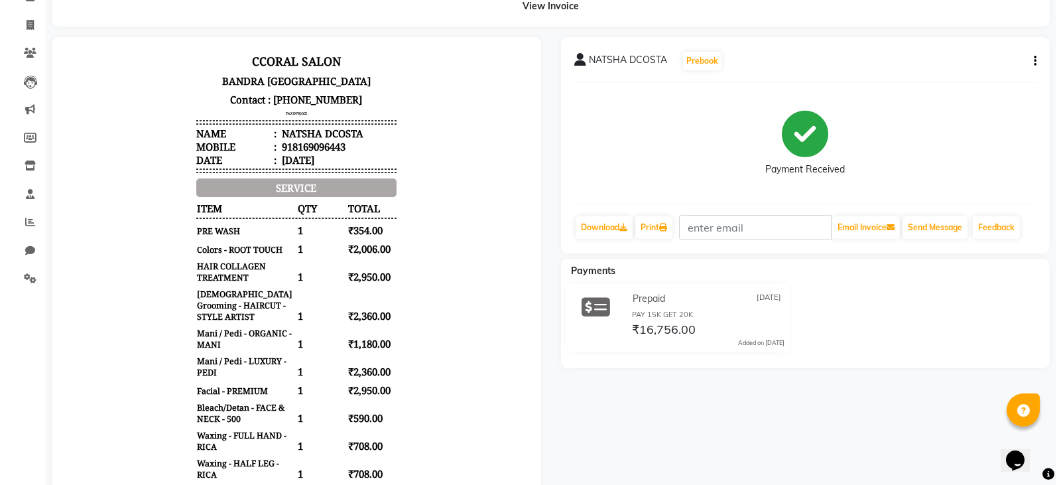
scroll to position [66, 0]
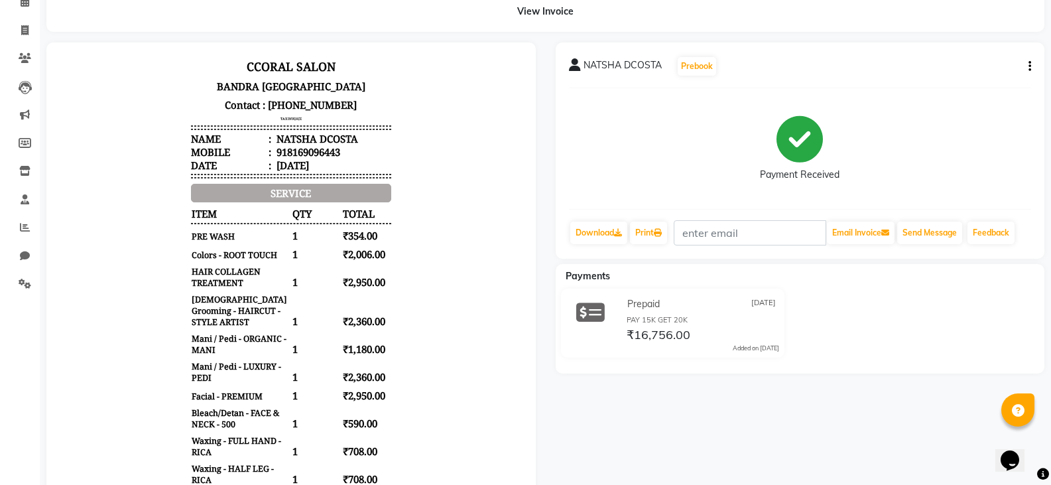
click at [1028, 69] on button "button" at bounding box center [1027, 67] width 8 height 14
click at [954, 65] on div "Edit Item Staff" at bounding box center [964, 66] width 91 height 17
select select
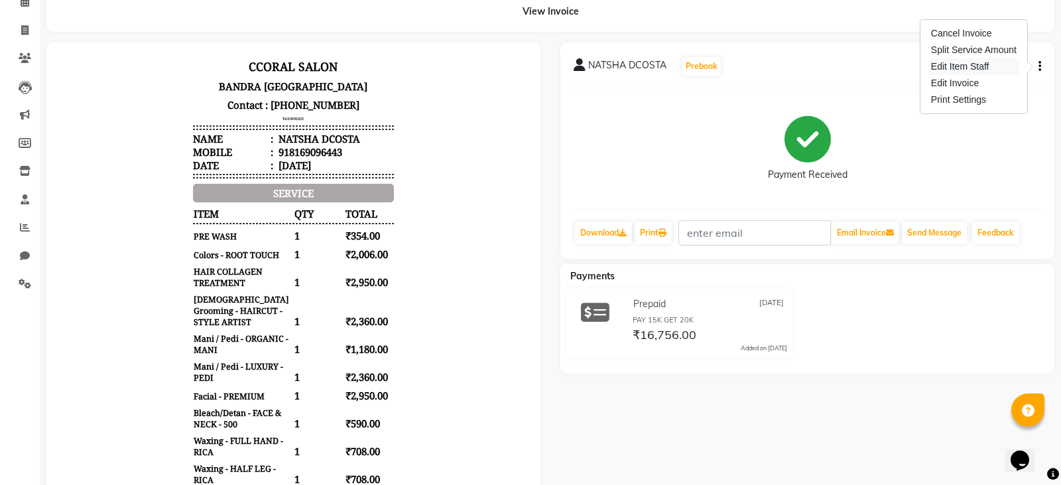
select select
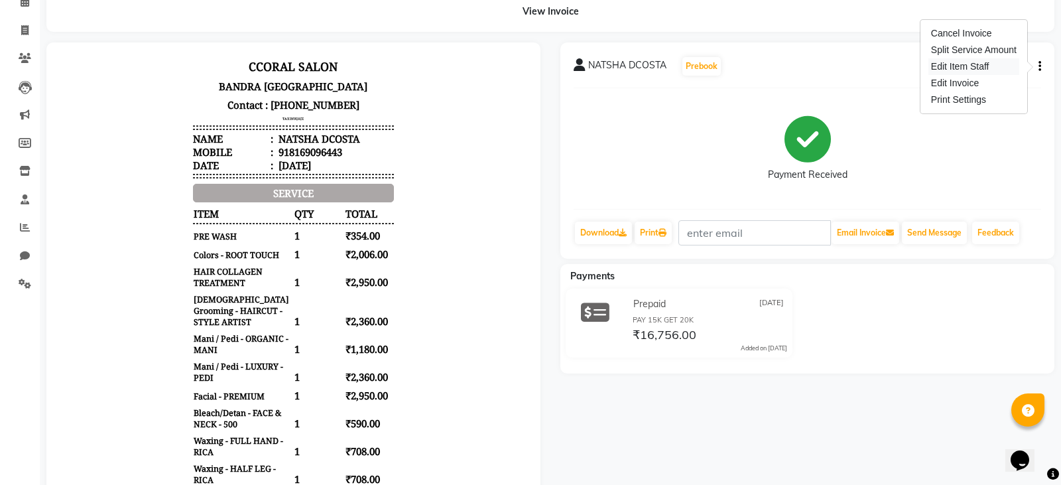
select select
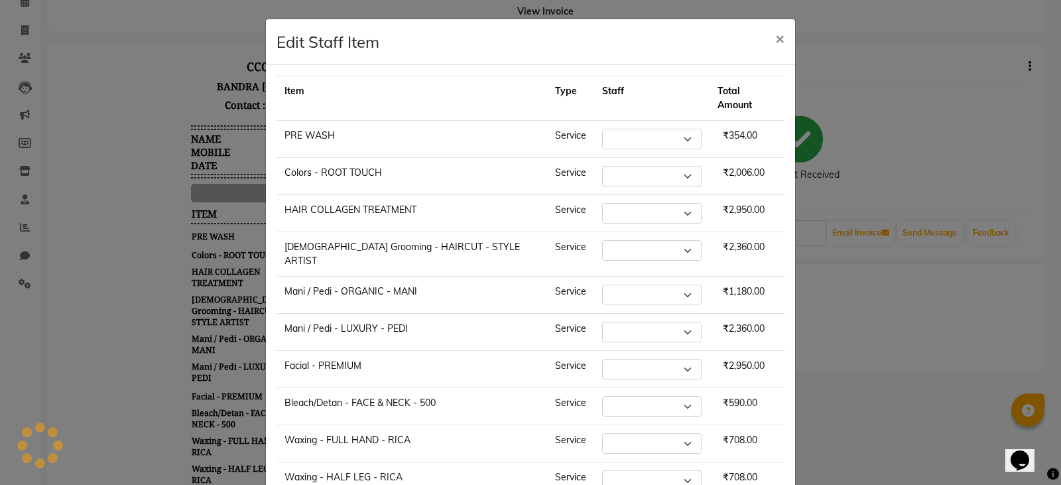
select select "89063"
select select "71155"
select select "71157"
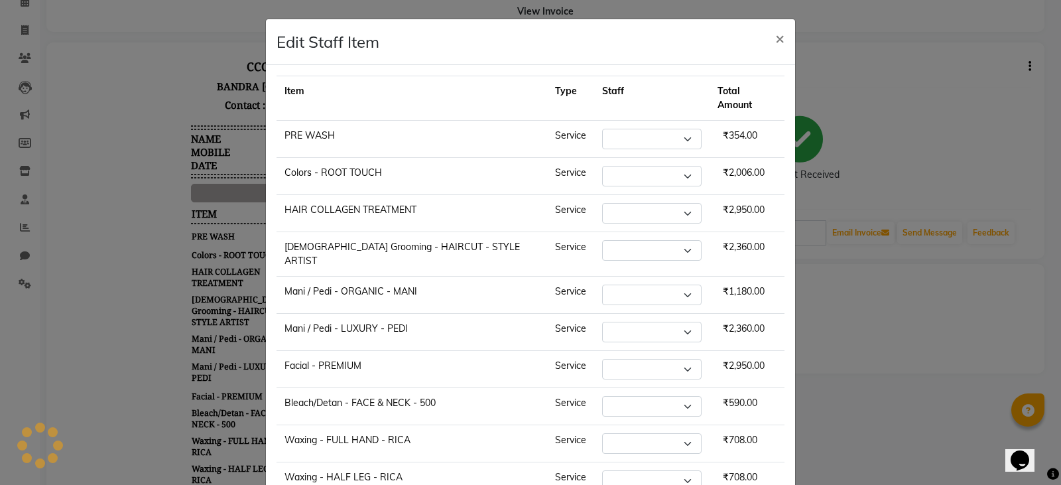
select select "88255"
select select "90330"
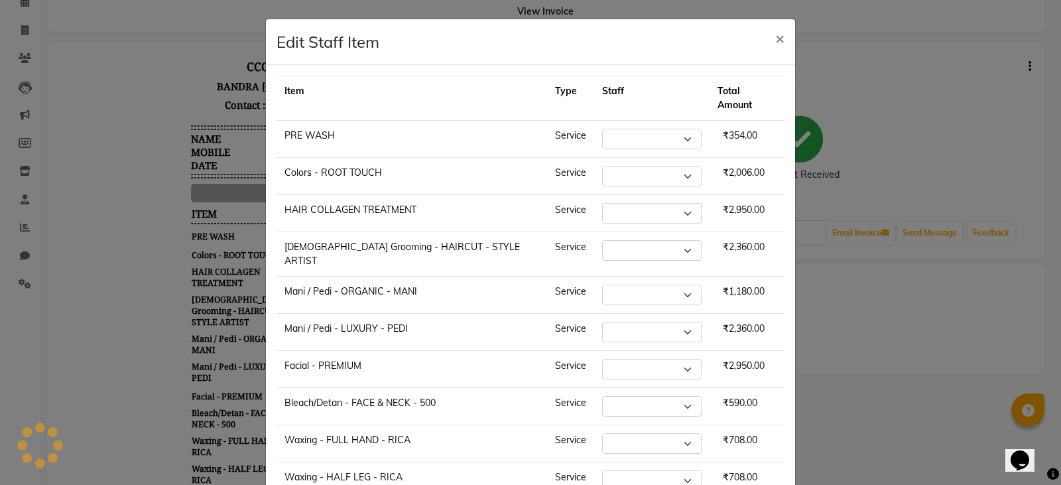
select select "90330"
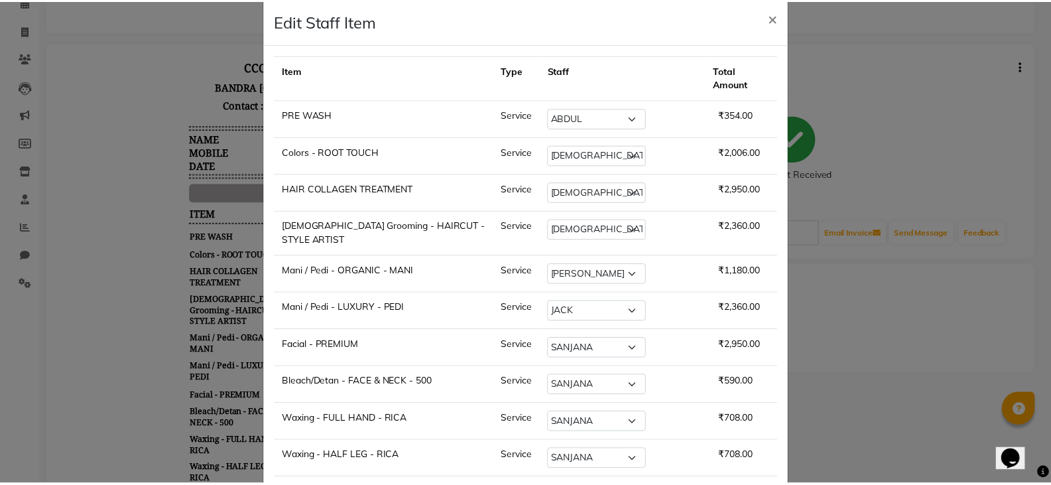
scroll to position [0, 0]
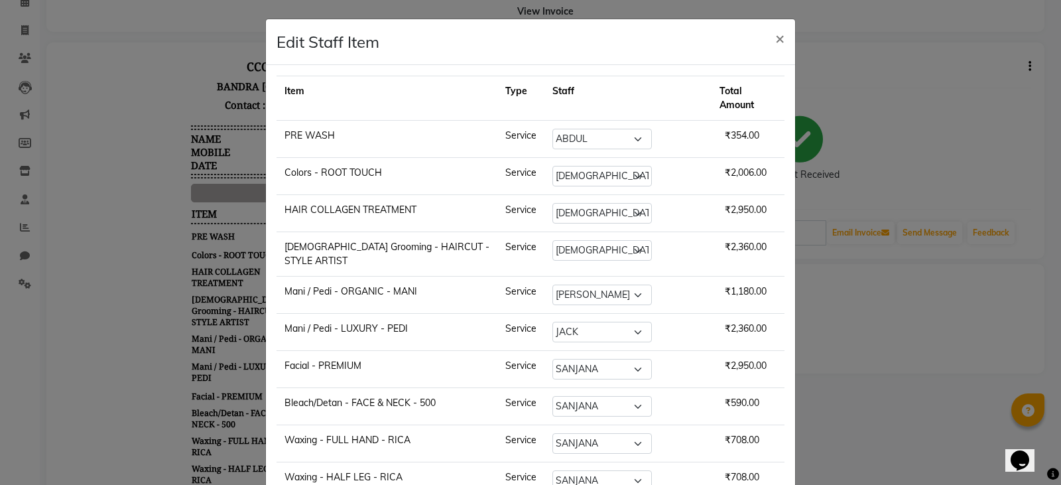
click at [890, 94] on ngb-modal-window "Edit Staff Item × Item Type Staff Total Amount PRE WASH Service Select ABDUL GA…" at bounding box center [530, 242] width 1061 height 485
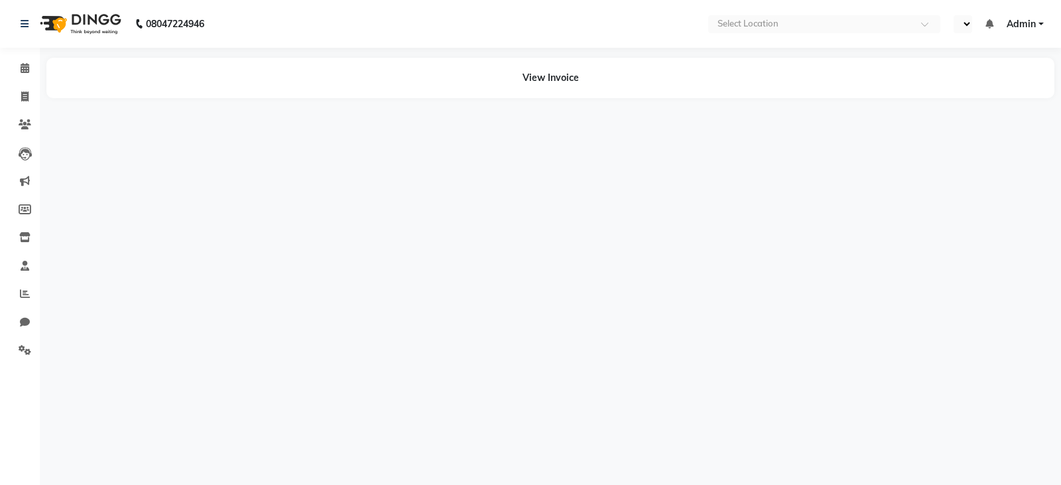
select select "en"
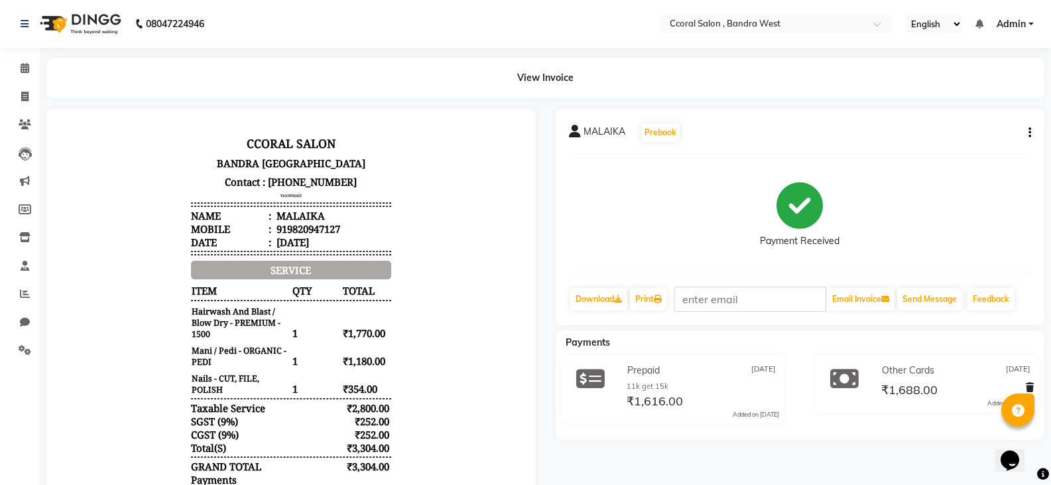
click at [1030, 133] on icon "button" at bounding box center [1030, 133] width 3 height 1
click at [972, 135] on div "Edit Item Staff" at bounding box center [964, 133] width 91 height 17
select select
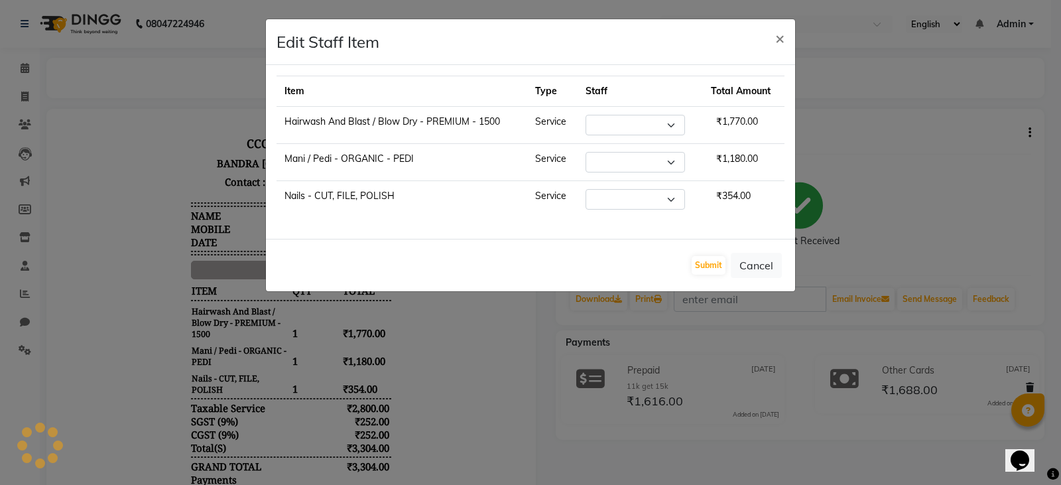
select select "89063"
select select "88255"
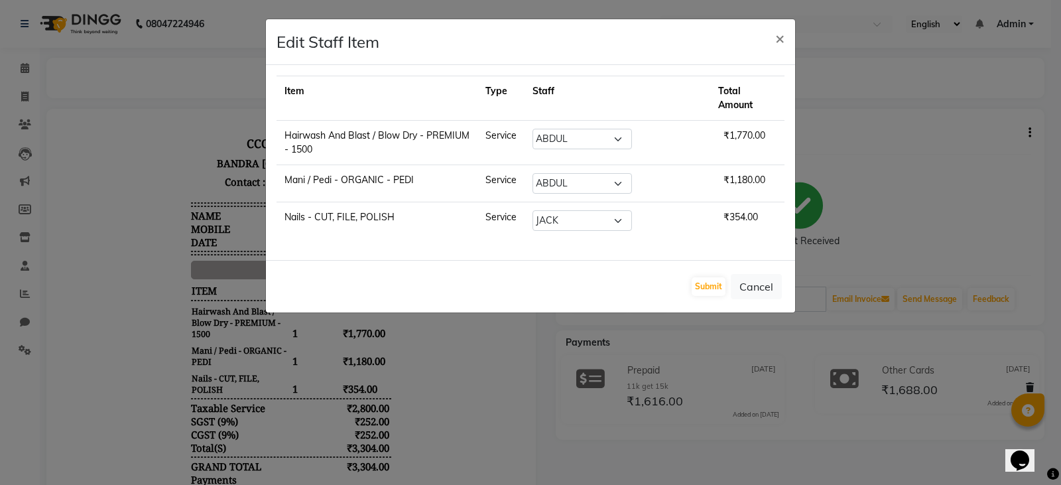
click at [952, 115] on ngb-modal-window "Edit Staff Item × Item Type Staff Total Amount Hairwash And Blast / Blow Dry - …" at bounding box center [530, 242] width 1061 height 485
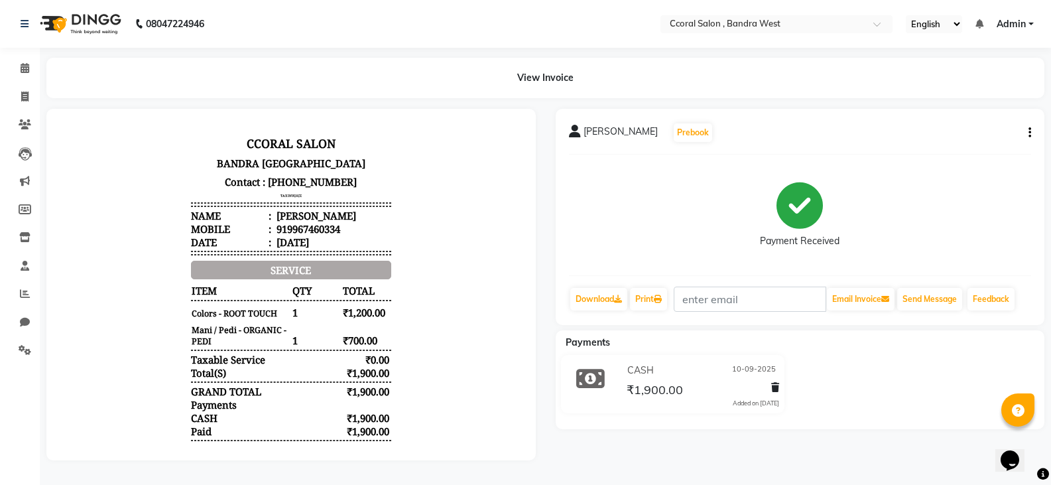
click at [1031, 133] on icon "button" at bounding box center [1030, 133] width 3 height 1
click at [959, 135] on div "Edit Item Staff" at bounding box center [964, 133] width 91 height 17
select select "71155"
select select "89063"
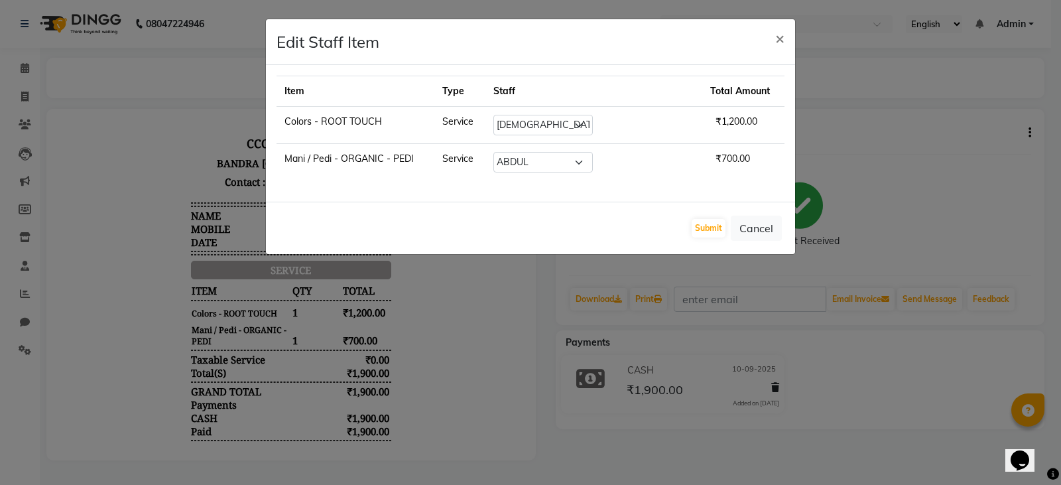
click at [994, 144] on ngb-modal-window "Edit Staff Item × Item Type Staff Total Amount Colors - ROOT TOUCH Service Sele…" at bounding box center [530, 242] width 1061 height 485
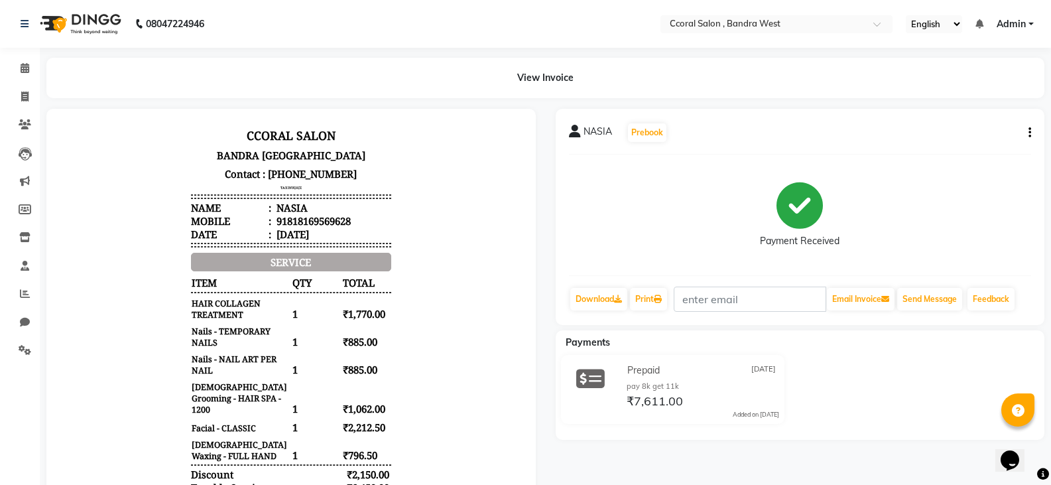
scroll to position [11, 0]
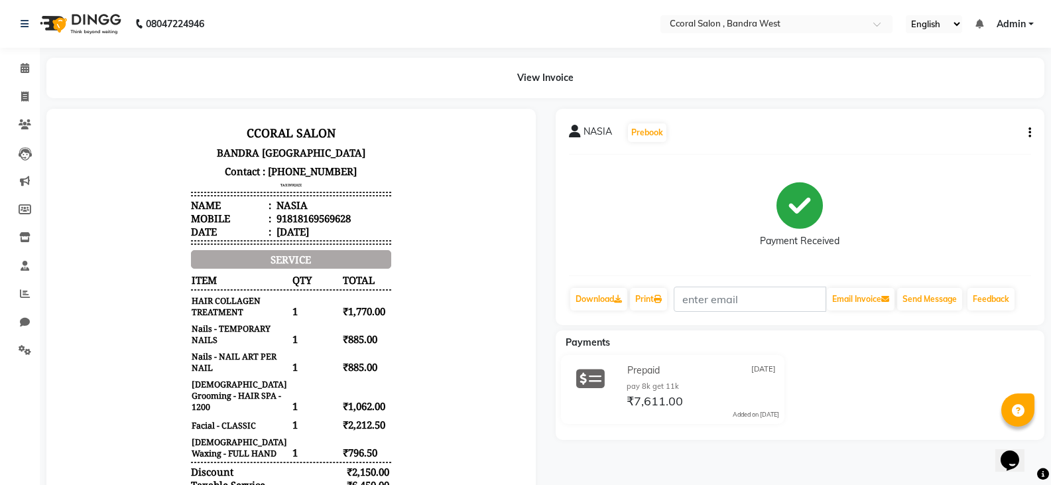
click at [1029, 133] on icon "button" at bounding box center [1030, 133] width 3 height 1
click at [950, 133] on div "Edit Item Staff" at bounding box center [964, 133] width 91 height 17
select select "71155"
select select "71157"
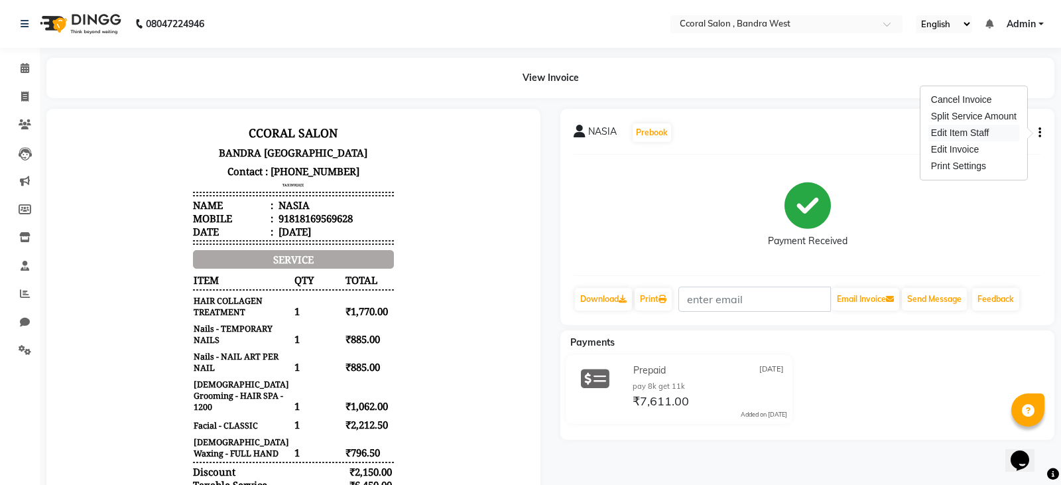
select select "89063"
select select "90330"
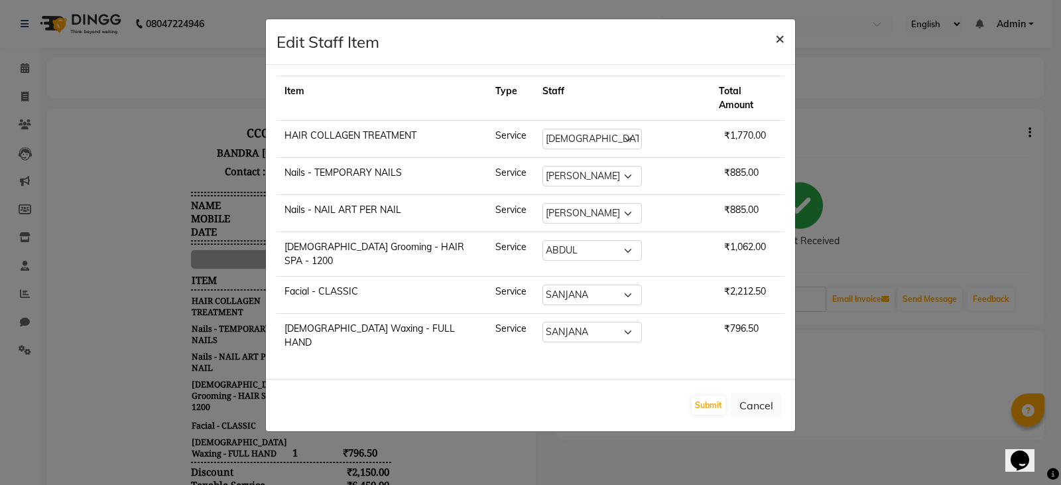
click at [779, 38] on span "×" at bounding box center [779, 38] width 9 height 20
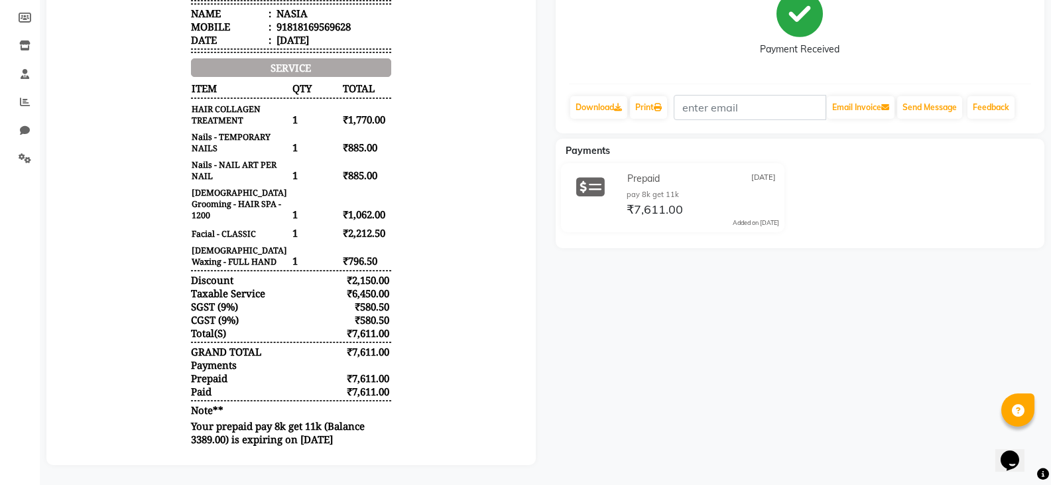
scroll to position [0, 0]
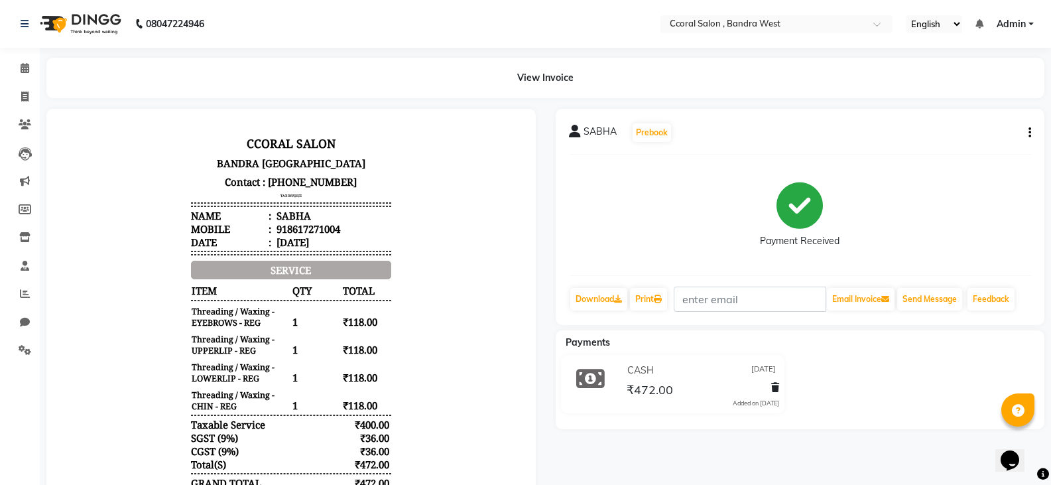
scroll to position [11, 0]
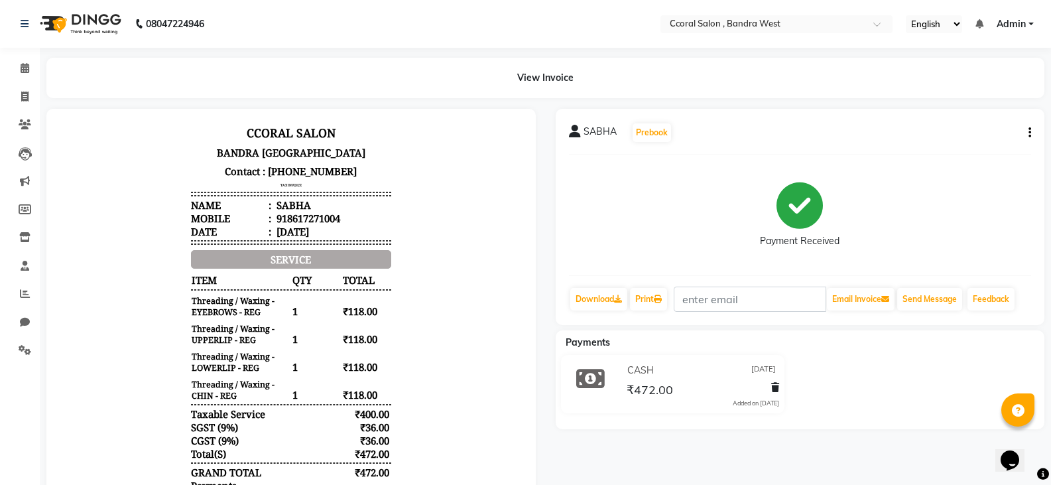
click at [1031, 129] on div "SABHA Prebook Payment Received Download Print Email Invoice Send Message Feedba…" at bounding box center [800, 217] width 489 height 216
click at [1026, 137] on button "button" at bounding box center [1027, 133] width 8 height 14
click at [952, 132] on div "Edit Item Staff" at bounding box center [964, 133] width 91 height 17
select select "90330"
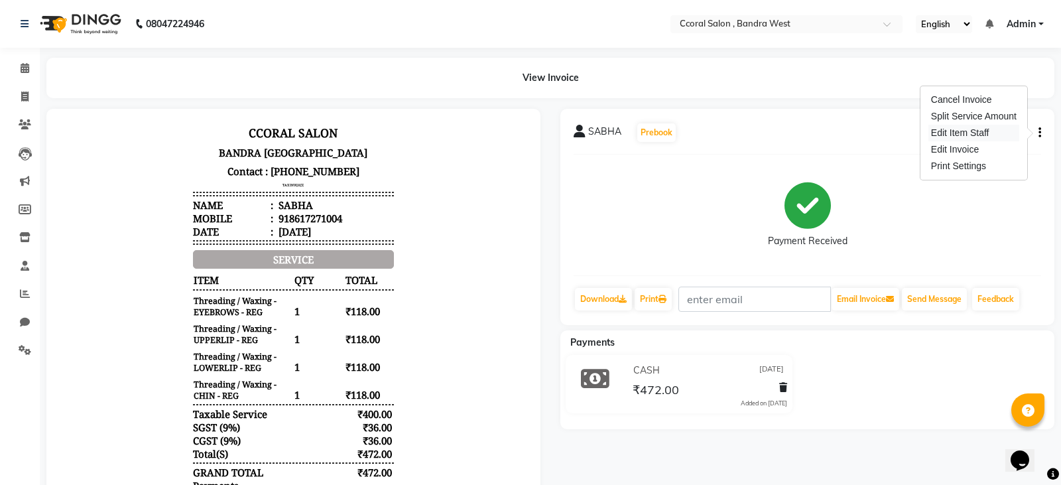
select select "90330"
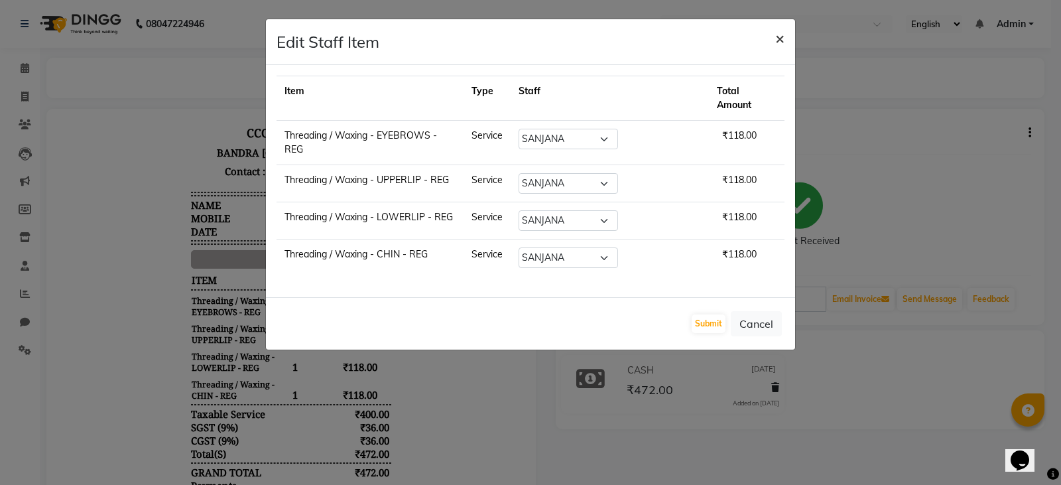
click at [777, 42] on span "×" at bounding box center [779, 38] width 9 height 20
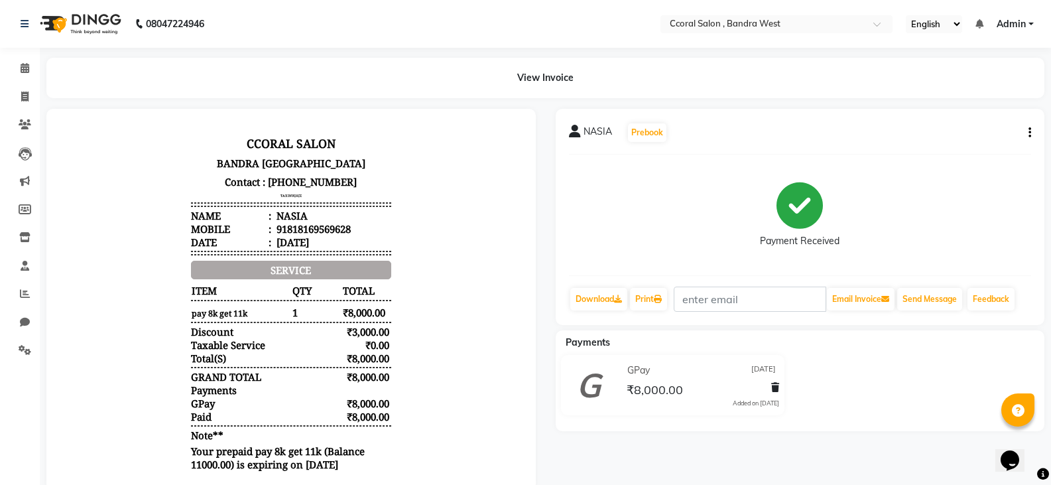
click at [1031, 137] on div "NASIA Prebook Payment Received Download Print Email Invoice Send Message Feedba…" at bounding box center [800, 217] width 489 height 216
click at [1023, 130] on button "button" at bounding box center [1027, 133] width 8 height 14
click at [1025, 131] on button "button" at bounding box center [1027, 133] width 8 height 14
click at [974, 143] on div "Edit Invoice" at bounding box center [976, 141] width 66 height 17
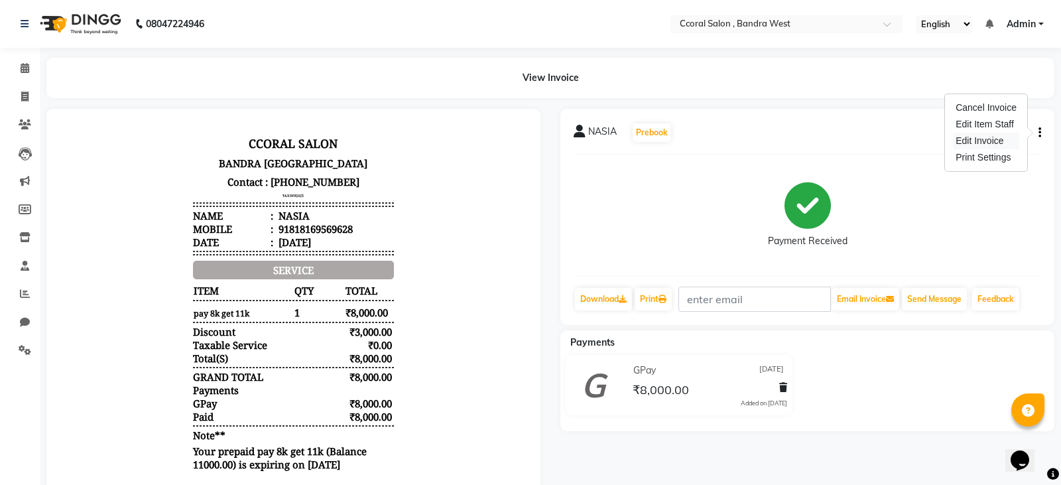
select select "service"
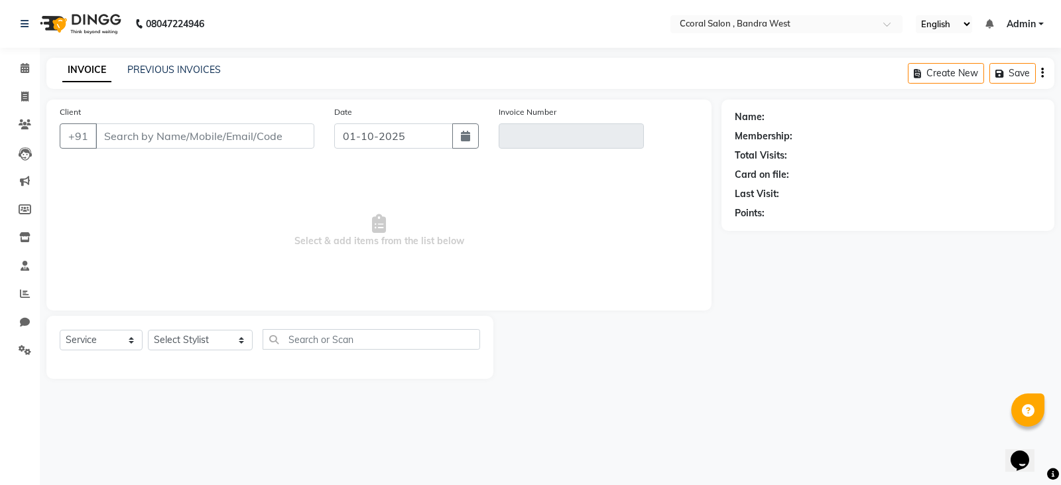
type input "818169569628"
type input "Prepaid/2025-26/0691"
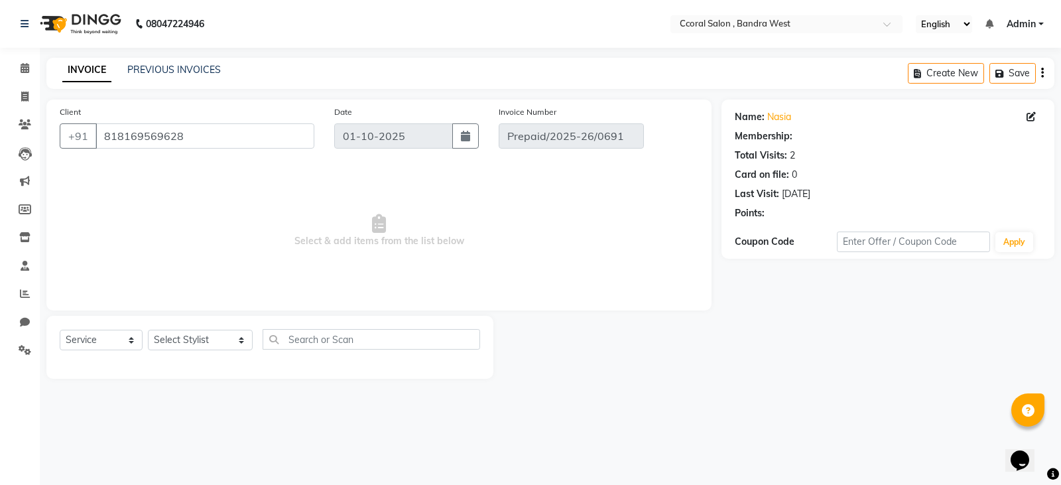
type input "07-09-2025"
select select "select"
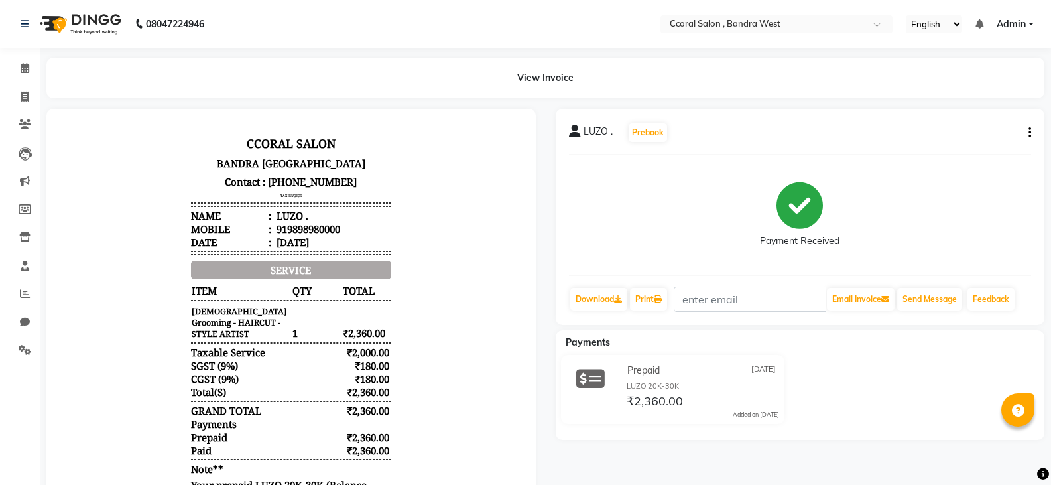
click at [1026, 137] on button "button" at bounding box center [1027, 133] width 8 height 14
click at [939, 133] on div "Edit Item Staff" at bounding box center [964, 133] width 91 height 17
select select "71155"
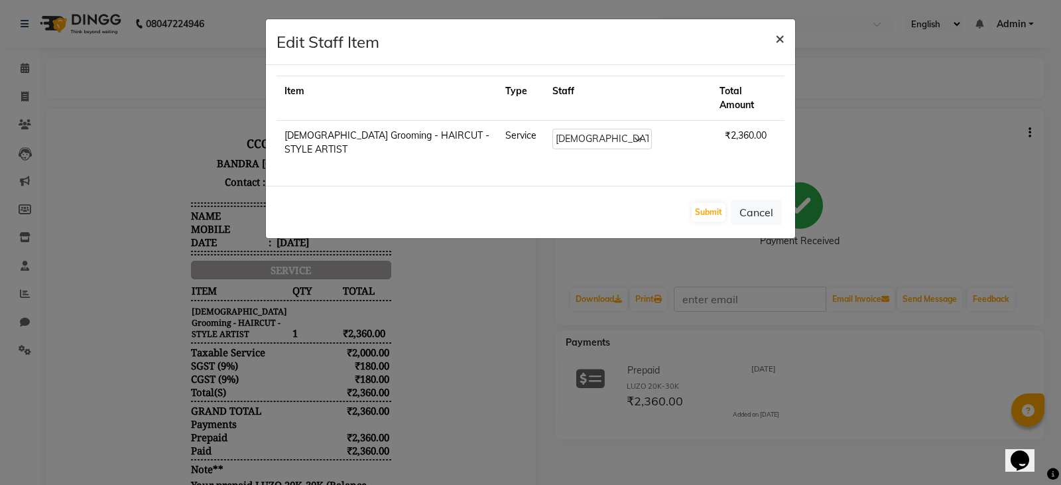
click at [781, 38] on span "×" at bounding box center [779, 38] width 9 height 20
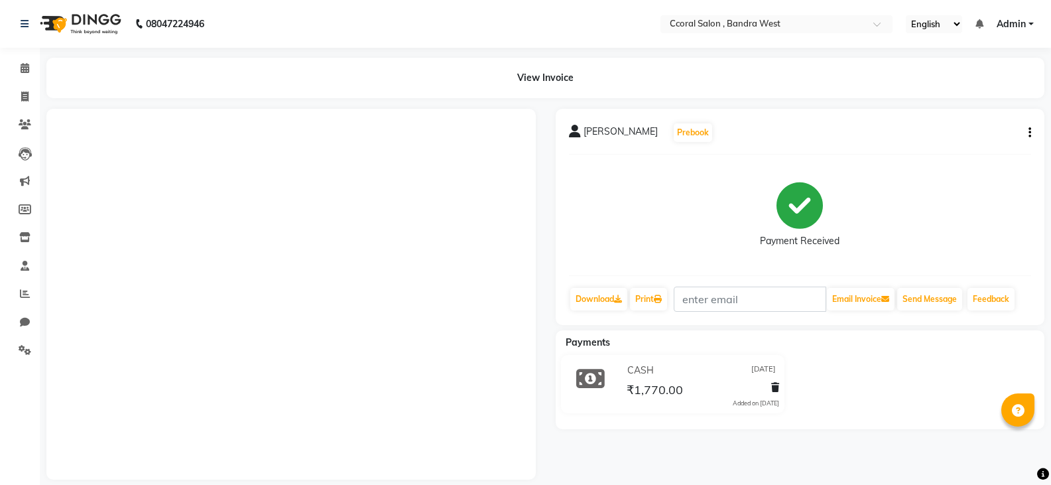
click at [1027, 131] on button "button" at bounding box center [1027, 133] width 8 height 14
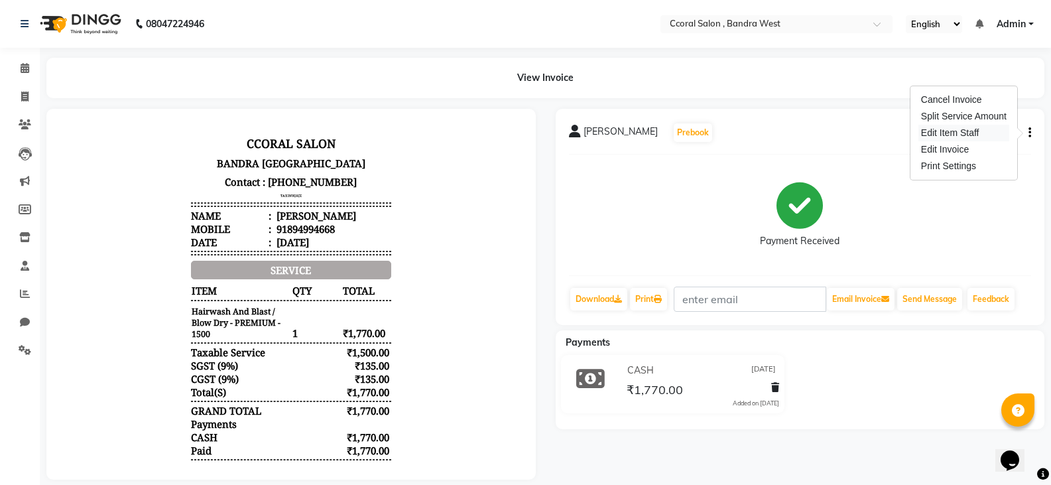
click at [951, 133] on div "Edit Item Staff" at bounding box center [964, 133] width 91 height 17
select select "71160"
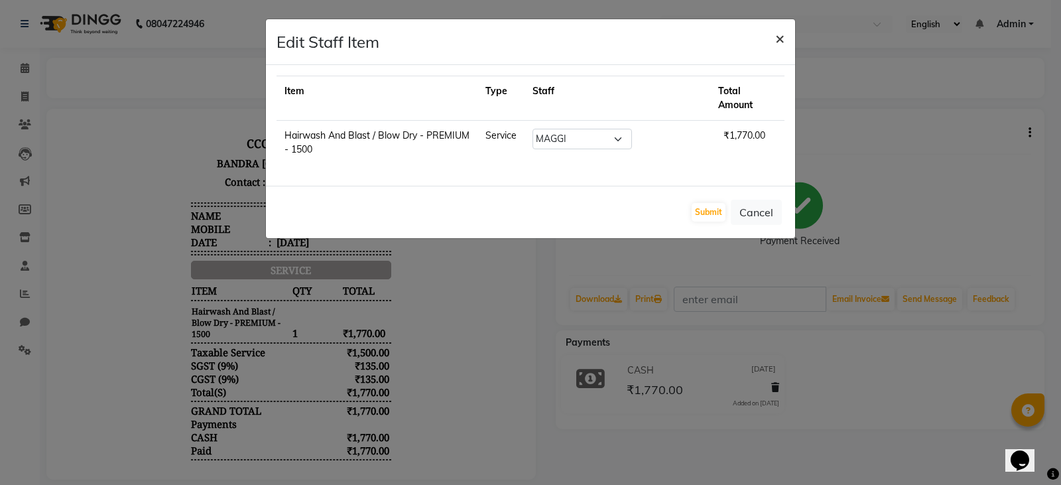
click at [776, 40] on span "×" at bounding box center [779, 38] width 9 height 20
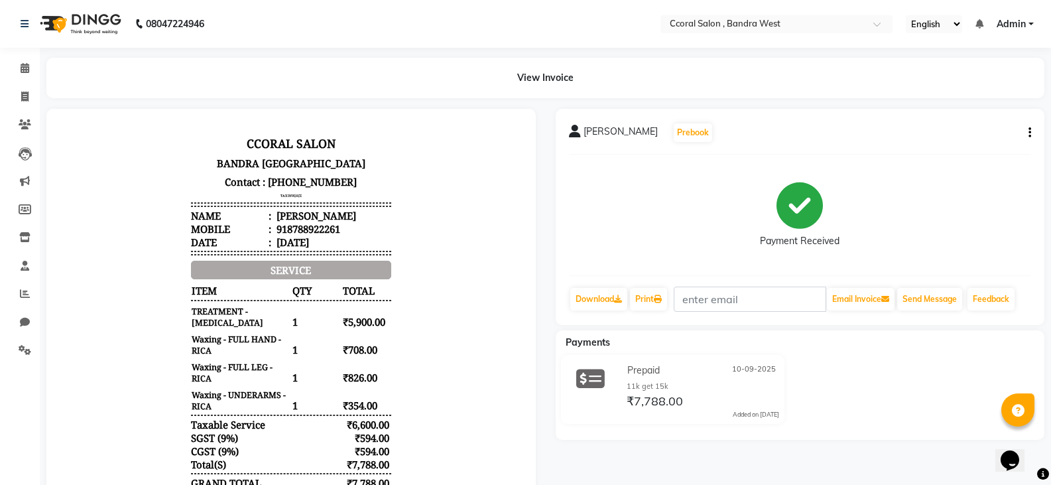
click at [1027, 131] on button "button" at bounding box center [1027, 133] width 8 height 14
click at [952, 134] on div "Edit Item Staff" at bounding box center [964, 133] width 91 height 17
select select "71155"
select select "90330"
select select "71155"
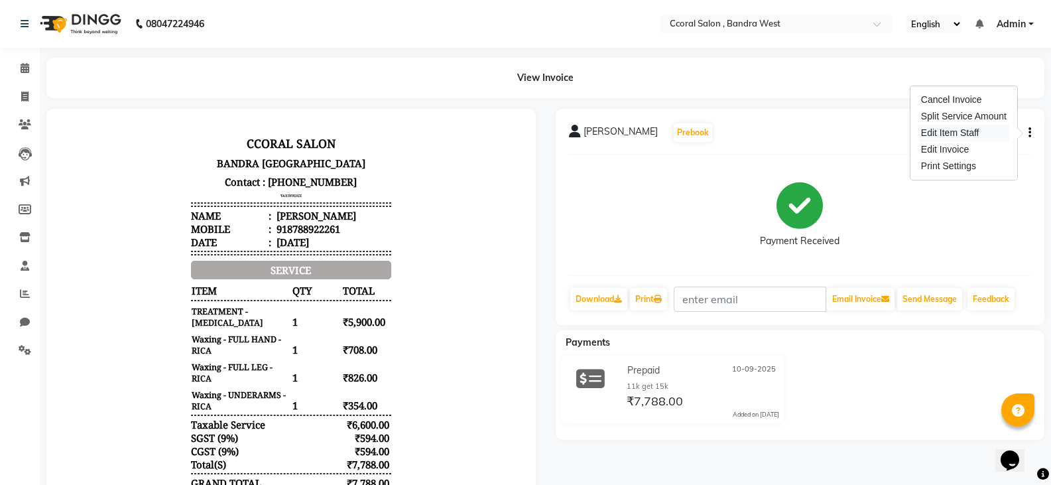
select select "71155"
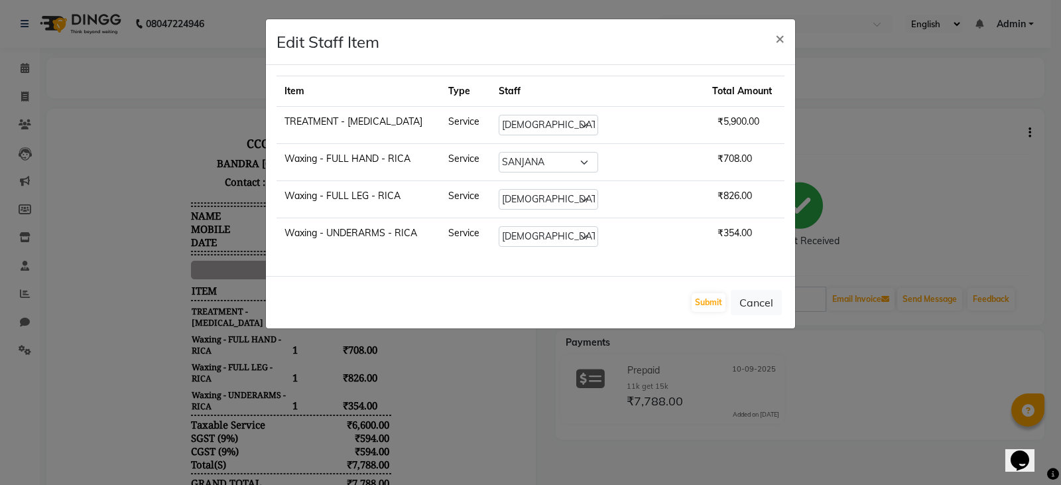
drag, startPoint x: 904, startPoint y: 159, endPoint x: 817, endPoint y: 139, distance: 89.3
click at [905, 159] on ngb-modal-window "Edit Staff Item × Item Type Staff Total Amount TREATMENT - BOTOX Service Select…" at bounding box center [530, 242] width 1061 height 485
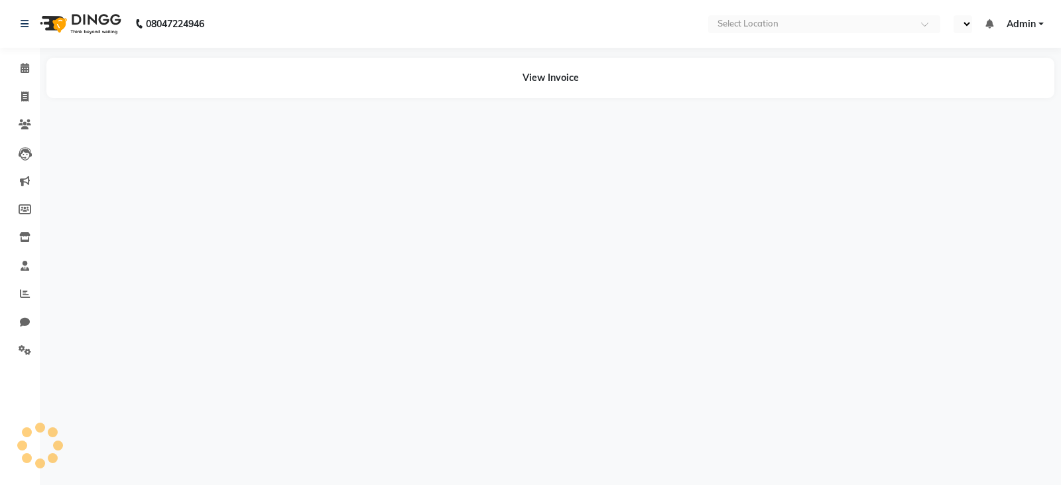
select select "en"
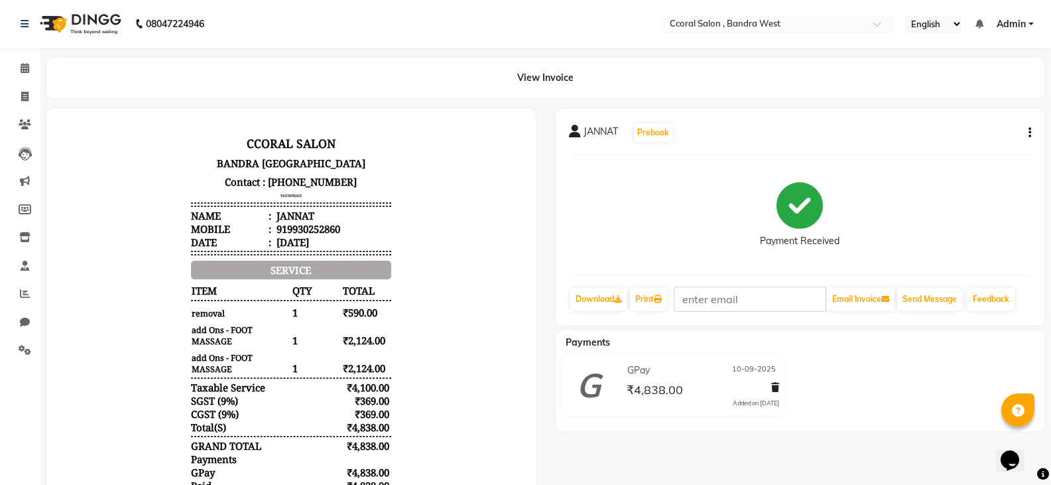
click at [1027, 136] on button "button" at bounding box center [1027, 133] width 8 height 14
click at [965, 134] on div "Edit Item Staff" at bounding box center [964, 133] width 91 height 17
select select "71156"
select select "88255"
select select "89063"
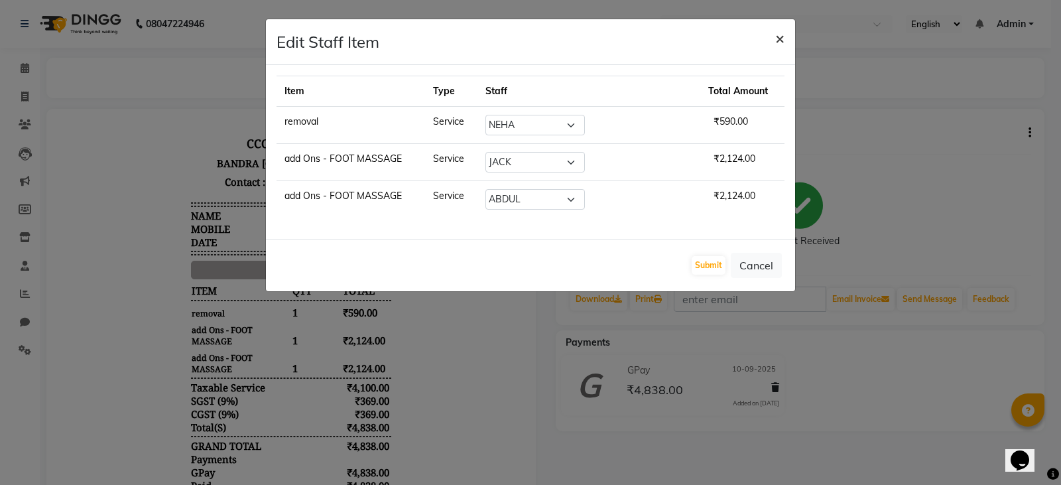
click at [785, 40] on button "×" at bounding box center [780, 37] width 31 height 37
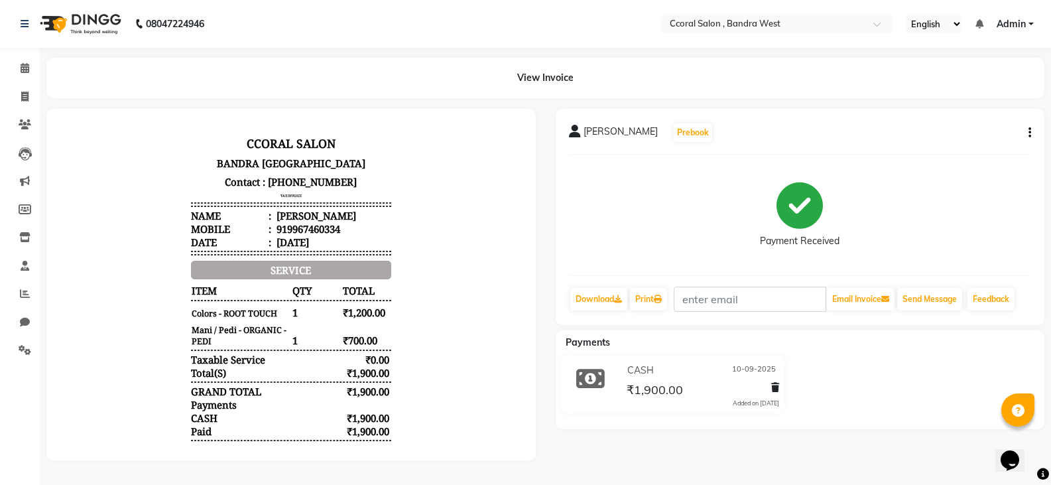
click at [1033, 133] on div "[PERSON_NAME] Prebook Payment Received Download Print Email Invoice Send Messag…" at bounding box center [800, 217] width 489 height 216
click at [1029, 139] on button "button" at bounding box center [1027, 133] width 8 height 14
click at [957, 135] on div "Edit Item Staff" at bounding box center [964, 133] width 91 height 17
select select "71155"
select select "89063"
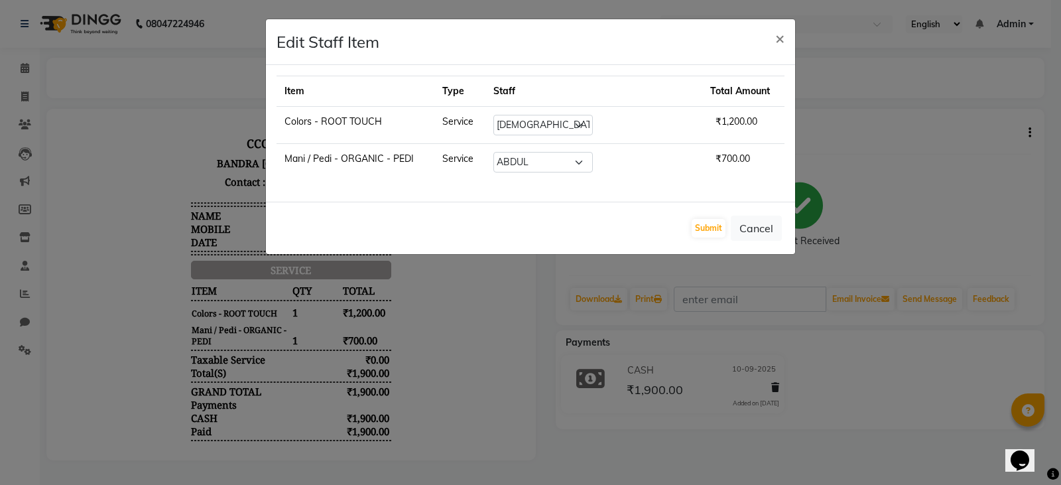
click at [950, 124] on ngb-modal-window "Edit Staff Item × Item Type Staff Total Amount Colors - ROOT TOUCH Service Sele…" at bounding box center [530, 242] width 1061 height 485
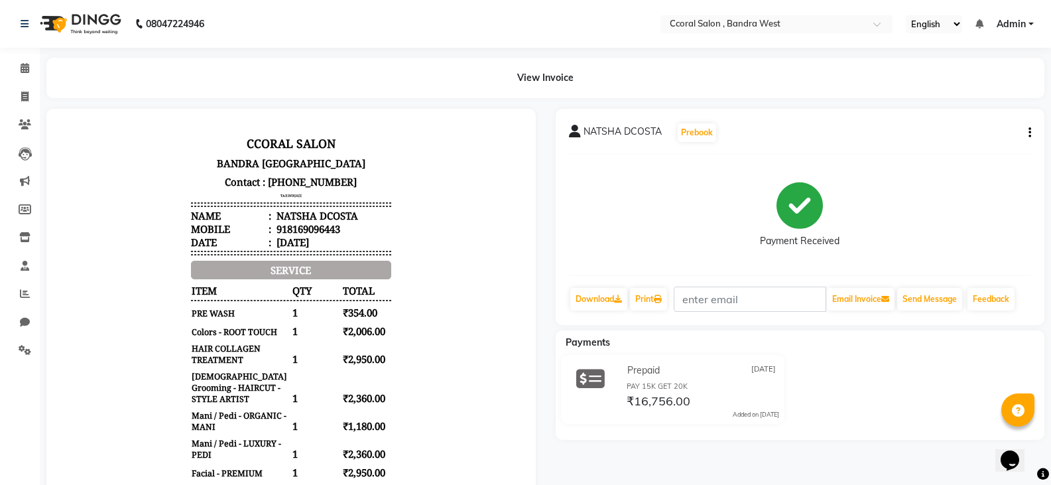
click at [1026, 133] on button "button" at bounding box center [1027, 133] width 8 height 14
click at [968, 135] on div "Edit Item Staff" at bounding box center [964, 133] width 91 height 17
select select "89063"
select select "71155"
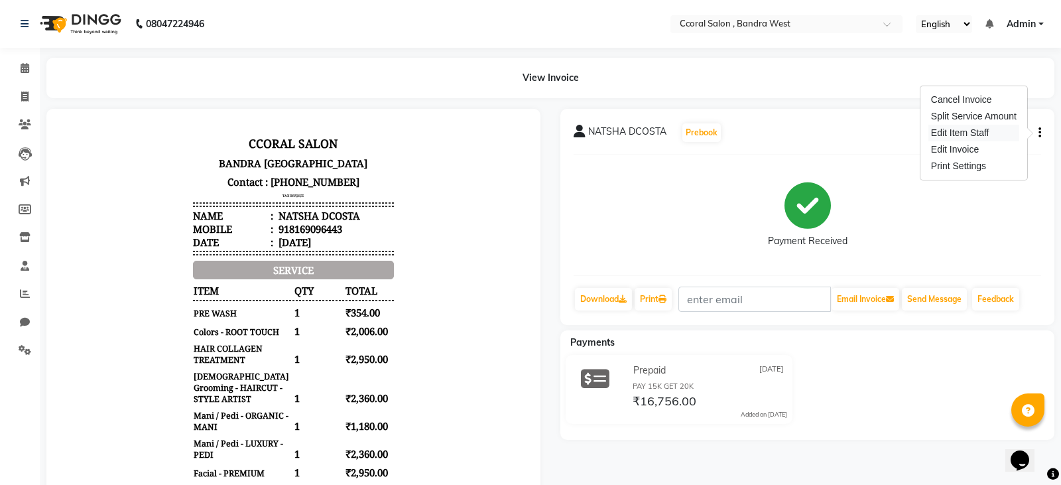
select select "71155"
select select "71157"
select select "88255"
select select "90330"
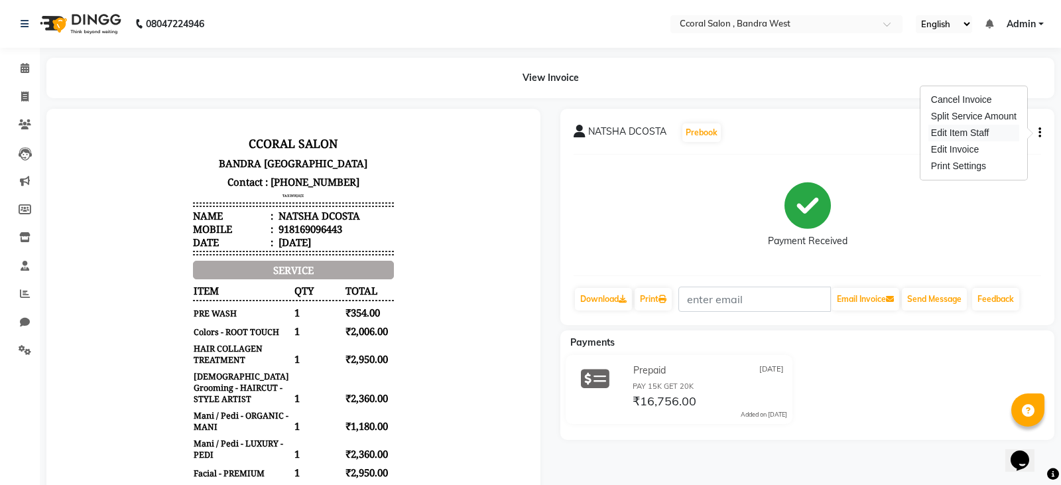
select select "90330"
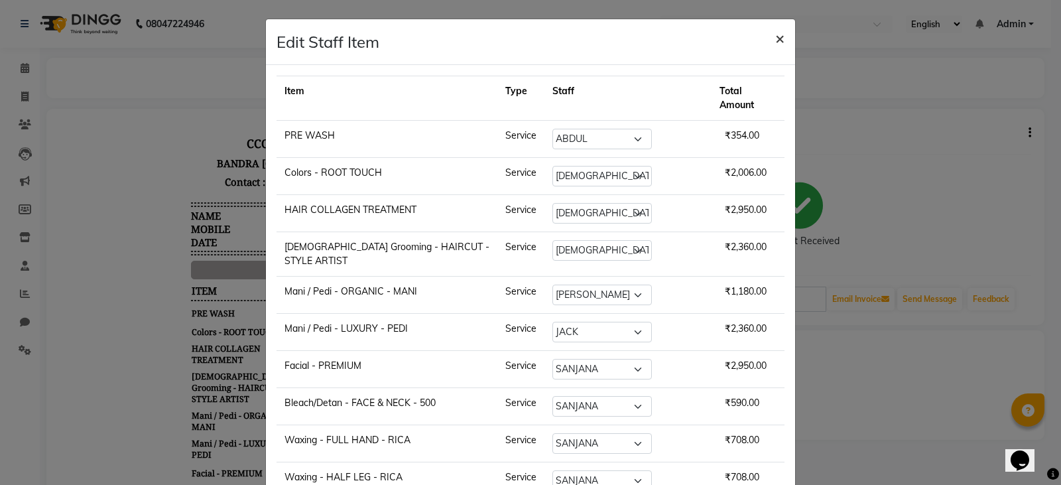
click at [775, 40] on span "×" at bounding box center [779, 38] width 9 height 20
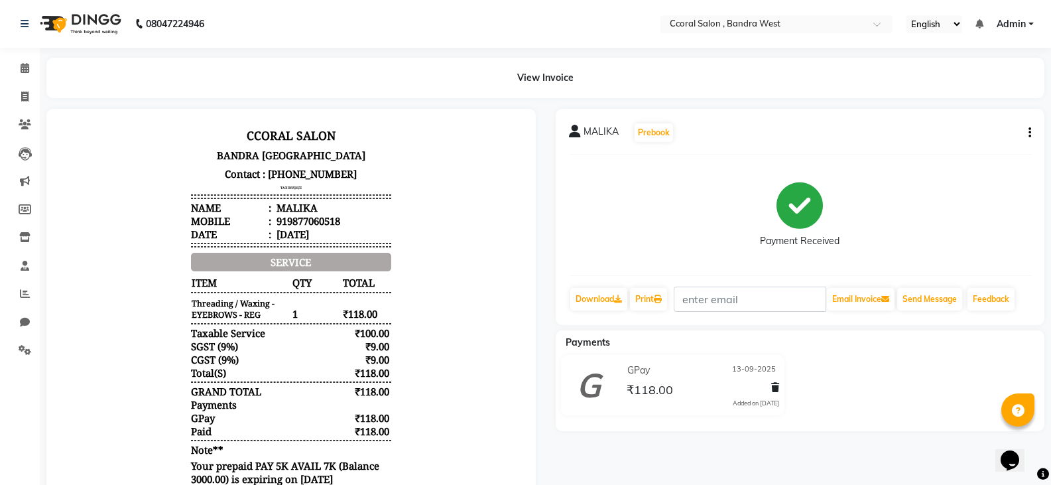
scroll to position [11, 0]
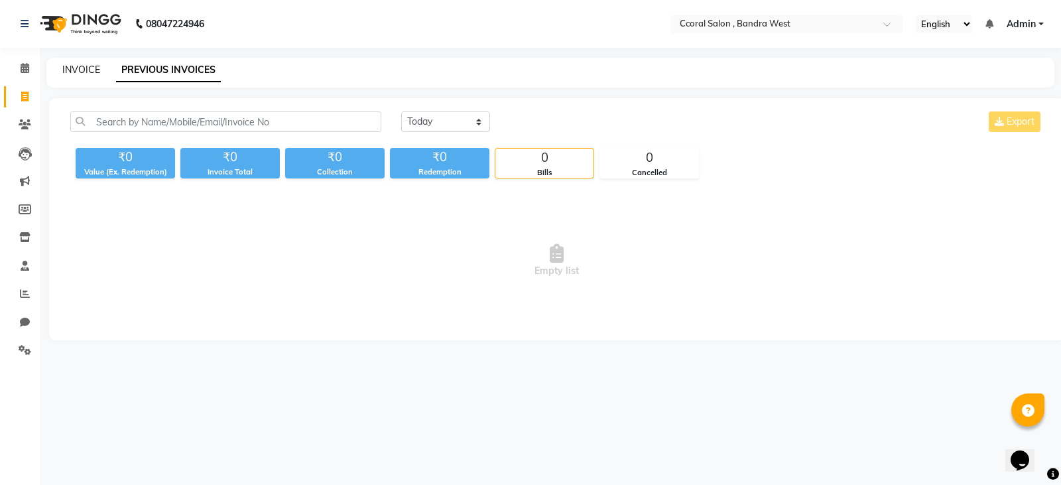
drag, startPoint x: 64, startPoint y: 88, endPoint x: 70, endPoint y: 73, distance: 15.5
click at [64, 88] on main "INVOICE PREVIOUS INVOICES [DATE] [DATE] Custom Range Export ₹0 Value (Ex. Redem…" at bounding box center [550, 209] width 1021 height 302
click at [70, 73] on link "INVOICE" at bounding box center [81, 70] width 38 height 12
select select "service"
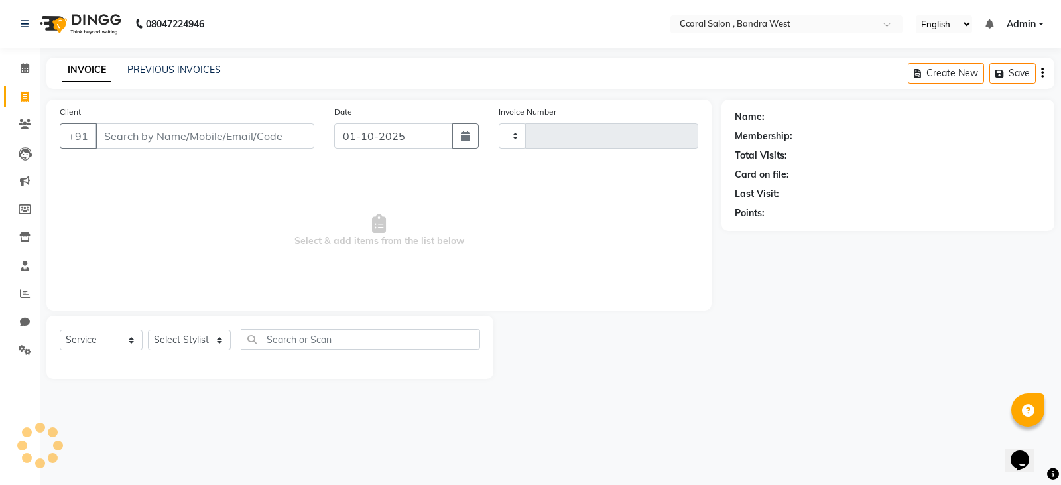
type input "0792"
select select "7966"
click at [19, 317] on span at bounding box center [24, 322] width 23 height 15
select select "100"
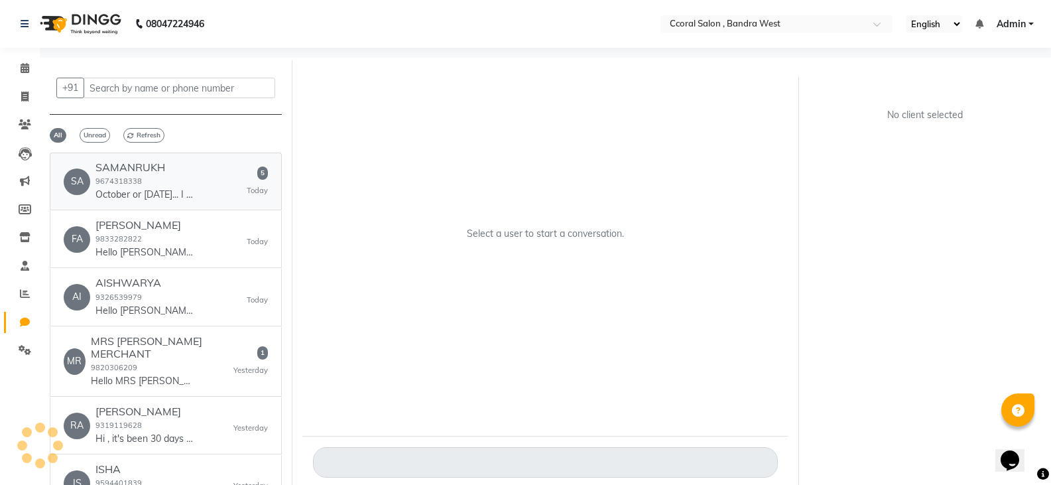
click at [194, 168] on h6 "SAMANRUKH" at bounding box center [145, 167] width 99 height 13
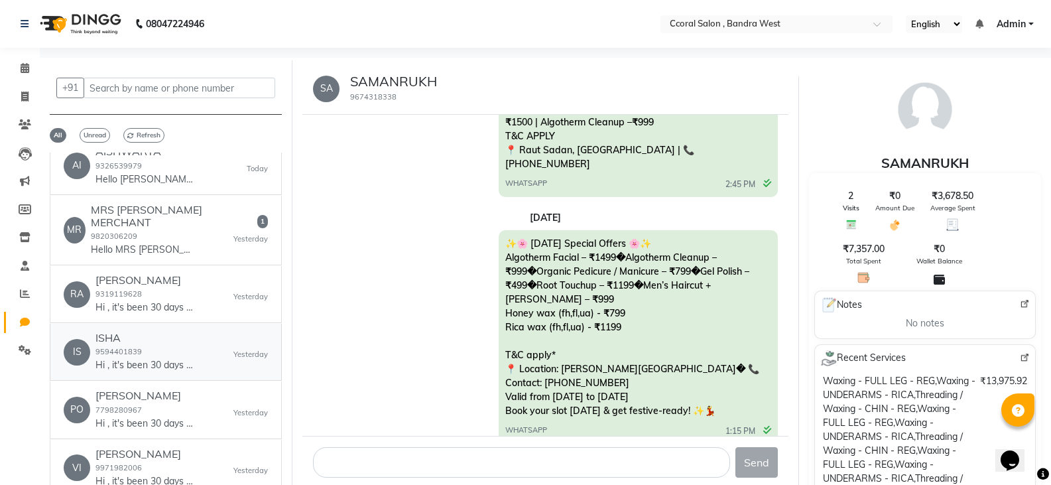
scroll to position [66, 0]
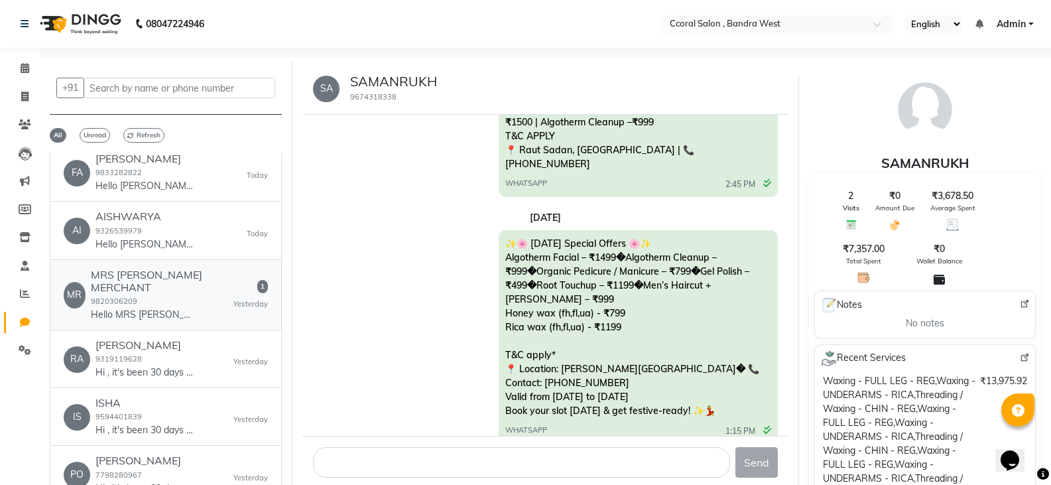
click at [172, 304] on div "MRS [PERSON_NAME] MERCHANT 9820306209 Hello MRS [PERSON_NAME] MERCHANT, 😊 Your …" at bounding box center [162, 295] width 143 height 53
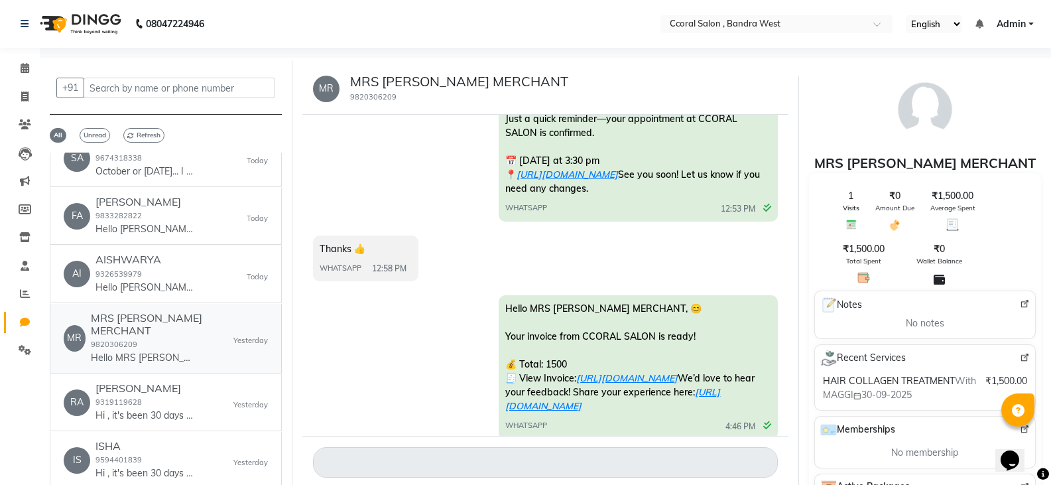
scroll to position [0, 0]
